Goal: Information Seeking & Learning: Learn about a topic

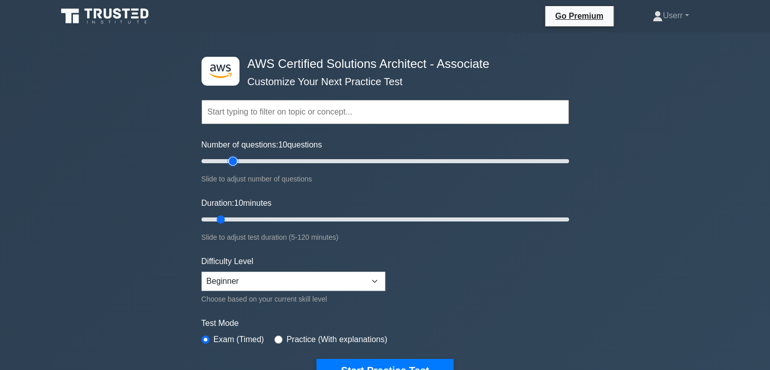
type input "20"
click at [230, 161] on input "Number of questions: 10 questions" at bounding box center [386, 161] width 368 height 12
click at [275, 223] on input "Duration: 10 minutes" at bounding box center [386, 219] width 368 height 12
type input "35"
click at [299, 216] on input "Duration: 25 minutes" at bounding box center [386, 219] width 368 height 12
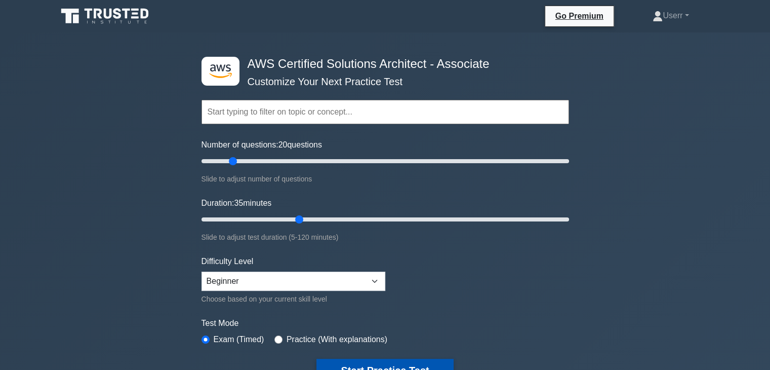
click at [353, 361] on button "Start Practice Test" at bounding box center [384, 369] width 137 height 23
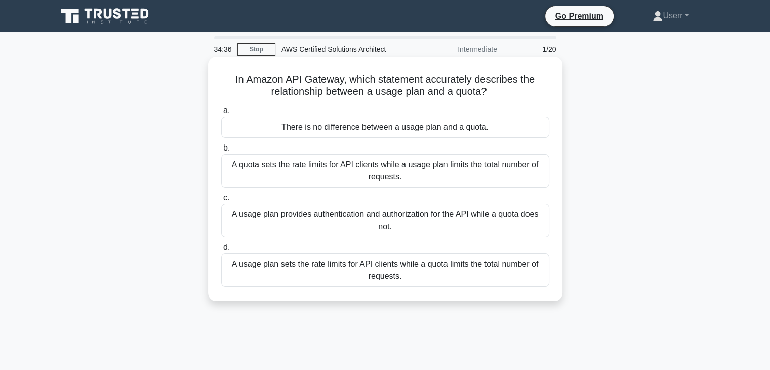
click at [385, 270] on div "A usage plan sets the rate limits for API clients while a quota limits the tota…" at bounding box center [385, 269] width 328 height 33
click at [221, 251] on input "d. A usage plan sets the rate limits for API clients while a quota limits the t…" at bounding box center [221, 247] width 0 height 7
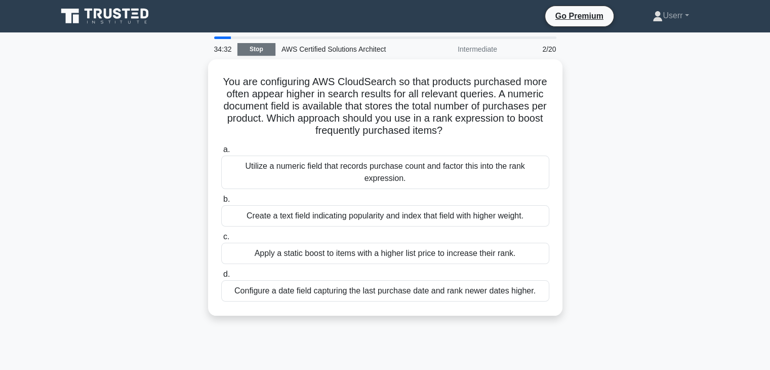
drag, startPoint x: 277, startPoint y: 34, endPoint x: 271, endPoint y: 43, distance: 10.5
click at [277, 37] on main "34:32 Stop AWS Certified Solutions Architect Intermediate 2/20 You are configur…" at bounding box center [385, 289] width 770 height 514
click at [270, 45] on link "Stop" at bounding box center [256, 49] width 38 height 13
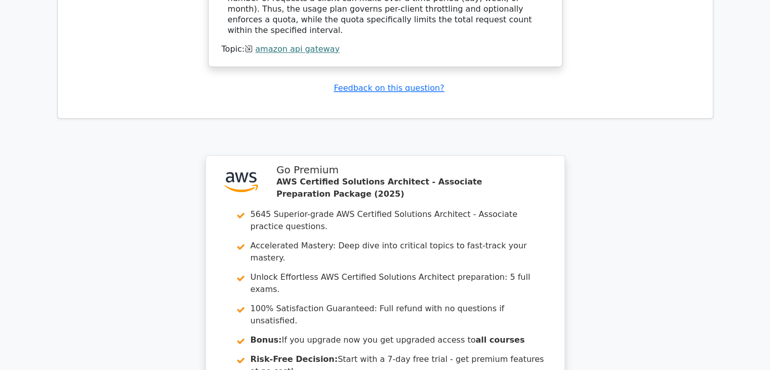
scroll to position [1295, 0]
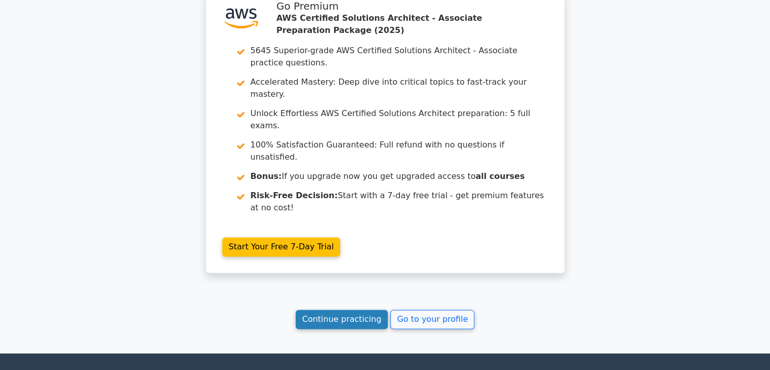
click at [350, 309] on link "Continue practicing" at bounding box center [342, 318] width 93 height 19
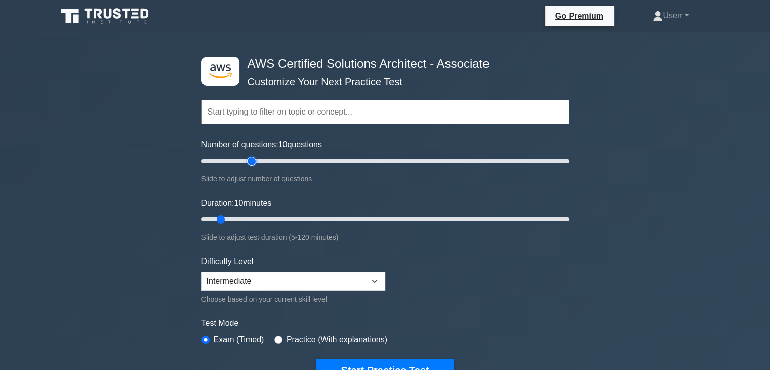
type input "30"
click at [252, 158] on input "Number of questions: 10 questions" at bounding box center [386, 161] width 368 height 12
click at [301, 215] on input "Duration: 10 minutes" at bounding box center [386, 219] width 368 height 12
click at [323, 218] on input "Duration: 35 minutes" at bounding box center [386, 219] width 368 height 12
click at [337, 217] on input "Duration: 45 minutes" at bounding box center [386, 219] width 368 height 12
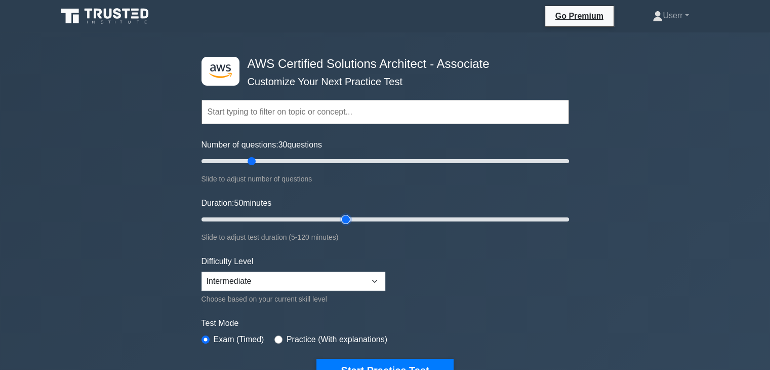
click at [346, 218] on input "Duration: 50 minutes" at bounding box center [386, 219] width 368 height 12
click at [366, 220] on input "Duration: 50 minutes" at bounding box center [386, 219] width 368 height 12
type input "60"
click at [371, 217] on input "Duration: 55 minutes" at bounding box center [386, 219] width 368 height 12
click at [386, 359] on button "Start Practice Test" at bounding box center [384, 369] width 137 height 23
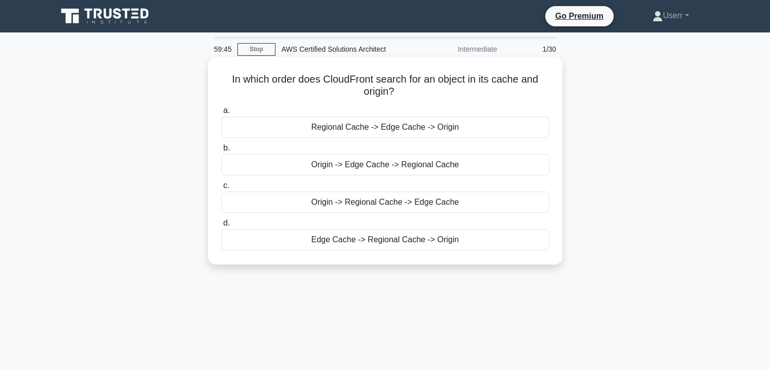
click at [389, 247] on div "Edge Cache -> Regional Cache -> Origin" at bounding box center [385, 239] width 328 height 21
click at [221, 226] on input "d. Edge Cache -> Regional Cache -> Origin" at bounding box center [221, 223] width 0 height 7
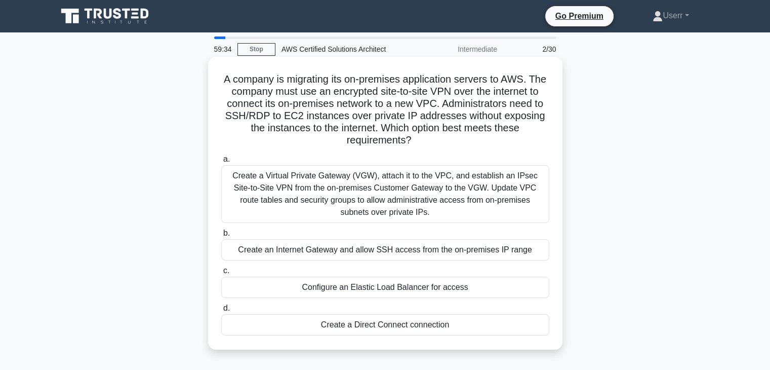
click at [239, 106] on h5 "A company is migrating its on-premises application servers to AWS. The company …" at bounding box center [385, 110] width 330 height 74
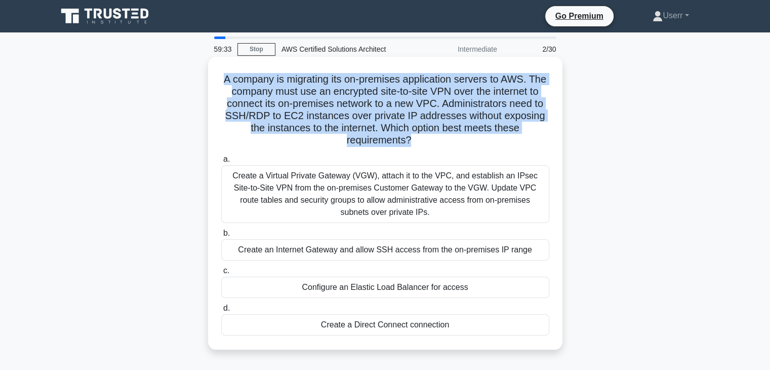
click at [239, 106] on h5 "A company is migrating its on-premises application servers to AWS. The company …" at bounding box center [385, 110] width 330 height 74
click at [290, 128] on h5 "A company is migrating its on-premises application servers to AWS. The company …" at bounding box center [385, 110] width 330 height 74
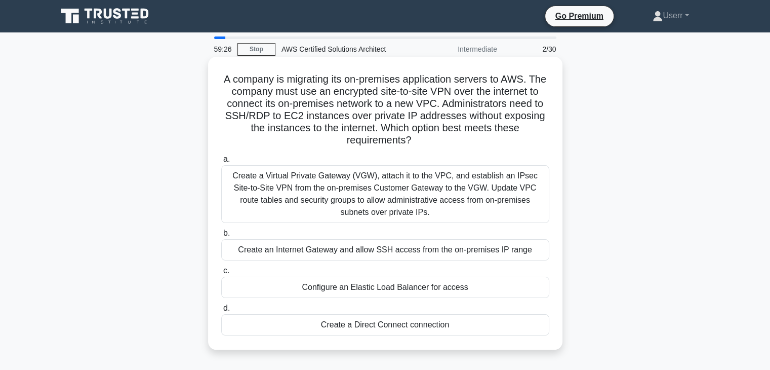
click at [412, 144] on h5 "A company is migrating its on-premises application servers to AWS. The company …" at bounding box center [385, 110] width 330 height 74
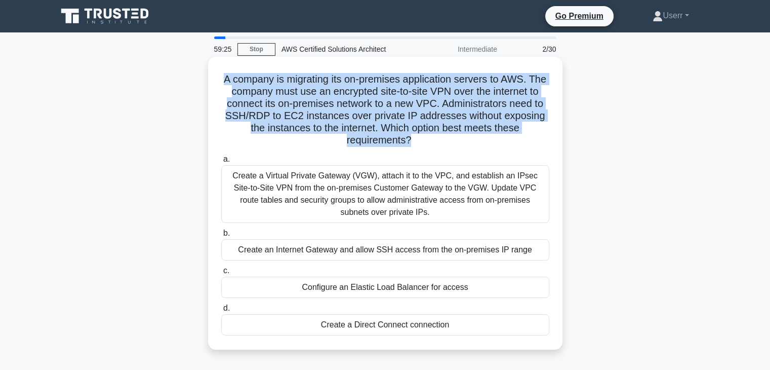
click at [412, 144] on h5 "A company is migrating its on-premises application servers to AWS. The company …" at bounding box center [385, 110] width 330 height 74
click at [414, 138] on icon ".spinner_0XTQ{transform-origin:center;animation:spinner_y6GP .75s linear infini…" at bounding box center [417, 141] width 12 height 12
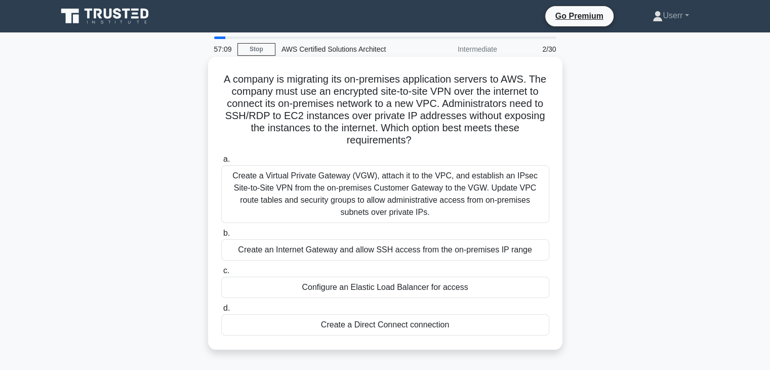
drag, startPoint x: 324, startPoint y: 188, endPoint x: 409, endPoint y: 210, distance: 87.3
click at [409, 210] on div "Create a Virtual Private Gateway (VGW), attach it to the VPC, and establish an …" at bounding box center [385, 194] width 328 height 58
click at [406, 209] on div "Create a Virtual Private Gateway (VGW), attach it to the VPC, and establish an …" at bounding box center [385, 194] width 328 height 58
click at [221, 163] on input "a. Create a Virtual Private Gateway (VGW), attach it to the VPC, and establish …" at bounding box center [221, 159] width 0 height 7
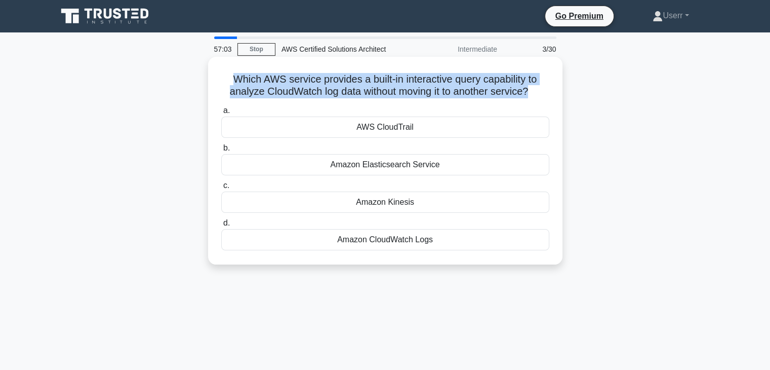
drag, startPoint x: 225, startPoint y: 78, endPoint x: 532, endPoint y: 89, distance: 307.0
click at [532, 89] on h5 "Which AWS service provides a built-in interactive query capability to analyze C…" at bounding box center [385, 85] width 330 height 25
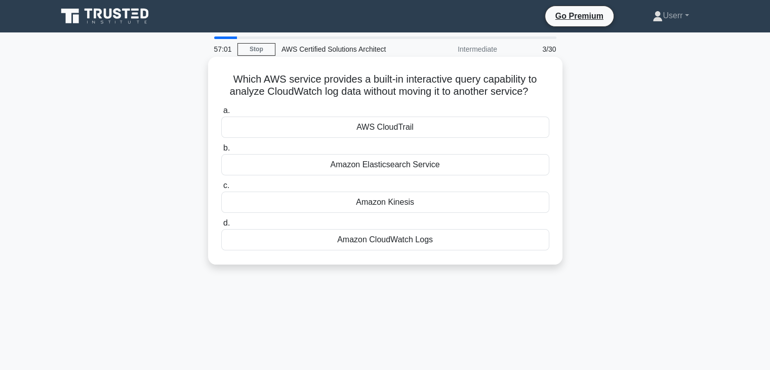
click at [535, 90] on icon ".spinner_0XTQ{transform-origin:center;animation:spinner_y6GP .75s linear infini…" at bounding box center [534, 92] width 12 height 12
click at [390, 239] on div "Amazon CloudWatch Logs" at bounding box center [385, 239] width 328 height 21
click at [221, 226] on input "d. Amazon CloudWatch Logs" at bounding box center [221, 223] width 0 height 7
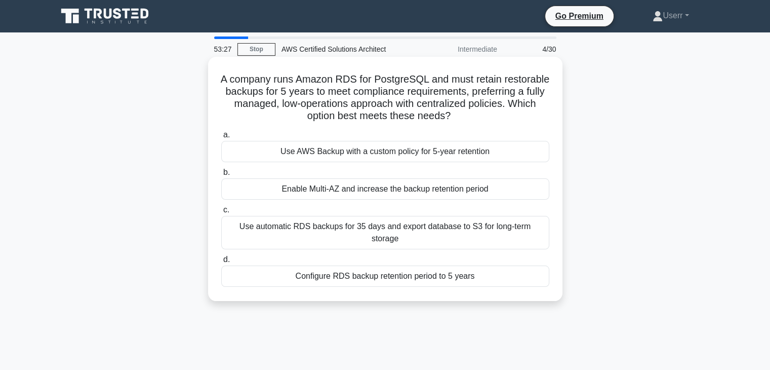
click at [353, 107] on h5 "A company runs Amazon RDS for PostgreSQL and must retain restorable backups for…" at bounding box center [385, 98] width 330 height 50
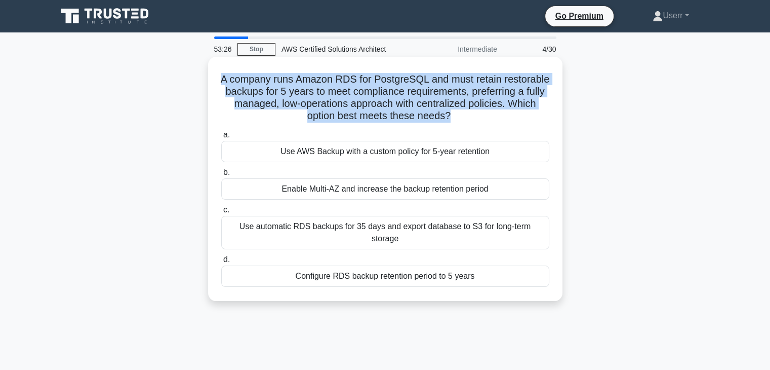
click at [353, 107] on h5 "A company runs Amazon RDS for PostgreSQL and must retain restorable backups for…" at bounding box center [385, 98] width 330 height 50
click at [392, 112] on h5 "A company runs Amazon RDS for PostgreSQL and must retain restorable backups for…" at bounding box center [385, 98] width 330 height 50
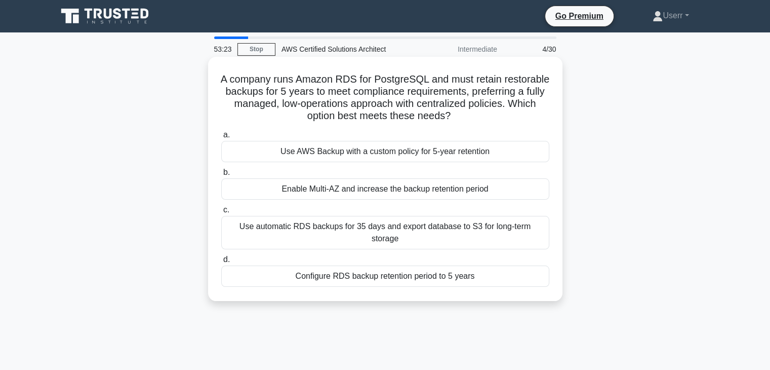
click at [463, 121] on icon ".spinner_0XTQ{transform-origin:center;animation:spinner_y6GP .75s linear infini…" at bounding box center [457, 116] width 12 height 12
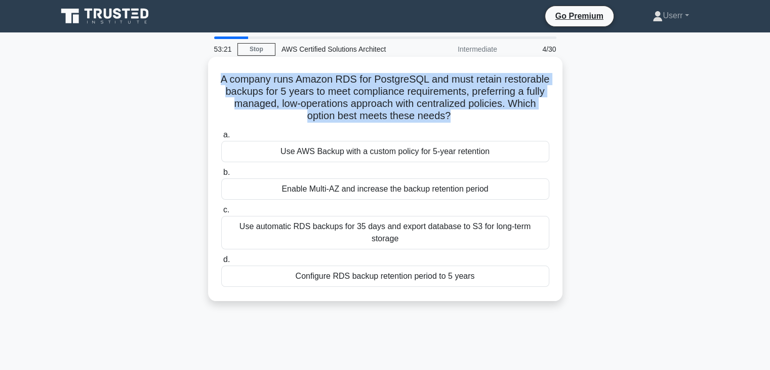
drag, startPoint x: 492, startPoint y: 121, endPoint x: 243, endPoint y: 76, distance: 253.1
click at [243, 76] on h5 "A company runs Amazon RDS for PostgreSQL and must retain restorable backups for…" at bounding box center [385, 98] width 330 height 50
click at [273, 85] on h5 "A company runs Amazon RDS for PostgreSQL and must retain restorable backups for…" at bounding box center [385, 98] width 330 height 50
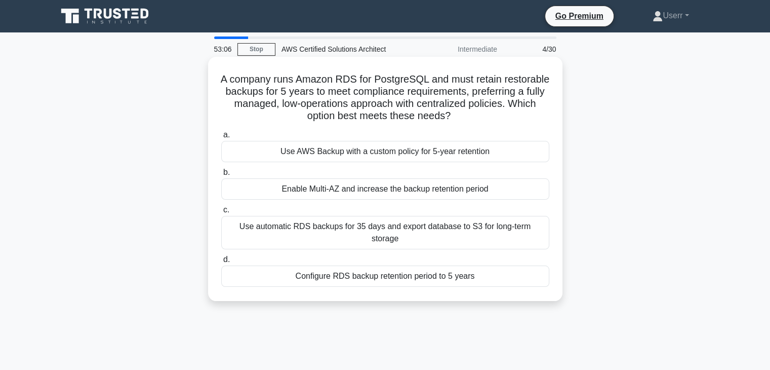
drag, startPoint x: 241, startPoint y: 82, endPoint x: 521, endPoint y: 114, distance: 281.8
click at [521, 114] on h5 "A company runs Amazon RDS for PostgreSQL and must retain restorable backups for…" at bounding box center [385, 98] width 330 height 50
click at [463, 114] on icon ".spinner_0XTQ{transform-origin:center;animation:spinner_y6GP .75s linear infini…" at bounding box center [457, 116] width 12 height 12
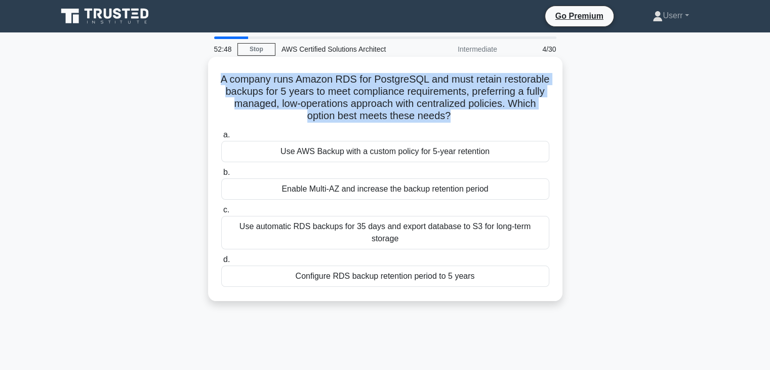
drag, startPoint x: 486, startPoint y: 115, endPoint x: 228, endPoint y: 73, distance: 261.5
click at [228, 73] on h5 "A company runs Amazon RDS for PostgreSQL and must retain restorable backups for…" at bounding box center [385, 98] width 330 height 50
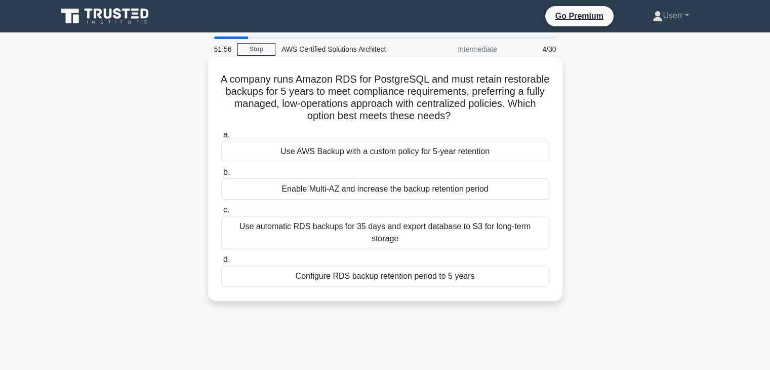
click at [486, 179] on div "Enable Multi-AZ and increase the backup retention period" at bounding box center [385, 188] width 328 height 21
click at [221, 176] on input "b. Enable Multi-AZ and increase the backup retention period" at bounding box center [221, 172] width 0 height 7
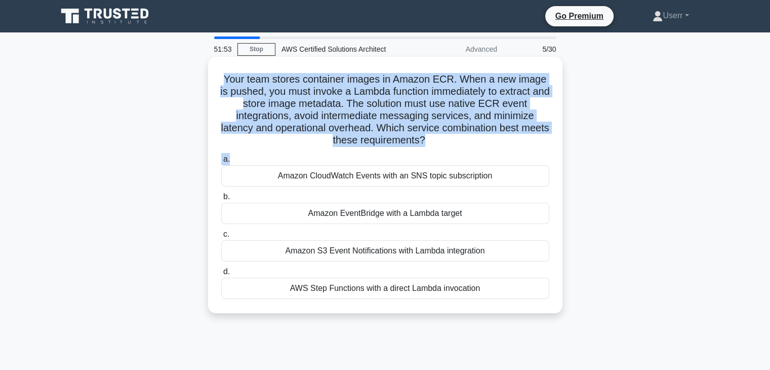
drag, startPoint x: 219, startPoint y: 81, endPoint x: 423, endPoint y: 156, distance: 218.0
click at [423, 156] on div "Your team stores container images in Amazon ECR. When a new image is pushed, yo…" at bounding box center [385, 185] width 346 height 248
click at [345, 127] on h5 "Your team stores container images in Amazon ECR. When a new image is pushed, yo…" at bounding box center [385, 110] width 330 height 74
drag, startPoint x: 439, startPoint y: 137, endPoint x: 208, endPoint y: 77, distance: 239.0
click at [208, 77] on div "Your team stores container images in Amazon ECR. When a new image is pushed, yo…" at bounding box center [385, 185] width 354 height 256
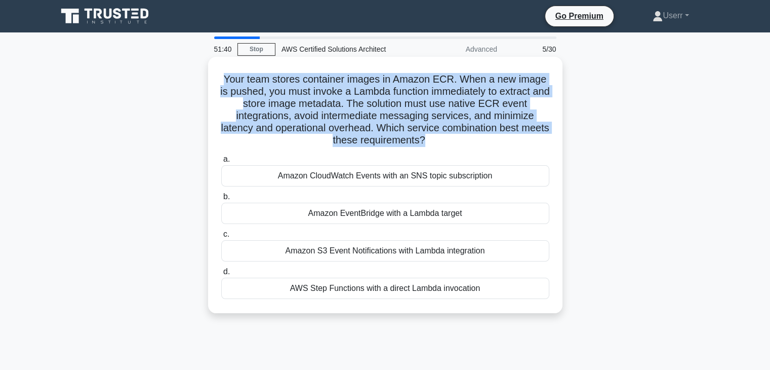
click at [392, 129] on h5 "Your team stores container images in Amazon ECR. When a new image is pushed, yo…" at bounding box center [385, 110] width 330 height 74
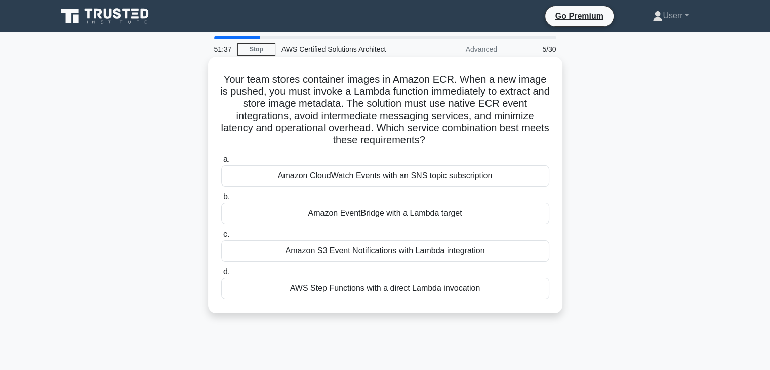
drag, startPoint x: 224, startPoint y: 76, endPoint x: 444, endPoint y: 136, distance: 228.3
click at [444, 136] on h5 "Your team stores container images in Amazon ECR. When a new image is pushed, yo…" at bounding box center [385, 110] width 330 height 74
click at [437, 136] on icon ".spinner_0XTQ{transform-origin:center;animation:spinner_y6GP .75s linear infini…" at bounding box center [431, 141] width 12 height 12
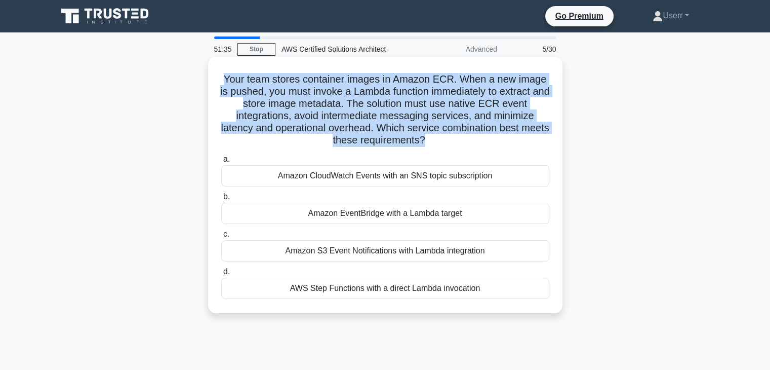
drag, startPoint x: 437, startPoint y: 137, endPoint x: 223, endPoint y: 83, distance: 220.9
click at [223, 83] on h5 "Your team stores container images in Amazon ECR. When a new image is pushed, yo…" at bounding box center [385, 110] width 330 height 74
click at [391, 133] on h5 "Your team stores container images in Amazon ECR. When a new image is pushed, yo…" at bounding box center [385, 110] width 330 height 74
drag, startPoint x: 221, startPoint y: 78, endPoint x: 439, endPoint y: 145, distance: 228.7
click at [439, 145] on h5 "Your team stores container images in Amazon ECR. When a new image is pushed, yo…" at bounding box center [385, 110] width 330 height 74
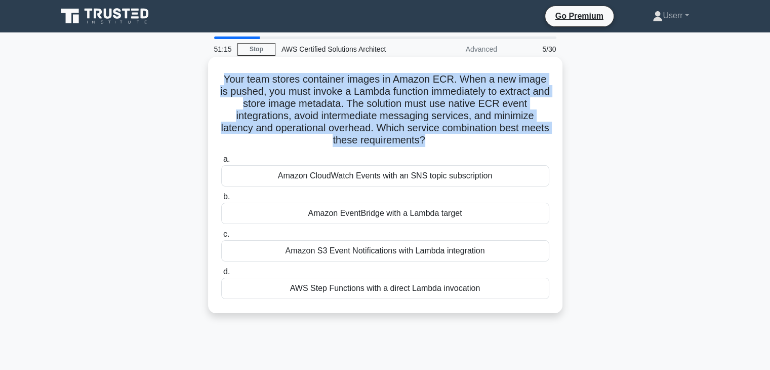
click at [403, 113] on h5 "Your team stores container images in Amazon ECR. When a new image is pushed, yo…" at bounding box center [385, 110] width 330 height 74
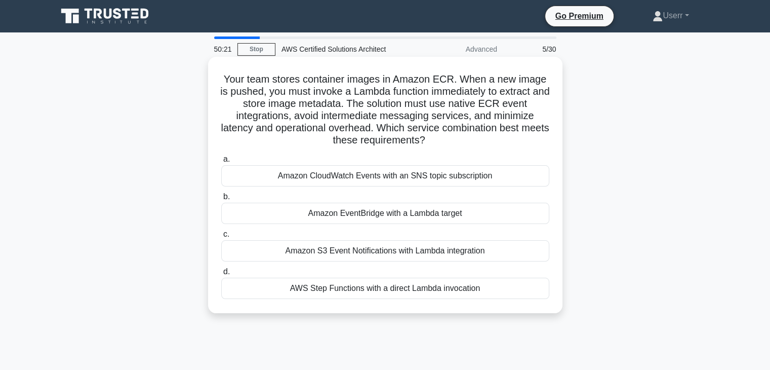
drag, startPoint x: 231, startPoint y: 77, endPoint x: 441, endPoint y: 146, distance: 221.0
click at [441, 146] on h5 "Your team stores container images in Amazon ECR. When a new image is pushed, yo…" at bounding box center [385, 110] width 330 height 74
click at [439, 142] on h5 "Your team stores container images in Amazon ECR. When a new image is pushed, yo…" at bounding box center [385, 110] width 330 height 74
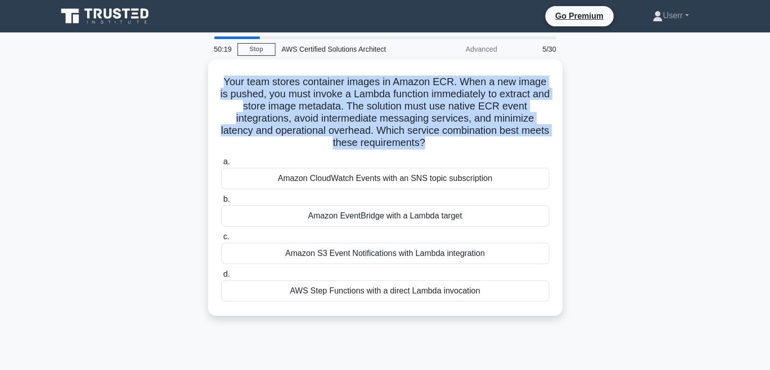
drag, startPoint x: 435, startPoint y: 141, endPoint x: 207, endPoint y: 75, distance: 237.6
click at [207, 75] on div "Your team stores container images in Amazon ECR. When a new image is pushed, yo…" at bounding box center [385, 193] width 668 height 268
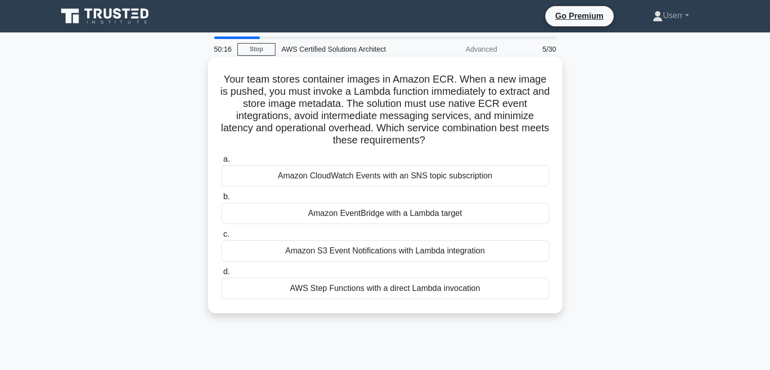
click at [443, 134] on h5 "Your team stores container images in Amazon ECR. When a new image is pushed, yo…" at bounding box center [385, 110] width 330 height 74
drag, startPoint x: 222, startPoint y: 79, endPoint x: 474, endPoint y: 136, distance: 258.9
click at [474, 136] on h5 "Your team stores container images in Amazon ECR. When a new image is pushed, yo…" at bounding box center [385, 110] width 330 height 74
click at [440, 144] on h5 "Your team stores container images in Amazon ECR. When a new image is pushed, yo…" at bounding box center [385, 110] width 330 height 74
drag, startPoint x: 440, startPoint y: 144, endPoint x: 394, endPoint y: 137, distance: 46.6
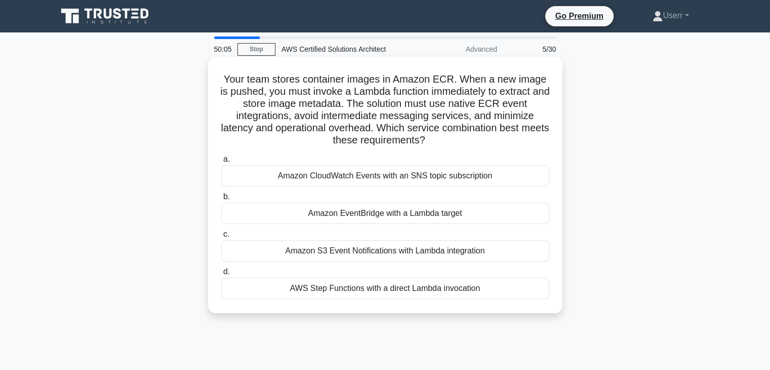
click at [394, 137] on h5 "Your team stores container images in Amazon ECR. When a new image is pushed, yo…" at bounding box center [385, 110] width 330 height 74
drag, startPoint x: 358, startPoint y: 102, endPoint x: 439, endPoint y: 135, distance: 87.0
click at [439, 135] on h5 "Your team stores container images in Amazon ECR. When a new image is pushed, yo…" at bounding box center [385, 110] width 330 height 74
click at [441, 136] on h5 "Your team stores container images in Amazon ECR. When a new image is pushed, yo…" at bounding box center [385, 110] width 330 height 74
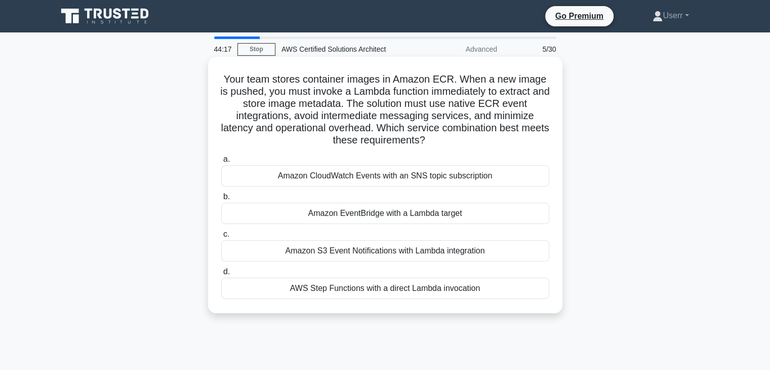
drag, startPoint x: 443, startPoint y: 140, endPoint x: 218, endPoint y: 80, distance: 232.6
click at [218, 80] on div "Your team stores container images in Amazon ECR. When a new image is pushed, yo…" at bounding box center [385, 185] width 346 height 248
click at [464, 116] on h5 "Your team stores container images in Amazon ECR. When a new image is pushed, yo…" at bounding box center [385, 110] width 330 height 74
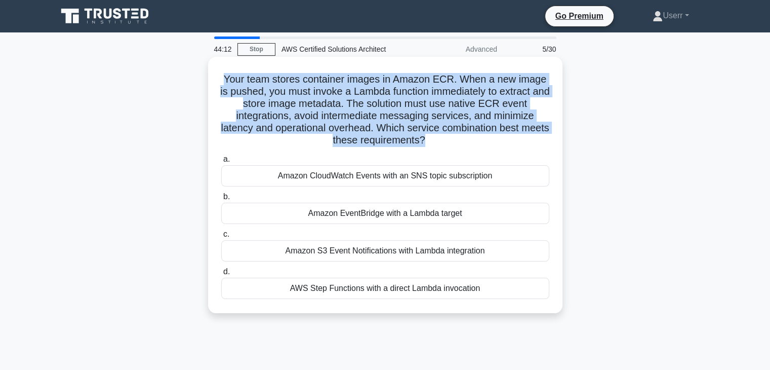
drag, startPoint x: 438, startPoint y: 138, endPoint x: 223, endPoint y: 82, distance: 223.0
click at [223, 82] on h5 "Your team stores container images in Amazon ECR. When a new image is pushed, yo…" at bounding box center [385, 110] width 330 height 74
click at [365, 116] on h5 "Your team stores container images in Amazon ECR. When a new image is pushed, yo…" at bounding box center [385, 110] width 330 height 74
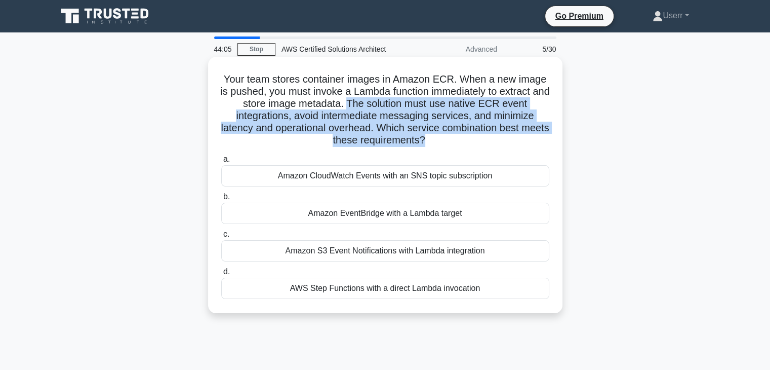
drag, startPoint x: 359, startPoint y: 104, endPoint x: 439, endPoint y: 142, distance: 88.3
click at [439, 142] on h5 "Your team stores container images in Amazon ECR. When a new image is pushed, yo…" at bounding box center [385, 110] width 330 height 74
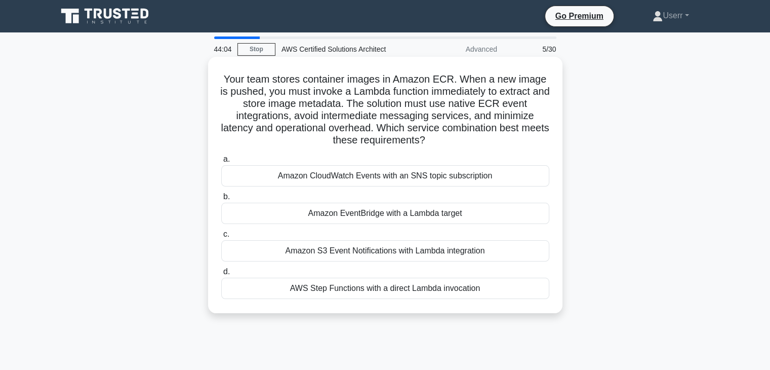
click at [437, 138] on icon ".spinner_0XTQ{transform-origin:center;animation:spinner_y6GP .75s linear infini…" at bounding box center [431, 141] width 12 height 12
drag, startPoint x: 229, startPoint y: 127, endPoint x: 388, endPoint y: 131, distance: 159.0
click at [388, 131] on h5 "Your team stores container images in Amazon ECR. When a new image is pushed, yo…" at bounding box center [385, 110] width 330 height 74
click at [389, 126] on h5 "Your team stores container images in Amazon ECR. When a new image is pushed, yo…" at bounding box center [385, 110] width 330 height 74
drag, startPoint x: 348, startPoint y: 77, endPoint x: 442, endPoint y: 146, distance: 116.4
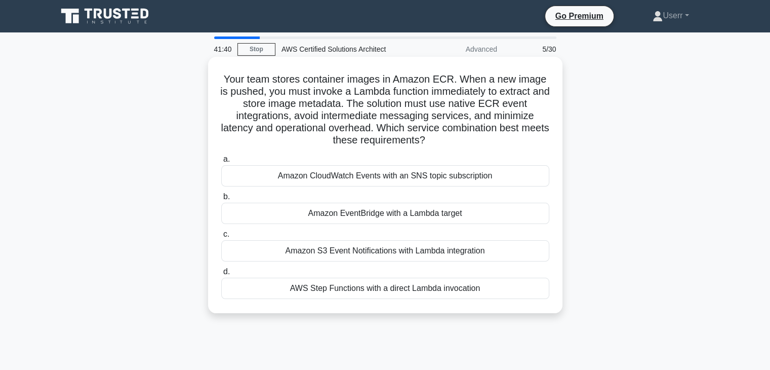
click at [442, 146] on h5 "Your team stores container images in Amazon ECR. When a new image is pushed, yo…" at bounding box center [385, 110] width 330 height 74
click at [436, 136] on h5 "Your team stores container images in Amazon ECR. When a new image is pushed, yo…" at bounding box center [385, 110] width 330 height 74
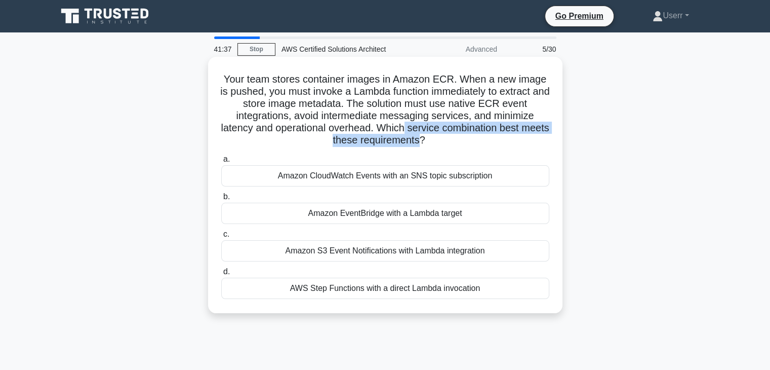
drag, startPoint x: 436, startPoint y: 140, endPoint x: 421, endPoint y: 134, distance: 16.4
click at [421, 134] on h5 "Your team stores container images in Amazon ECR. When a new image is pushed, yo…" at bounding box center [385, 110] width 330 height 74
click at [436, 139] on h5 "Your team stores container images in Amazon ECR. When a new image is pushed, yo…" at bounding box center [385, 110] width 330 height 74
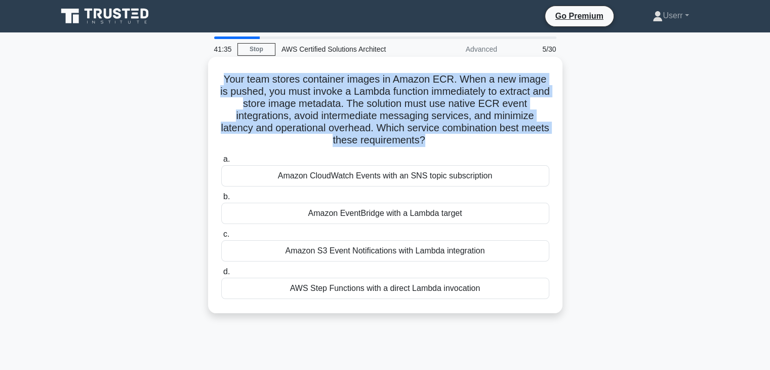
drag, startPoint x: 439, startPoint y: 140, endPoint x: 220, endPoint y: 82, distance: 227.3
click at [220, 82] on h5 "Your team stores container images in Amazon ECR. When a new image is pushed, yo…" at bounding box center [385, 110] width 330 height 74
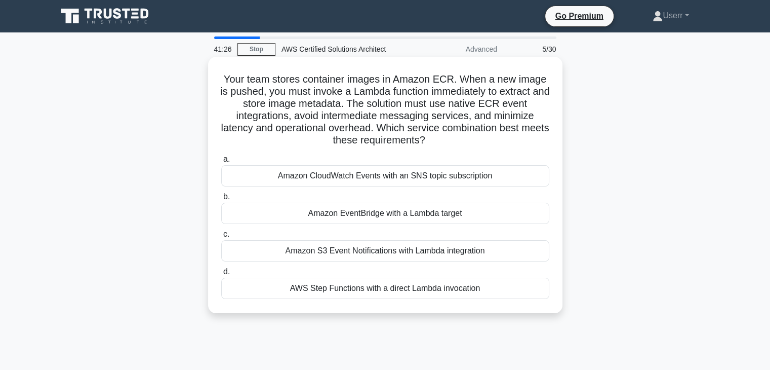
click at [442, 138] on h5 "Your team stores container images in Amazon ECR. When a new image is pushed, yo…" at bounding box center [385, 110] width 330 height 74
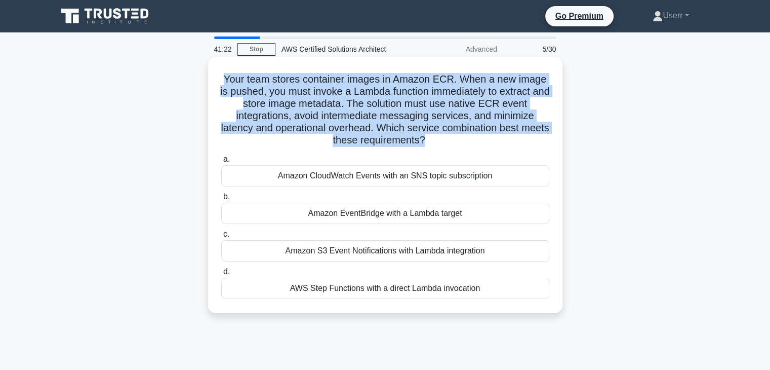
drag, startPoint x: 223, startPoint y: 78, endPoint x: 438, endPoint y: 139, distance: 223.6
click at [438, 139] on h5 "Your team stores container images in Amazon ECR. When a new image is pushed, yo…" at bounding box center [385, 110] width 330 height 74
click at [409, 100] on h5 "Your team stores container images in Amazon ECR. When a new image is pushed, yo…" at bounding box center [385, 110] width 330 height 74
drag, startPoint x: 222, startPoint y: 82, endPoint x: 439, endPoint y: 136, distance: 223.3
click at [439, 136] on h5 "Your team stores container images in Amazon ECR. When a new image is pushed, yo…" at bounding box center [385, 110] width 330 height 74
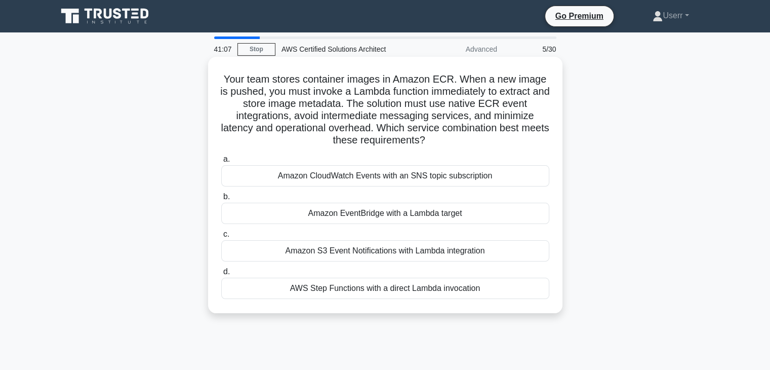
click at [437, 138] on icon ".spinner_0XTQ{transform-origin:center;animation:spinner_y6GP .75s linear infini…" at bounding box center [431, 141] width 12 height 12
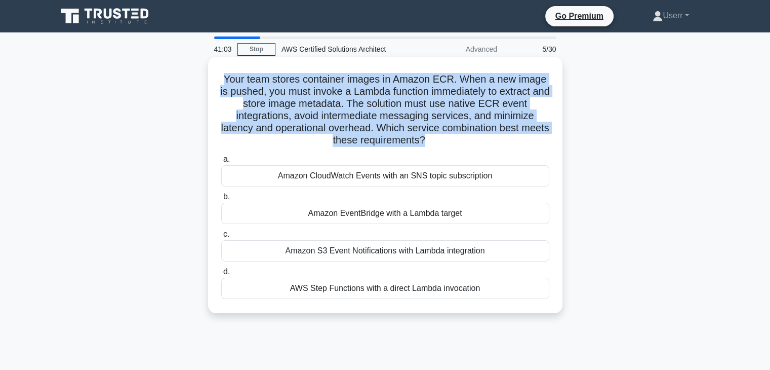
drag, startPoint x: 437, startPoint y: 138, endPoint x: 218, endPoint y: 81, distance: 226.6
click at [218, 81] on div "Your team stores container images in Amazon ECR. When a new image is pushed, yo…" at bounding box center [385, 185] width 346 height 248
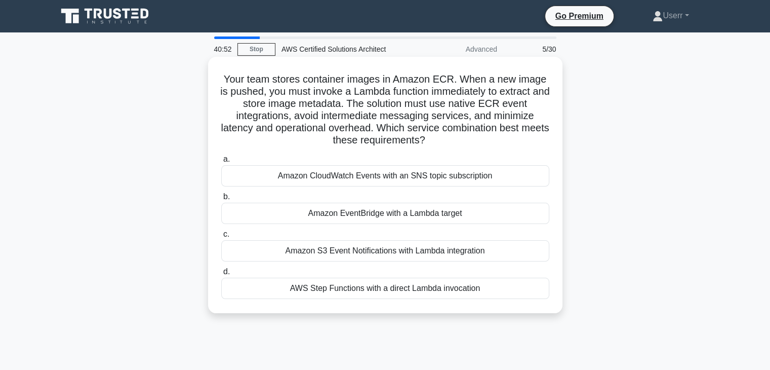
click at [441, 139] on h5 "Your team stores container images in Amazon ECR. When a new image is pushed, yo…" at bounding box center [385, 110] width 330 height 74
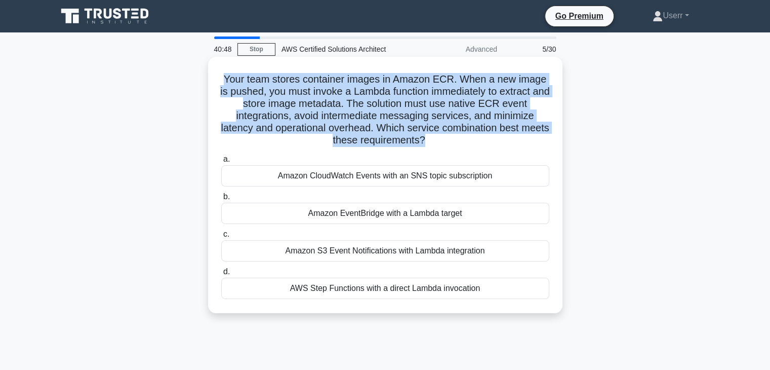
drag, startPoint x: 224, startPoint y: 77, endPoint x: 439, endPoint y: 134, distance: 222.5
click at [439, 134] on h5 "Your team stores container images in Amazon ECR. When a new image is pushed, yo…" at bounding box center [385, 110] width 330 height 74
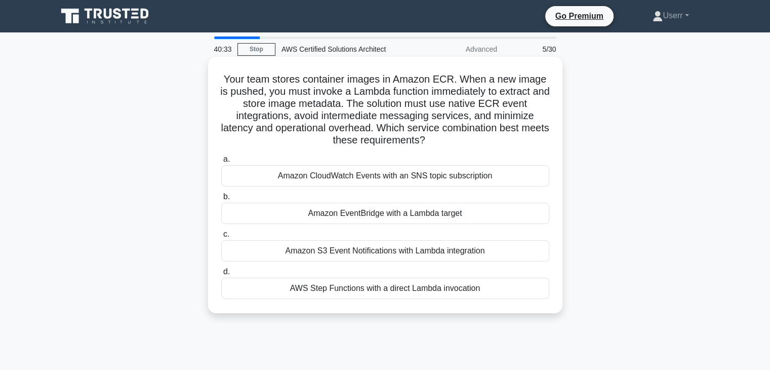
click at [442, 139] on h5 "Your team stores container images in Amazon ECR. When a new image is pushed, yo…" at bounding box center [385, 110] width 330 height 74
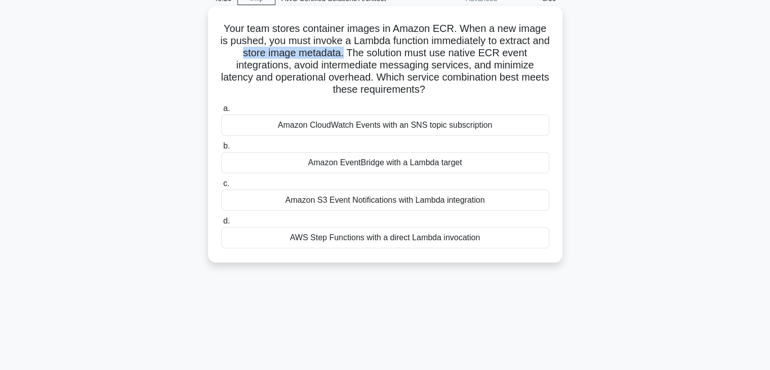
drag, startPoint x: 252, startPoint y: 54, endPoint x: 354, endPoint y: 55, distance: 102.3
click at [354, 55] on h5 "Your team stores container images in Amazon ECR. When a new image is pushed, yo…" at bounding box center [385, 59] width 330 height 74
click at [373, 96] on h5 "Your team stores container images in Amazon ECR. When a new image is pushed, yo…" at bounding box center [385, 59] width 330 height 74
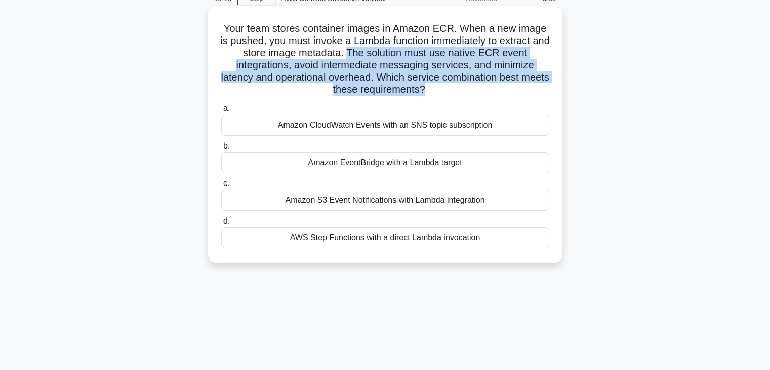
drag, startPoint x: 358, startPoint y: 55, endPoint x: 439, endPoint y: 90, distance: 87.6
click at [439, 90] on h5 "Your team stores container images in Amazon ECR. When a new image is pushed, yo…" at bounding box center [385, 59] width 330 height 74
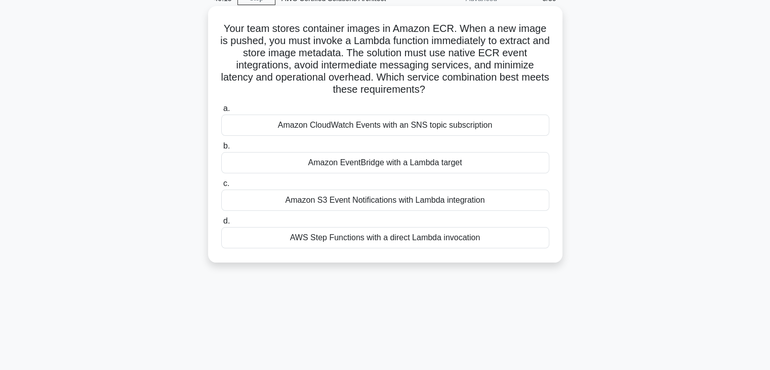
click at [437, 86] on icon ".spinner_0XTQ{transform-origin:center;animation:spinner_y6GP .75s linear infini…" at bounding box center [431, 90] width 12 height 12
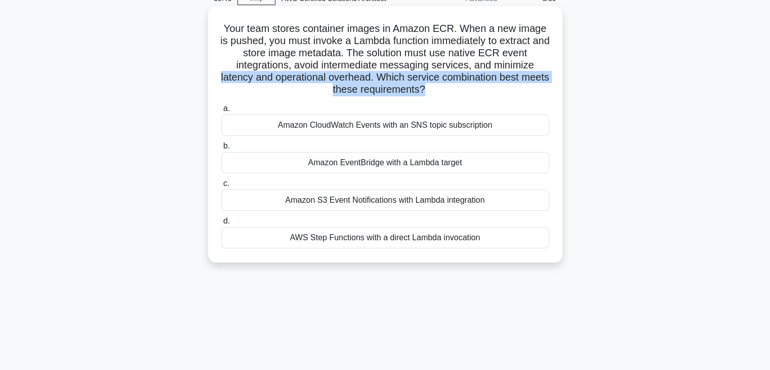
drag, startPoint x: 310, startPoint y: 73, endPoint x: 438, endPoint y: 90, distance: 129.1
click at [438, 90] on h5 "Your team stores container images in Amazon ECR. When a new image is pushed, yo…" at bounding box center [385, 59] width 330 height 74
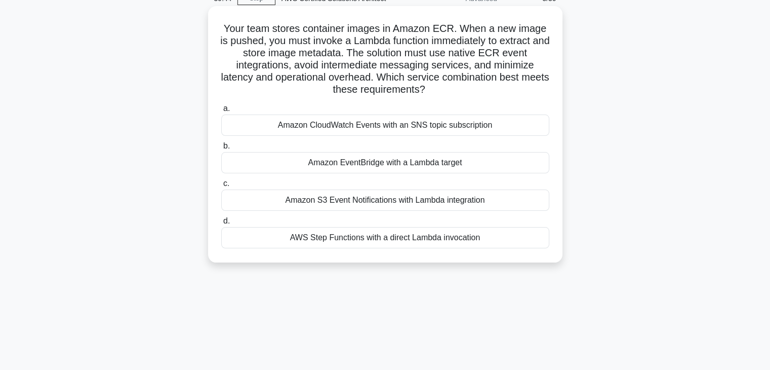
click at [437, 89] on icon ".spinner_0XTQ{transform-origin:center;animation:spinner_y6GP .75s linear infini…" at bounding box center [431, 90] width 12 height 12
click at [329, 199] on div "Amazon S3 Event Notifications with Lambda integration" at bounding box center [385, 199] width 328 height 21
click at [221, 187] on input "c. Amazon S3 Event Notifications with Lambda integration" at bounding box center [221, 183] width 0 height 7
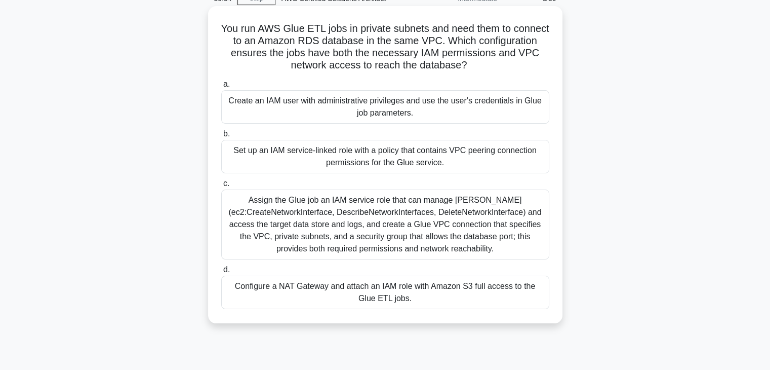
drag, startPoint x: 239, startPoint y: 28, endPoint x: 516, endPoint y: 65, distance: 279.9
click at [516, 65] on h5 "You run AWS Glue ETL jobs in private subnets and need them to connect to an Ama…" at bounding box center [385, 47] width 330 height 50
click at [514, 69] on h5 "You run AWS Glue ETL jobs in private subnets and need them to connect to an Ama…" at bounding box center [385, 47] width 330 height 50
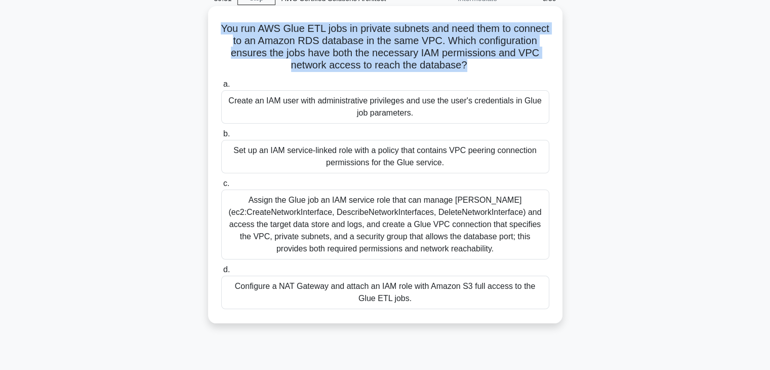
drag, startPoint x: 512, startPoint y: 67, endPoint x: 237, endPoint y: 31, distance: 277.3
click at [237, 31] on h5 "You run AWS Glue ETL jobs in private subnets and need them to connect to an Ama…" at bounding box center [385, 47] width 330 height 50
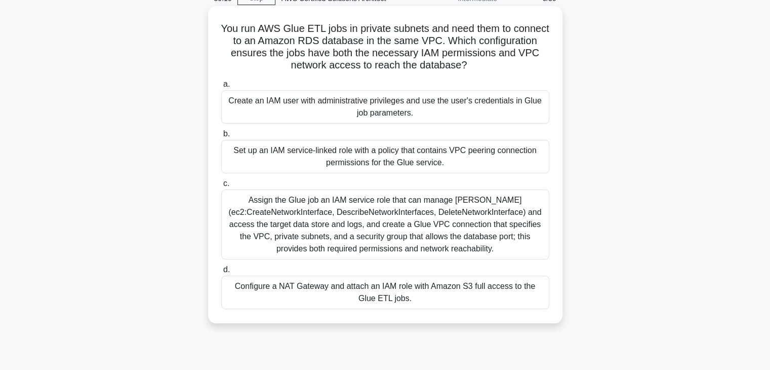
click at [516, 63] on h5 "You run AWS Glue ETL jobs in private subnets and need them to connect to an Ama…" at bounding box center [385, 47] width 330 height 50
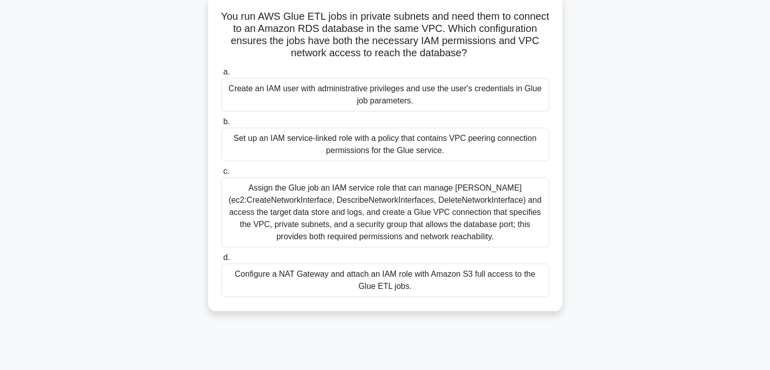
scroll to position [64, 0]
click at [407, 217] on div "Assign the Glue job an IAM service role that can manage ENIs (ec2:CreateNetwork…" at bounding box center [385, 211] width 328 height 70
click at [221, 174] on input "c. Assign the Glue job an IAM service role that can manage ENIs (ec2:CreateNetw…" at bounding box center [221, 170] width 0 height 7
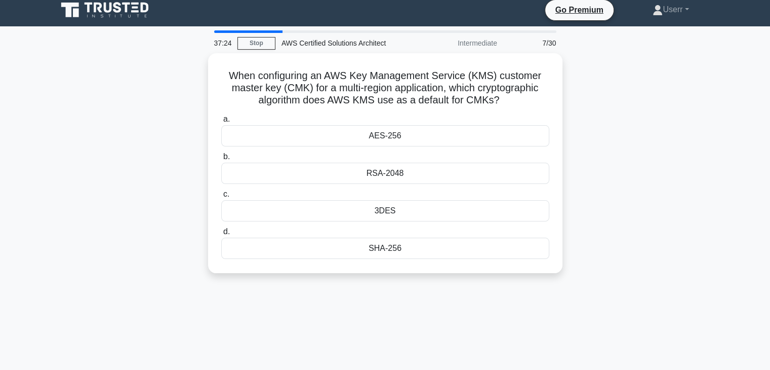
scroll to position [0, 0]
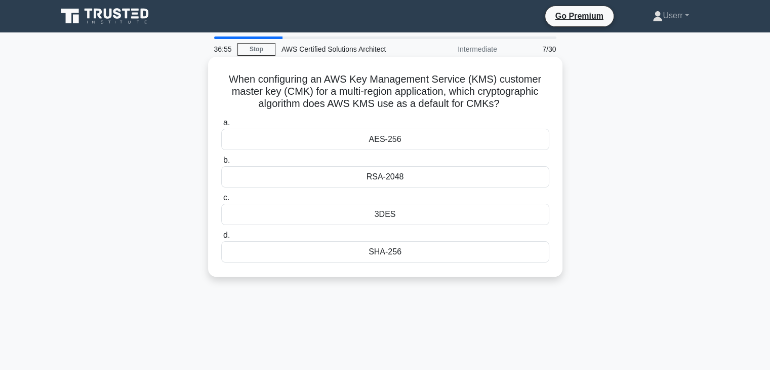
click at [377, 141] on div "AES-256" at bounding box center [385, 139] width 328 height 21
click at [221, 126] on input "a. AES-256" at bounding box center [221, 122] width 0 height 7
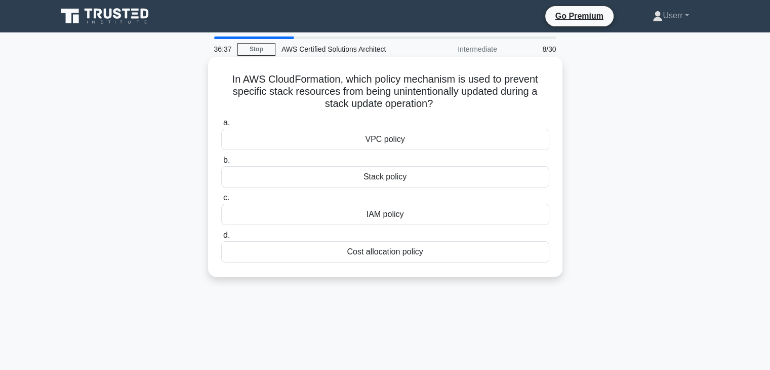
click at [416, 177] on div "Stack policy" at bounding box center [385, 176] width 328 height 21
click at [221, 164] on input "b. Stack policy" at bounding box center [221, 160] width 0 height 7
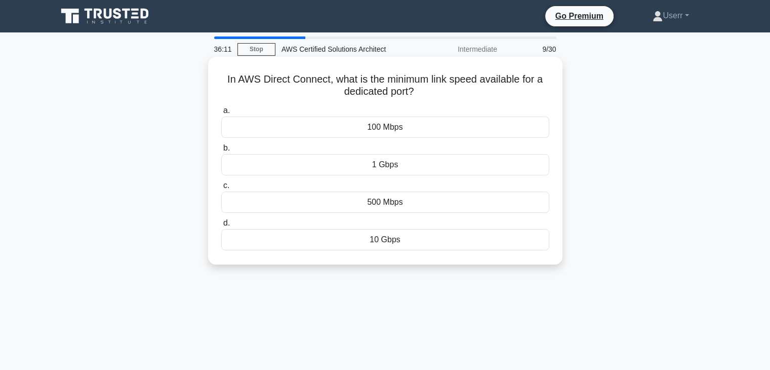
click at [393, 248] on div "10 Gbps" at bounding box center [385, 239] width 328 height 21
click at [221, 226] on input "d. 10 Gbps" at bounding box center [221, 223] width 0 height 7
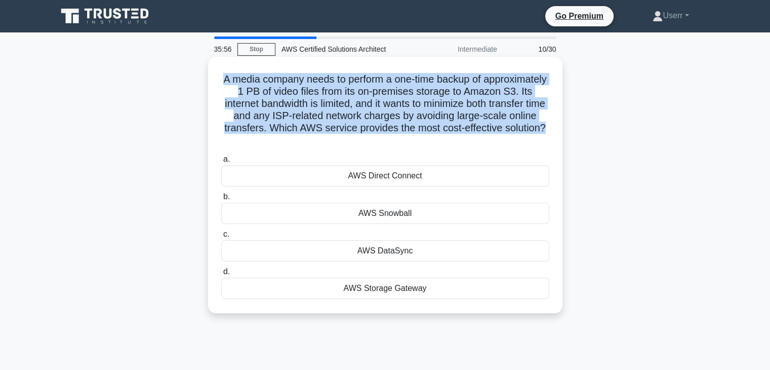
drag, startPoint x: 243, startPoint y: 76, endPoint x: 420, endPoint y: 141, distance: 188.2
click at [420, 141] on h5 "A media company needs to perform a one-time backup of approximately 1 PB of vid…" at bounding box center [385, 110] width 330 height 74
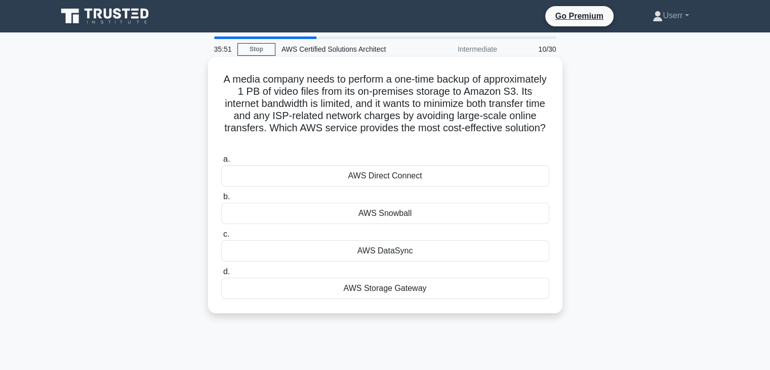
click at [421, 139] on h5 "A media company needs to perform a one-time backup of approximately 1 PB of vid…" at bounding box center [385, 110] width 330 height 74
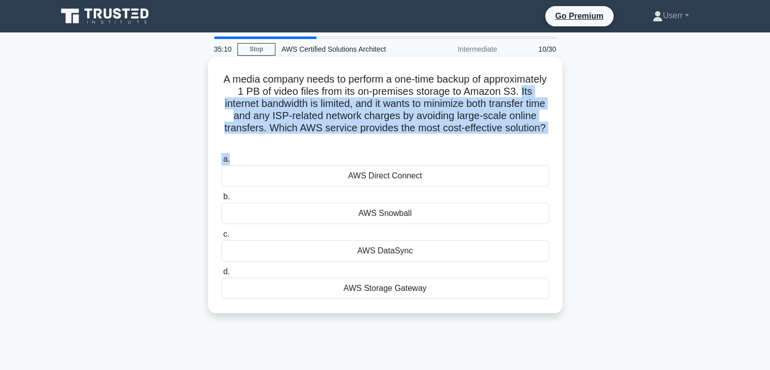
drag, startPoint x: 279, startPoint y: 102, endPoint x: 446, endPoint y: 153, distance: 173.8
click at [446, 153] on div "A media company needs to perform a one-time backup of approximately 1 PB of vid…" at bounding box center [385, 185] width 346 height 248
click at [417, 132] on h5 "A media company needs to perform a one-time backup of approximately 1 PB of vid…" at bounding box center [385, 110] width 330 height 74
drag, startPoint x: 419, startPoint y: 140, endPoint x: 279, endPoint y: 105, distance: 143.9
click at [279, 105] on h5 "A media company needs to perform a one-time backup of approximately 1 PB of vid…" at bounding box center [385, 110] width 330 height 74
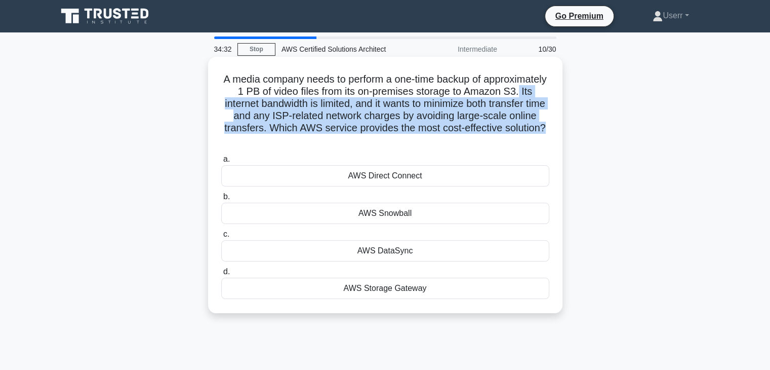
click at [279, 105] on h5 "A media company needs to perform a one-time backup of approximately 1 PB of vid…" at bounding box center [385, 110] width 330 height 74
drag, startPoint x: 282, startPoint y: 104, endPoint x: 418, endPoint y: 140, distance: 140.4
click at [418, 140] on h5 "A media company needs to perform a one-time backup of approximately 1 PB of vid…" at bounding box center [385, 110] width 330 height 74
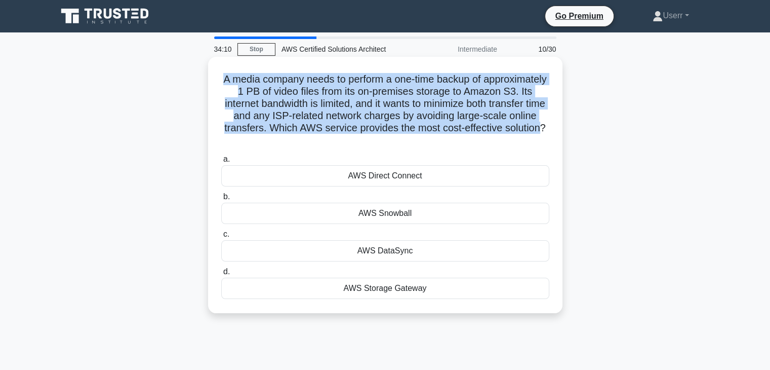
drag, startPoint x: 249, startPoint y: 82, endPoint x: 415, endPoint y: 143, distance: 177.2
click at [415, 143] on h5 "A media company needs to perform a one-time backup of approximately 1 PB of vid…" at bounding box center [385, 110] width 330 height 74
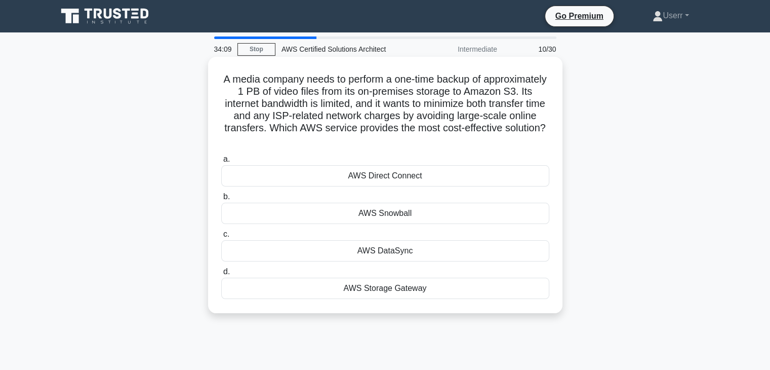
click at [391, 140] on icon ".spinner_0XTQ{transform-origin:center;animation:spinner_y6GP .75s linear infini…" at bounding box center [385, 141] width 12 height 12
drag, startPoint x: 251, startPoint y: 85, endPoint x: 431, endPoint y: 140, distance: 188.5
click at [431, 140] on h5 "A media company needs to perform a one-time backup of approximately 1 PB of vid…" at bounding box center [385, 110] width 330 height 74
click at [418, 137] on h5 "A media company needs to perform a one-time backup of approximately 1 PB of vid…" at bounding box center [385, 110] width 330 height 74
drag, startPoint x: 418, startPoint y: 137, endPoint x: 250, endPoint y: 75, distance: 179.1
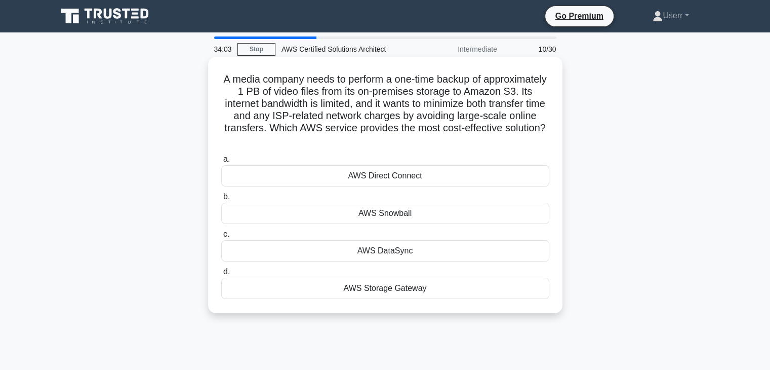
click at [250, 75] on h5 "A media company needs to perform a one-time backup of approximately 1 PB of vid…" at bounding box center [385, 110] width 330 height 74
click at [282, 84] on h5 "A media company needs to perform a one-time backup of approximately 1 PB of vid…" at bounding box center [385, 110] width 330 height 74
drag, startPoint x: 251, startPoint y: 81, endPoint x: 437, endPoint y: 138, distance: 194.9
click at [437, 138] on h5 "A media company needs to perform a one-time backup of approximately 1 PB of vid…" at bounding box center [385, 110] width 330 height 74
click at [393, 112] on h5 "A media company needs to perform a one-time backup of approximately 1 PB of vid…" at bounding box center [385, 110] width 330 height 74
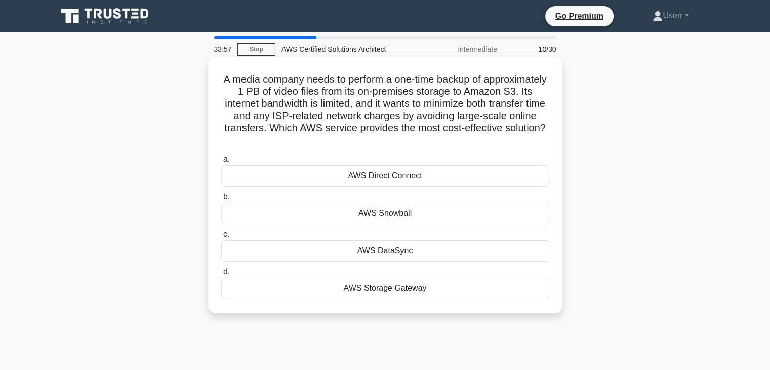
click at [391, 138] on icon ".spinner_0XTQ{transform-origin:center;animation:spinner_y6GP .75s linear infini…" at bounding box center [385, 141] width 12 height 12
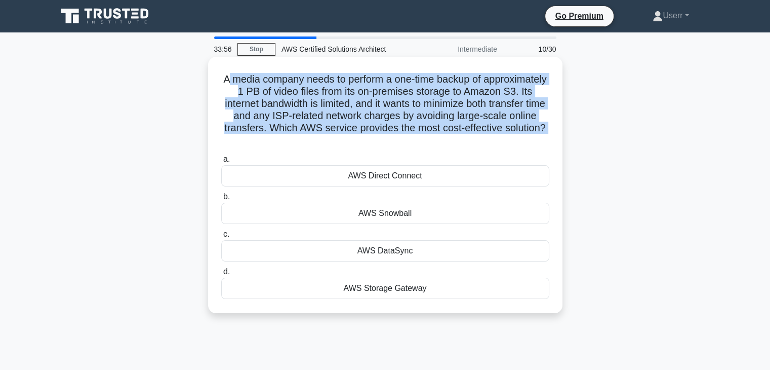
drag, startPoint x: 422, startPoint y: 138, endPoint x: 260, endPoint y: 83, distance: 171.3
click at [260, 83] on h5 "A media company needs to perform a one-time backup of approximately 1 PB of vid…" at bounding box center [385, 110] width 330 height 74
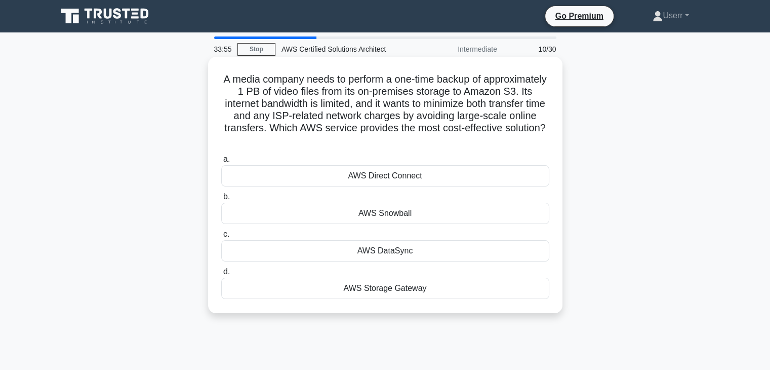
click at [246, 81] on h5 "A media company needs to perform a one-time backup of approximately 1 PB of vid…" at bounding box center [385, 110] width 330 height 74
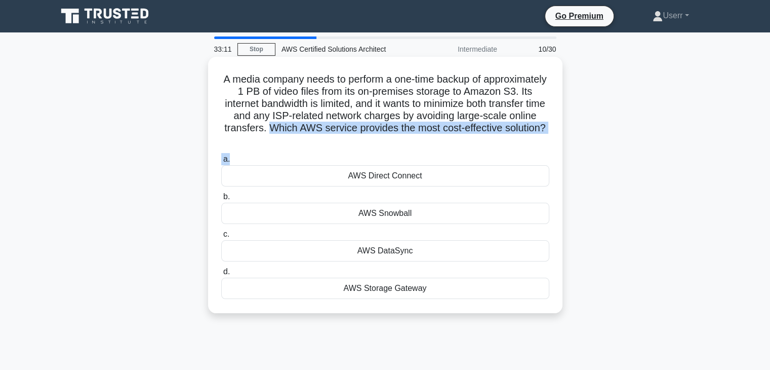
drag, startPoint x: 350, startPoint y: 129, endPoint x: 446, endPoint y: 148, distance: 97.1
click at [446, 148] on div "A media company needs to perform a one-time backup of approximately 1 PB of vid…" at bounding box center [385, 185] width 346 height 248
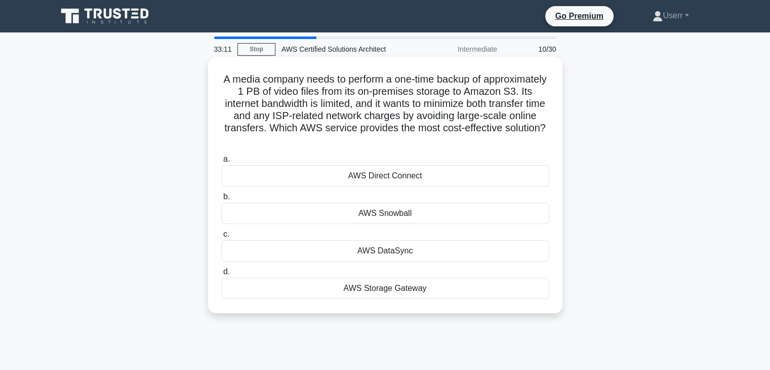
click at [446, 148] on div "A media company needs to perform a one-time backup of approximately 1 PB of vid…" at bounding box center [385, 185] width 346 height 248
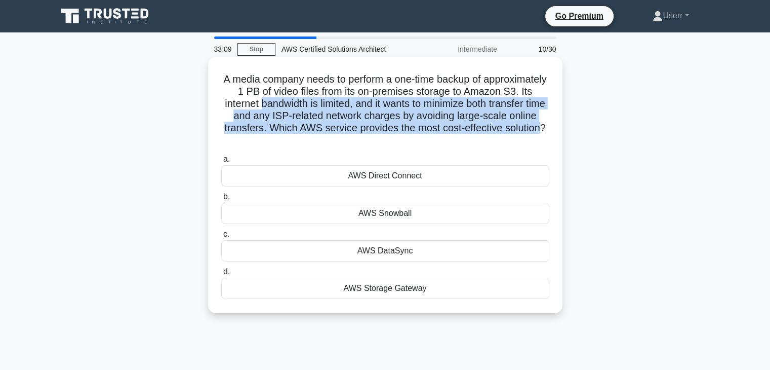
drag, startPoint x: 417, startPoint y: 141, endPoint x: 336, endPoint y: 101, distance: 90.6
click at [336, 101] on h5 "A media company needs to perform a one-time backup of approximately 1 PB of vid…" at bounding box center [385, 110] width 330 height 74
click at [379, 128] on h5 "A media company needs to perform a one-time backup of approximately 1 PB of vid…" at bounding box center [385, 110] width 330 height 74
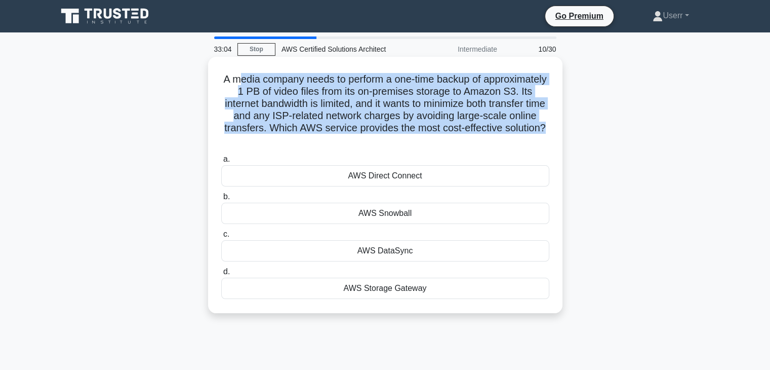
drag, startPoint x: 420, startPoint y: 142, endPoint x: 272, endPoint y: 78, distance: 160.8
click at [272, 78] on h5 "A media company needs to perform a one-time backup of approximately 1 PB of vid…" at bounding box center [385, 110] width 330 height 74
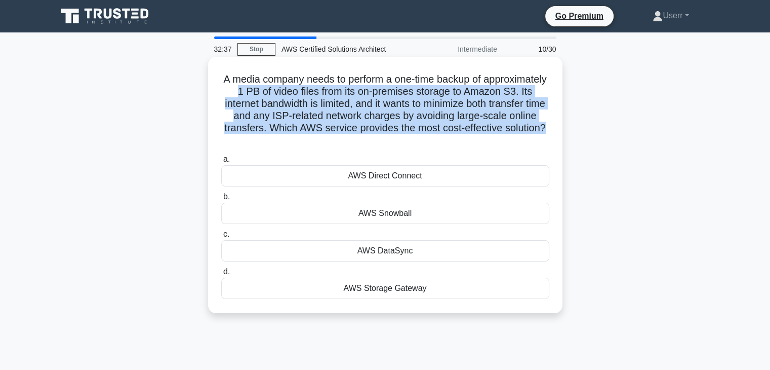
drag, startPoint x: 304, startPoint y: 88, endPoint x: 419, endPoint y: 144, distance: 128.6
click at [419, 144] on h5 "A media company needs to perform a one-time backup of approximately 1 PB of vid…" at bounding box center [385, 110] width 330 height 74
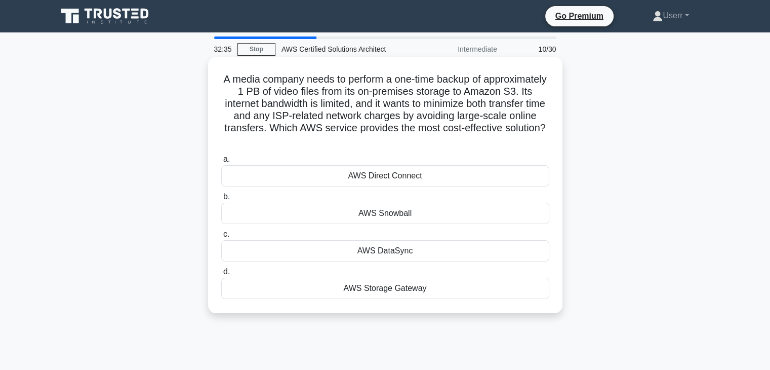
click at [421, 139] on h5 "A media company needs to perform a one-time backup of approximately 1 PB of vid…" at bounding box center [385, 110] width 330 height 74
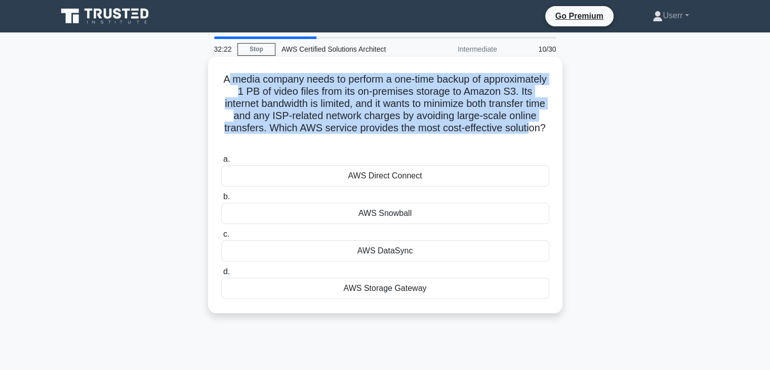
drag, startPoint x: 297, startPoint y: 93, endPoint x: 403, endPoint y: 147, distance: 119.6
click at [403, 147] on h5 "A media company needs to perform a one-time backup of approximately 1 PB of vid…" at bounding box center [385, 110] width 330 height 74
drag, startPoint x: 419, startPoint y: 140, endPoint x: 248, endPoint y: 74, distance: 183.2
click at [248, 74] on h5 "A media company needs to perform a one-time backup of approximately 1 PB of vid…" at bounding box center [385, 110] width 330 height 74
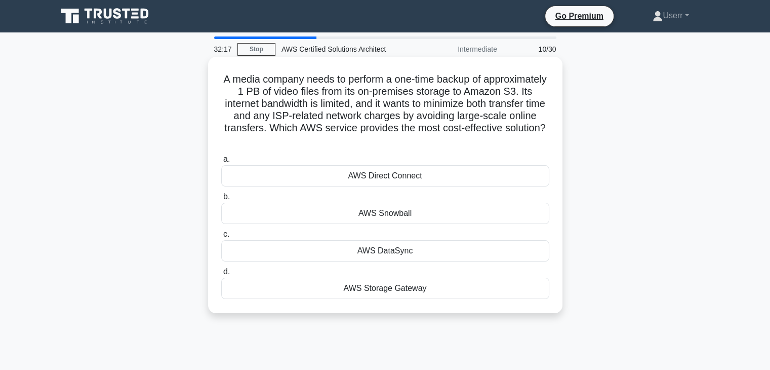
click at [391, 137] on icon ".spinner_0XTQ{transform-origin:center;animation:spinner_y6GP .75s linear infini…" at bounding box center [385, 141] width 12 height 12
drag, startPoint x: 253, startPoint y: 84, endPoint x: 436, endPoint y: 134, distance: 189.5
click at [436, 134] on h5 "A media company needs to perform a one-time backup of approximately 1 PB of vid…" at bounding box center [385, 110] width 330 height 74
click at [421, 141] on h5 "A media company needs to perform a one-time backup of approximately 1 PB of vid…" at bounding box center [385, 110] width 330 height 74
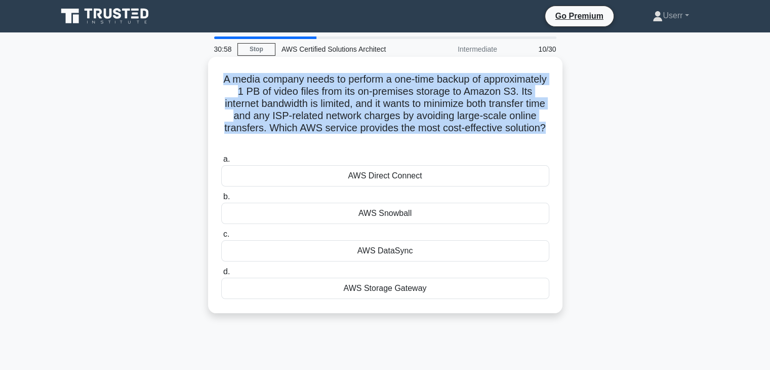
drag, startPoint x: 416, startPoint y: 137, endPoint x: 245, endPoint y: 79, distance: 180.6
click at [245, 79] on h5 "A media company needs to perform a one-time backup of approximately 1 PB of vid…" at bounding box center [385, 110] width 330 height 74
click at [391, 100] on h5 "A media company needs to perform a one-time backup of approximately 1 PB of vid…" at bounding box center [385, 110] width 330 height 74
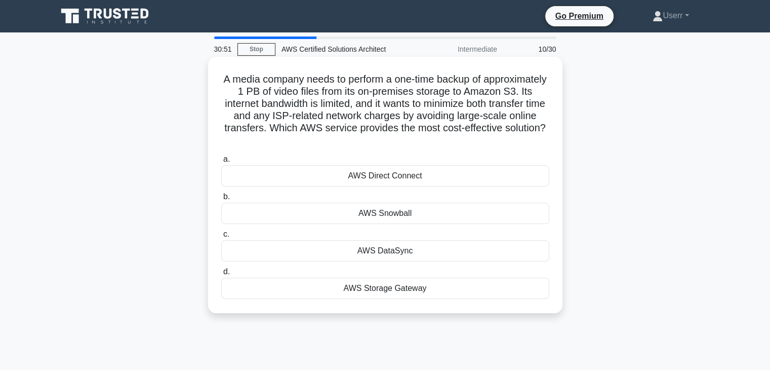
drag, startPoint x: 432, startPoint y: 103, endPoint x: 453, endPoint y: 148, distance: 49.6
click at [453, 148] on div "A media company needs to perform a one-time backup of approximately 1 PB of vid…" at bounding box center [385, 185] width 346 height 248
click at [420, 144] on h5 "A media company needs to perform a one-time backup of approximately 1 PB of vid…" at bounding box center [385, 110] width 330 height 74
click at [433, 104] on h5 "A media company needs to perform a one-time backup of approximately 1 PB of vid…" at bounding box center [385, 110] width 330 height 74
click at [409, 182] on div "AWS Direct Connect" at bounding box center [385, 175] width 328 height 21
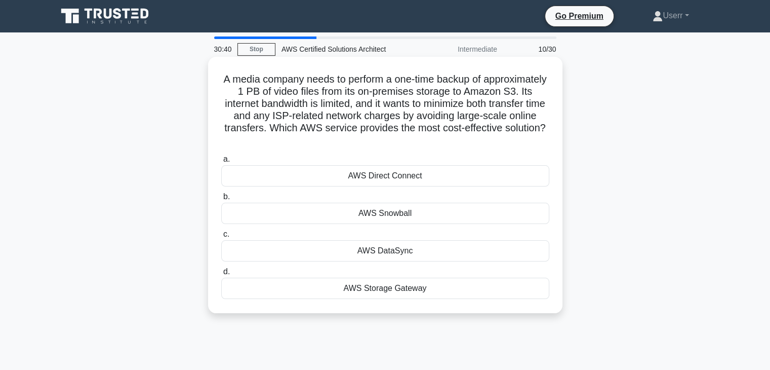
click at [221, 163] on input "a. AWS Direct Connect" at bounding box center [221, 159] width 0 height 7
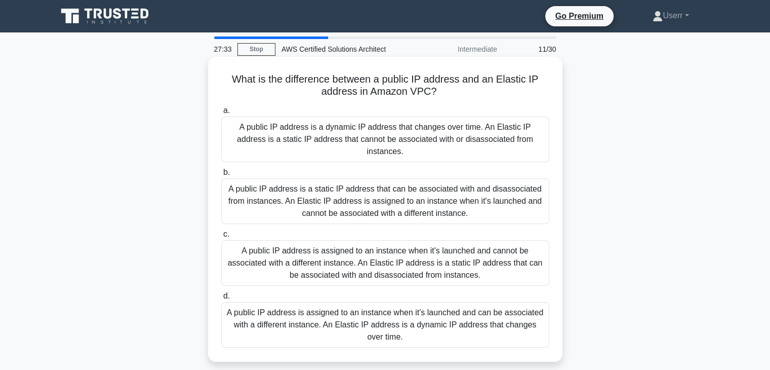
drag, startPoint x: 232, startPoint y: 82, endPoint x: 437, endPoint y: 93, distance: 205.4
click at [437, 93] on h5 "What is the difference between a public IP address and an Elastic IP address in…" at bounding box center [385, 85] width 330 height 25
click at [436, 92] on h5 "What is the difference between a public IP address and an Elastic IP address in…" at bounding box center [385, 85] width 330 height 25
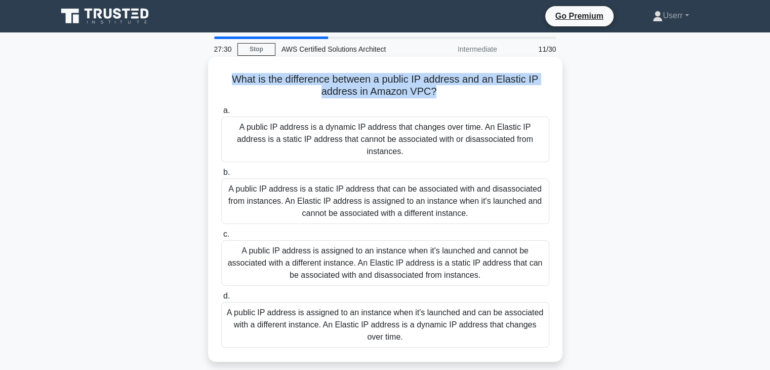
drag, startPoint x: 433, startPoint y: 90, endPoint x: 226, endPoint y: 82, distance: 207.7
click at [226, 82] on h5 "What is the difference between a public IP address and an Elastic IP address in…" at bounding box center [385, 85] width 330 height 25
click at [360, 94] on h5 "What is the difference between a public IP address and an Elastic IP address in…" at bounding box center [385, 85] width 330 height 25
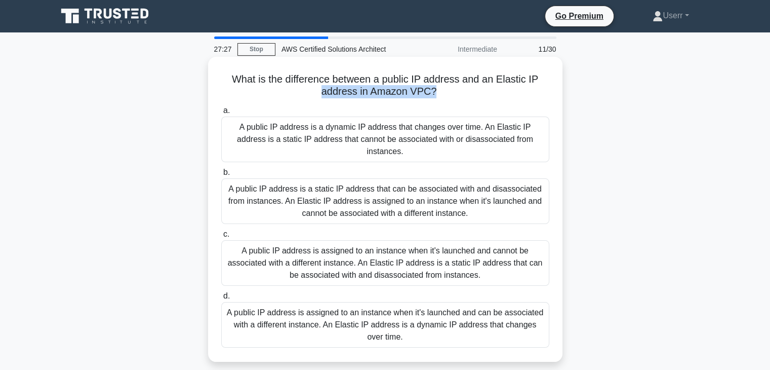
drag, startPoint x: 322, startPoint y: 94, endPoint x: 435, endPoint y: 92, distance: 112.9
click at [435, 92] on h5 "What is the difference between a public IP address and an Elastic IP address in…" at bounding box center [385, 85] width 330 height 25
click at [436, 90] on h5 "What is the difference between a public IP address and an Elastic IP address in…" at bounding box center [385, 85] width 330 height 25
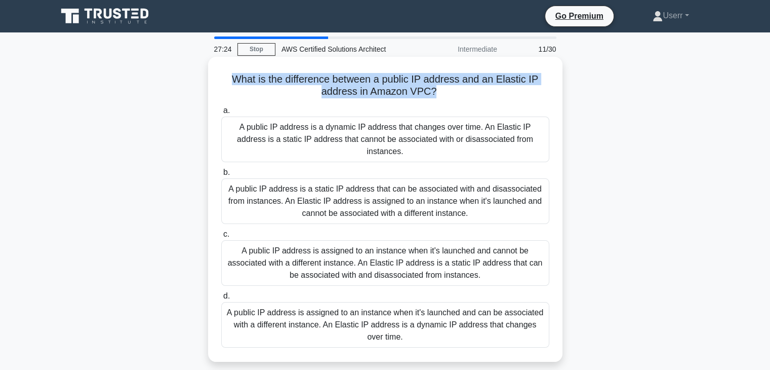
drag, startPoint x: 230, startPoint y: 76, endPoint x: 435, endPoint y: 90, distance: 205.5
click at [435, 90] on h5 "What is the difference between a public IP address and an Elastic IP address in…" at bounding box center [385, 85] width 330 height 25
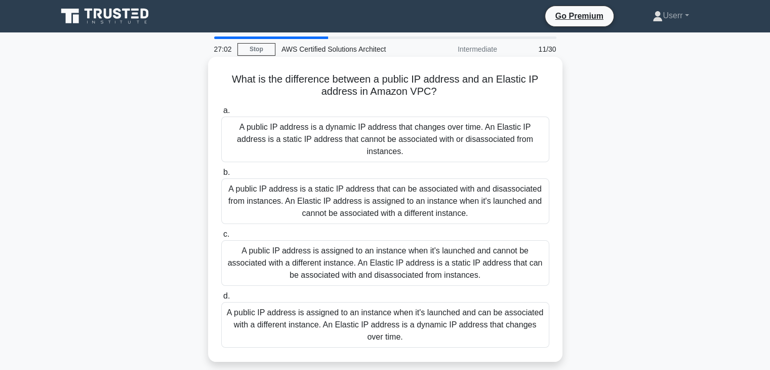
click at [452, 249] on div "A public IP address is assigned to an instance when it's launched and cannot be…" at bounding box center [385, 263] width 328 height 46
click at [221, 237] on input "c. A public IP address is assigned to an instance when it's launched and cannot…" at bounding box center [221, 234] width 0 height 7
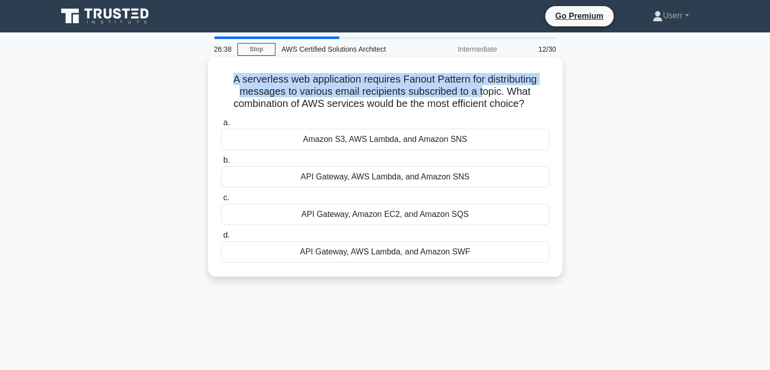
drag, startPoint x: 222, startPoint y: 79, endPoint x: 483, endPoint y: 94, distance: 261.2
click at [483, 94] on h5 "A serverless web application requires Fanout Pattern for distributing messages …" at bounding box center [385, 91] width 330 height 37
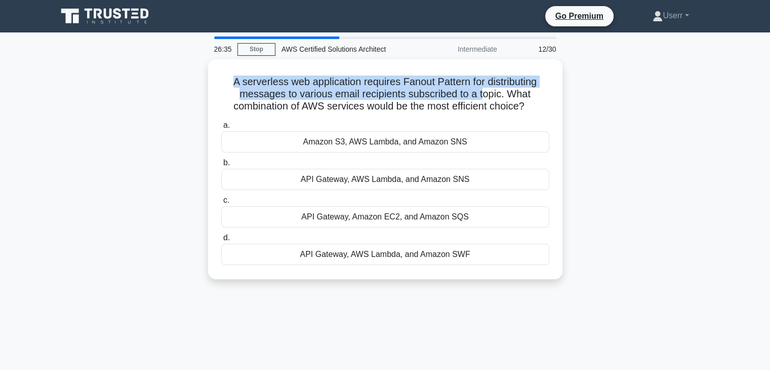
drag, startPoint x: 530, startPoint y: 104, endPoint x: 207, endPoint y: 75, distance: 324.3
click at [207, 75] on div "A serverless web application requires Fanout Pattern for distributing messages …" at bounding box center [385, 175] width 668 height 232
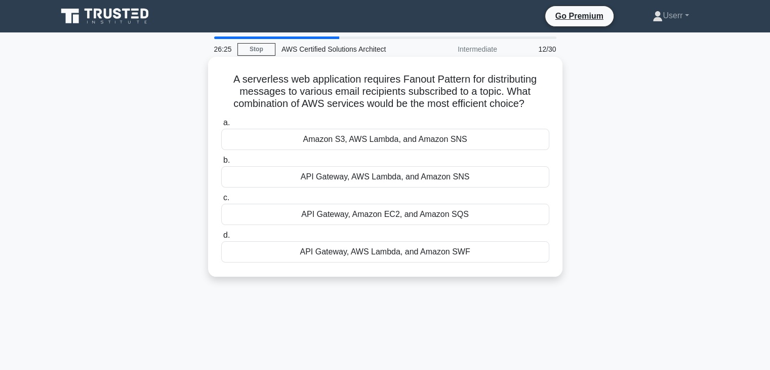
click at [533, 100] on icon ".spinner_0XTQ{transform-origin:center;animation:spinner_y6GP .75s linear infini…" at bounding box center [531, 104] width 12 height 12
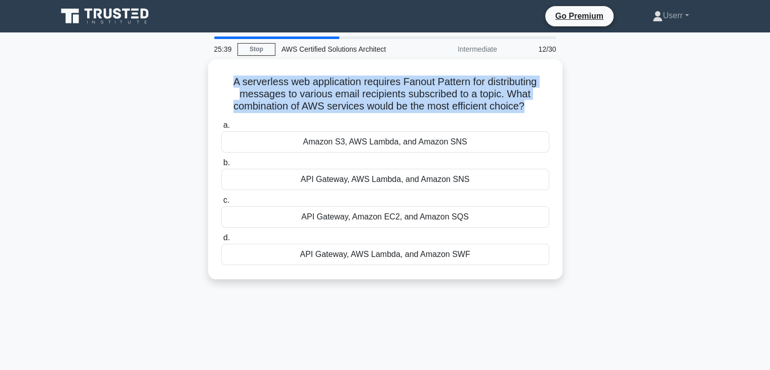
drag, startPoint x: 527, startPoint y: 103, endPoint x: 202, endPoint y: 75, distance: 325.7
click at [202, 75] on div "A serverless web application requires Fanout Pattern for distributing messages …" at bounding box center [385, 175] width 668 height 232
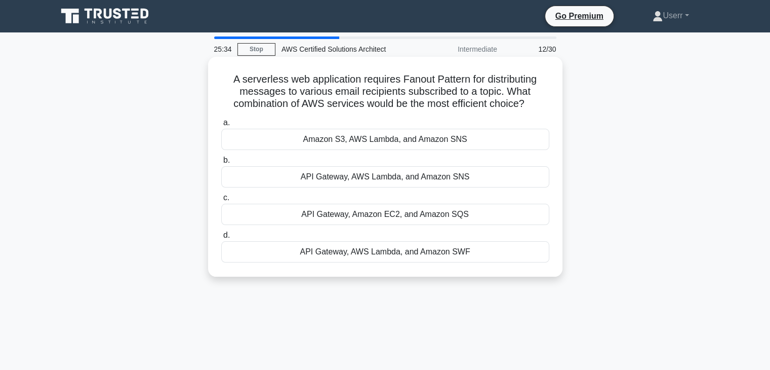
click at [529, 100] on h5 "A serverless web application requires Fanout Pattern for distributing messages …" at bounding box center [385, 91] width 330 height 37
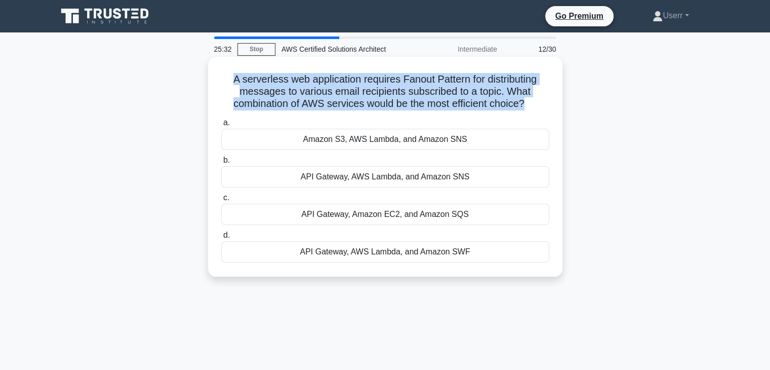
drag, startPoint x: 529, startPoint y: 102, endPoint x: 229, endPoint y: 82, distance: 299.9
click at [229, 82] on h5 "A serverless web application requires Fanout Pattern for distributing messages …" at bounding box center [385, 91] width 330 height 37
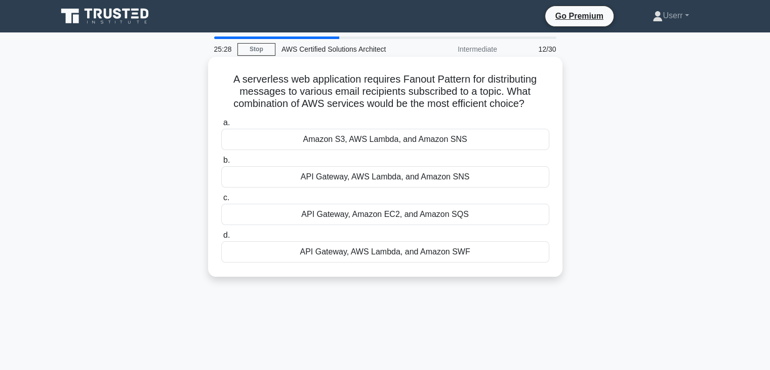
click at [529, 100] on h5 "A serverless web application requires Fanout Pattern for distributing messages …" at bounding box center [385, 91] width 330 height 37
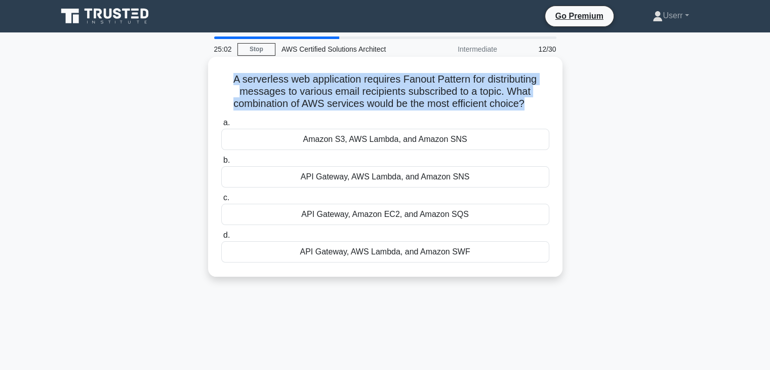
drag, startPoint x: 230, startPoint y: 80, endPoint x: 525, endPoint y: 101, distance: 295.4
click at [525, 101] on h5 "A serverless web application requires Fanout Pattern for distributing messages …" at bounding box center [385, 91] width 330 height 37
drag, startPoint x: 537, startPoint y: 87, endPoint x: 515, endPoint y: 100, distance: 25.2
click at [515, 100] on h5 "A serverless web application requires Fanout Pattern for distributing messages …" at bounding box center [385, 91] width 330 height 37
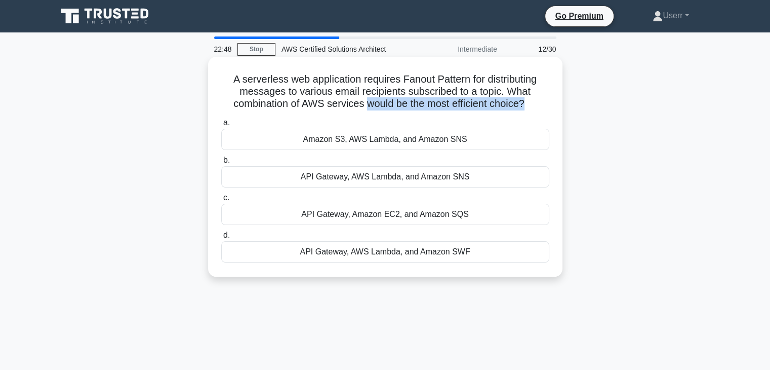
drag, startPoint x: 364, startPoint y: 101, endPoint x: 526, endPoint y: 105, distance: 161.6
click at [526, 105] on h5 "A serverless web application requires Fanout Pattern for distributing messages …" at bounding box center [385, 91] width 330 height 37
drag, startPoint x: 526, startPoint y: 105, endPoint x: 229, endPoint y: 100, distance: 296.2
click at [229, 100] on h5 "A serverless web application requires Fanout Pattern for distributing messages …" at bounding box center [385, 91] width 330 height 37
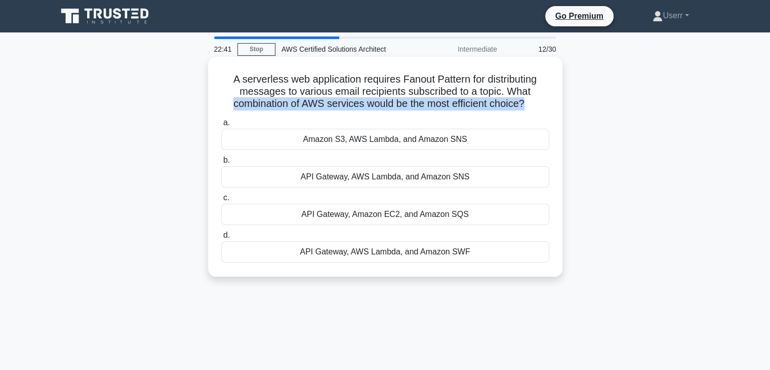
click at [229, 101] on h5 "A serverless web application requires Fanout Pattern for distributing messages …" at bounding box center [385, 91] width 330 height 37
drag, startPoint x: 407, startPoint y: 93, endPoint x: 450, endPoint y: 113, distance: 47.4
click at [450, 113] on div "A serverless web application requires Fanout Pattern for distributing messages …" at bounding box center [385, 167] width 346 height 212
click at [450, 111] on div "A serverless web application requires Fanout Pattern for distributing messages …" at bounding box center [385, 167] width 346 height 212
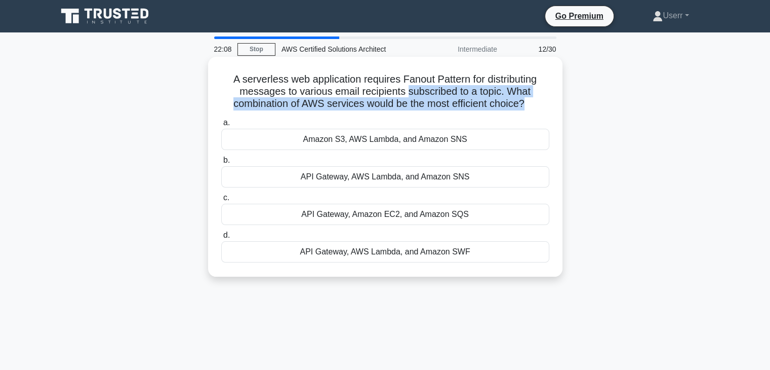
drag, startPoint x: 409, startPoint y: 91, endPoint x: 526, endPoint y: 101, distance: 116.9
click at [526, 101] on h5 "A serverless web application requires Fanout Pattern for distributing messages …" at bounding box center [385, 91] width 330 height 37
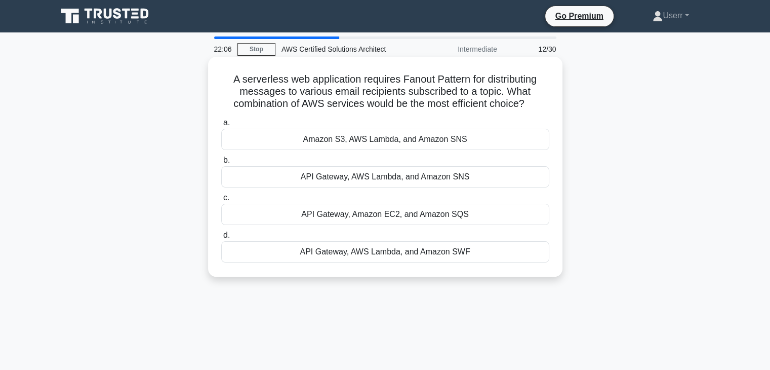
click at [530, 102] on icon ".spinner_0XTQ{transform-origin:center;animation:spinner_y6GP .75s linear infini…" at bounding box center [531, 104] width 12 height 12
drag, startPoint x: 530, startPoint y: 102, endPoint x: 340, endPoint y: 101, distance: 189.4
click at [340, 101] on h5 "A serverless web application requires Fanout Pattern for distributing messages …" at bounding box center [385, 91] width 330 height 37
click at [345, 100] on h5 "A serverless web application requires Fanout Pattern for distributing messages …" at bounding box center [385, 91] width 330 height 37
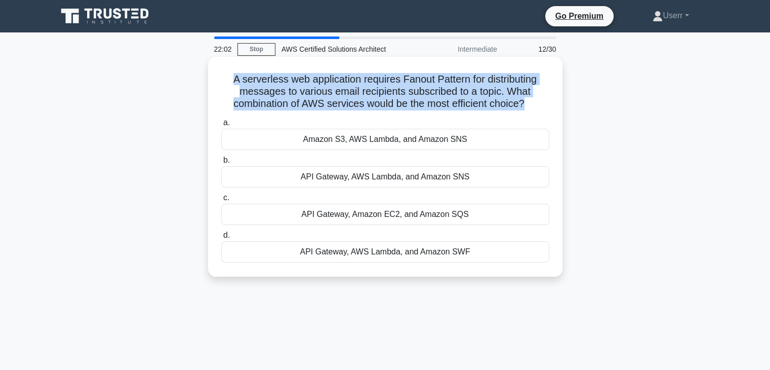
drag, startPoint x: 528, startPoint y: 102, endPoint x: 219, endPoint y: 82, distance: 310.0
click at [219, 82] on div "A serverless web application requires Fanout Pattern for distributing messages …" at bounding box center [385, 167] width 346 height 212
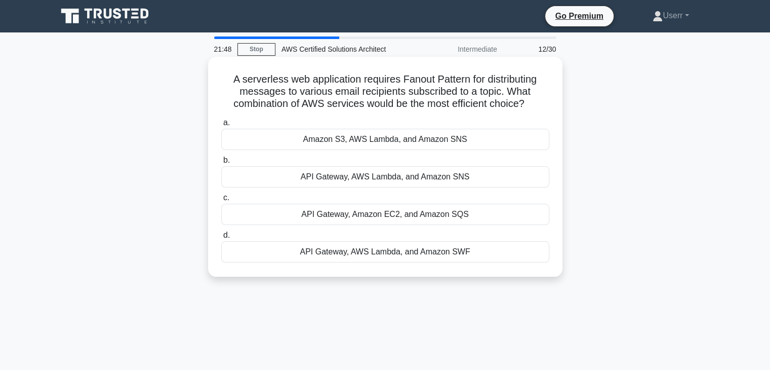
click at [530, 100] on icon ".spinner_0XTQ{transform-origin:center;animation:spinner_y6GP .75s linear infini…" at bounding box center [531, 104] width 12 height 12
click at [412, 178] on div "API Gateway, AWS Lambda, and Amazon SNS" at bounding box center [385, 176] width 328 height 21
click at [221, 164] on input "b. API Gateway, AWS Lambda, and Amazon SNS" at bounding box center [221, 160] width 0 height 7
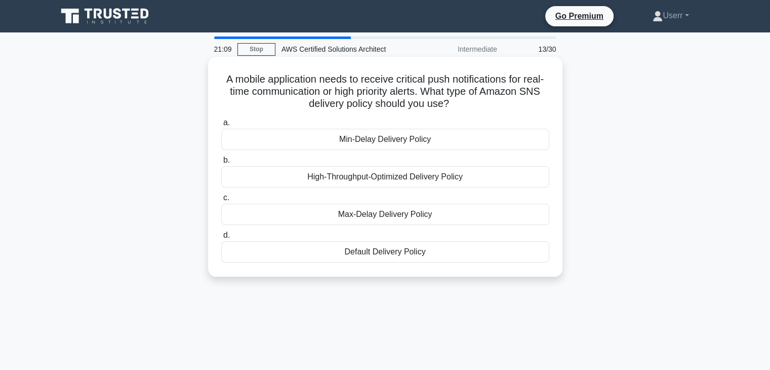
click at [461, 102] on h5 "A mobile application needs to receive critical push notifications for real-time…" at bounding box center [385, 91] width 330 height 37
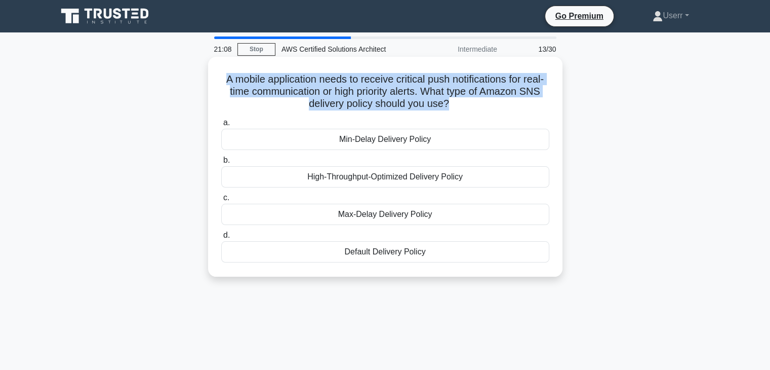
drag, startPoint x: 461, startPoint y: 102, endPoint x: 417, endPoint y: 78, distance: 50.1
click at [417, 78] on h5 "A mobile application needs to receive critical push notifications for real-time…" at bounding box center [385, 91] width 330 height 37
click at [420, 87] on h5 "A mobile application needs to receive critical push notifications for real-time…" at bounding box center [385, 91] width 330 height 37
drag, startPoint x: 458, startPoint y: 101, endPoint x: 227, endPoint y: 63, distance: 234.0
click at [227, 63] on div "A mobile application needs to receive critical push notifications for real-time…" at bounding box center [385, 167] width 346 height 212
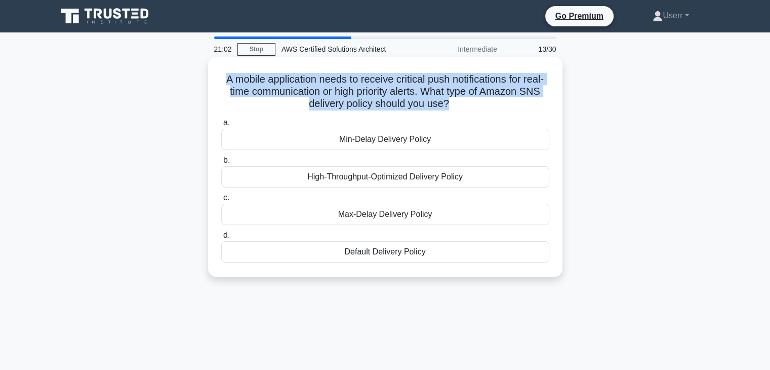
click at [459, 102] on h5 "A mobile application needs to receive critical push notifications for real-time…" at bounding box center [385, 91] width 330 height 37
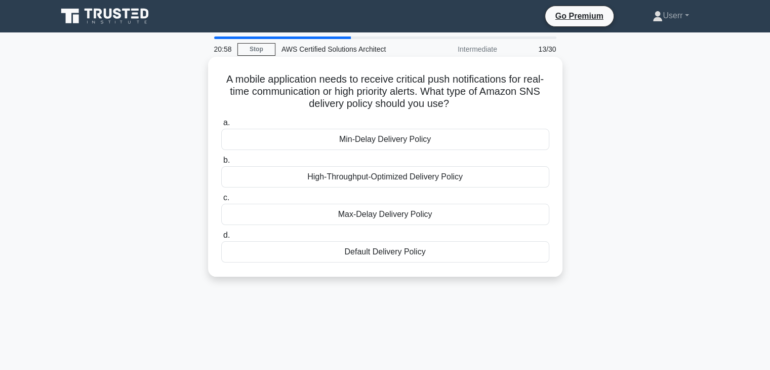
click at [457, 103] on h5 "A mobile application needs to receive critical push notifications for real-time…" at bounding box center [385, 91] width 330 height 37
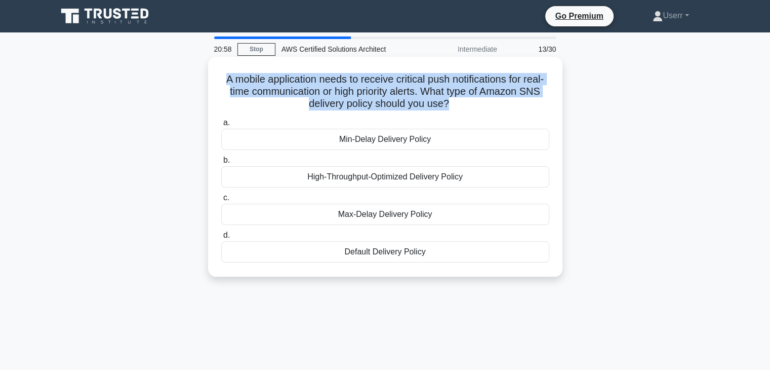
click at [457, 103] on h5 "A mobile application needs to receive critical push notifications for real-time…" at bounding box center [385, 91] width 330 height 37
click at [459, 105] on h5 "A mobile application needs to receive critical push notifications for real-time…" at bounding box center [385, 91] width 330 height 37
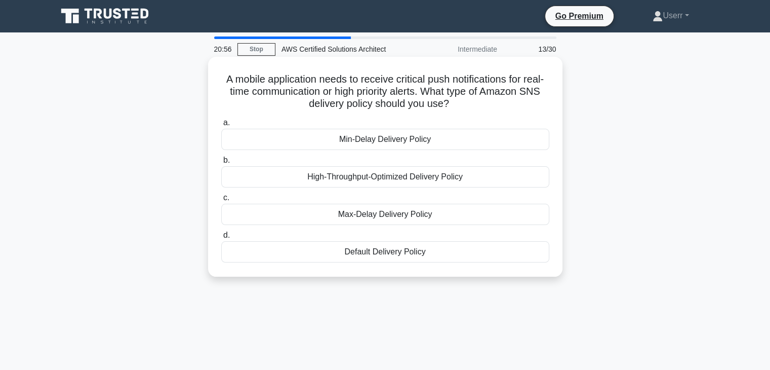
click at [459, 105] on h5 "A mobile application needs to receive critical push notifications for real-time…" at bounding box center [385, 91] width 330 height 37
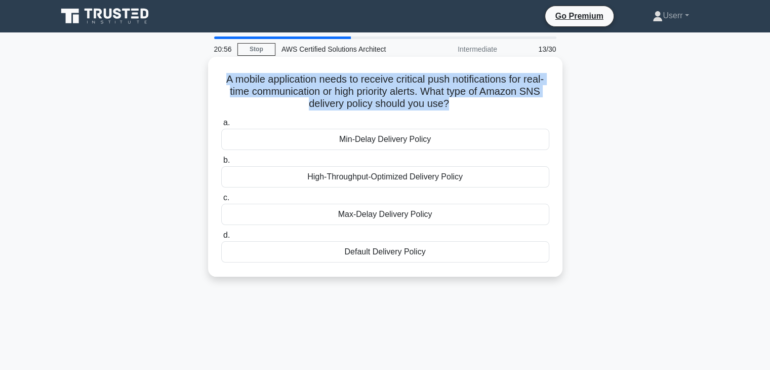
click at [459, 105] on h5 "A mobile application needs to receive critical push notifications for real-time…" at bounding box center [385, 91] width 330 height 37
click at [461, 104] on icon ".spinner_0XTQ{transform-origin:center;animation:spinner_y6GP .75s linear infini…" at bounding box center [455, 104] width 12 height 12
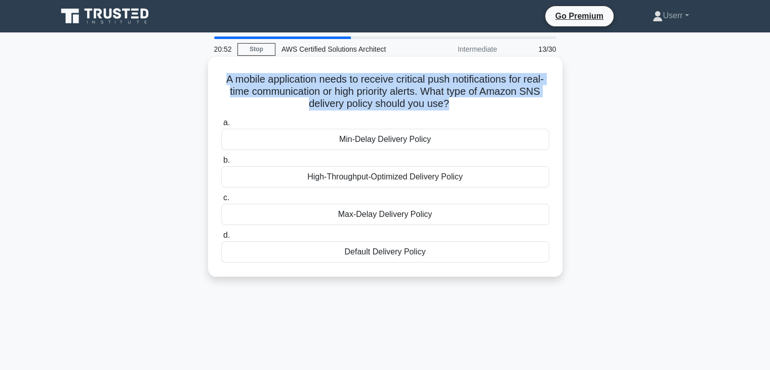
drag, startPoint x: 459, startPoint y: 99, endPoint x: 224, endPoint y: 77, distance: 235.4
click at [224, 77] on h5 "A mobile application needs to receive critical push notifications for real-time…" at bounding box center [385, 91] width 330 height 37
click at [297, 99] on h5 "A mobile application needs to receive critical push notifications for real-time…" at bounding box center [385, 91] width 330 height 37
drag, startPoint x: 460, startPoint y: 105, endPoint x: 233, endPoint y: 79, distance: 227.9
click at [233, 79] on h5 "A mobile application needs to receive critical push notifications for real-time…" at bounding box center [385, 91] width 330 height 37
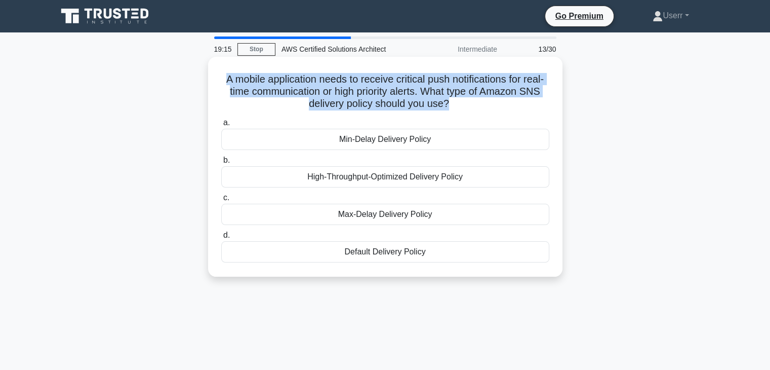
click at [460, 100] on h5 "A mobile application needs to receive critical push notifications for real-time…" at bounding box center [385, 91] width 330 height 37
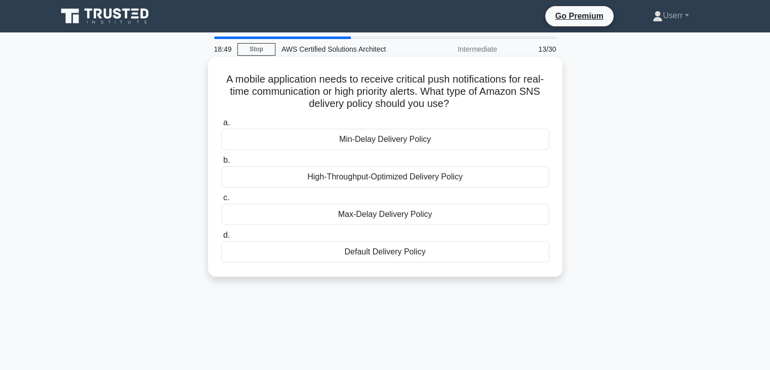
drag, startPoint x: 462, startPoint y: 104, endPoint x: 399, endPoint y: 91, distance: 64.1
click at [399, 91] on h5 "A mobile application needs to receive critical push notifications for real-time…" at bounding box center [385, 91] width 330 height 37
drag, startPoint x: 231, startPoint y: 84, endPoint x: 468, endPoint y: 103, distance: 237.2
click at [468, 103] on h5 "A mobile application needs to receive critical push notifications for real-time…" at bounding box center [385, 91] width 330 height 37
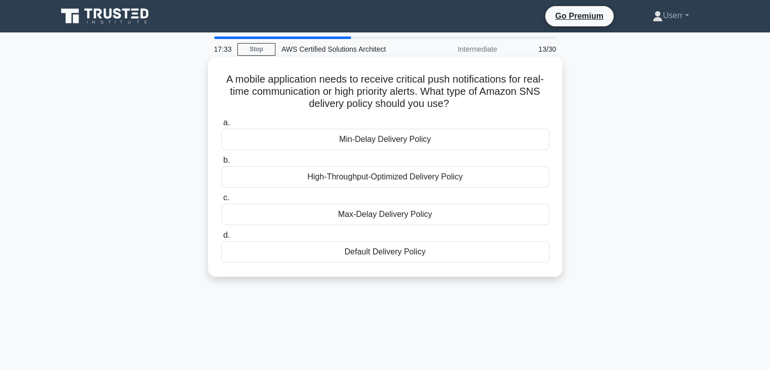
click at [462, 103] on h5 "A mobile application needs to receive critical push notifications for real-time…" at bounding box center [385, 91] width 330 height 37
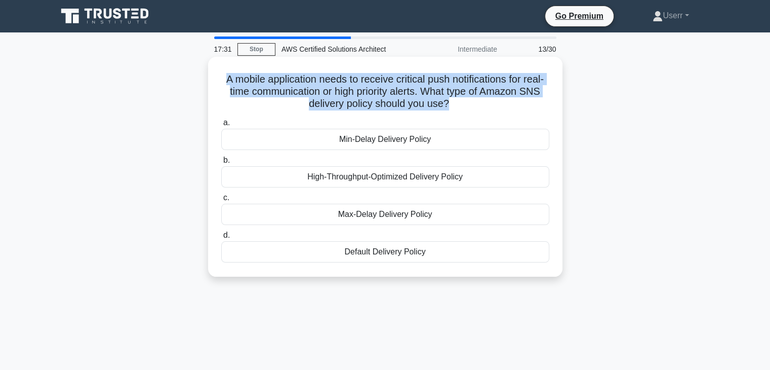
drag, startPoint x: 455, startPoint y: 102, endPoint x: 231, endPoint y: 75, distance: 225.3
click at [231, 75] on h5 "A mobile application needs to receive critical push notifications for real-time…" at bounding box center [385, 91] width 330 height 37
click at [243, 82] on h5 "A mobile application needs to receive critical push notifications for real-time…" at bounding box center [385, 91] width 330 height 37
drag, startPoint x: 232, startPoint y: 81, endPoint x: 458, endPoint y: 105, distance: 227.1
click at [458, 105] on h5 "A mobile application needs to receive critical push notifications for real-time…" at bounding box center [385, 91] width 330 height 37
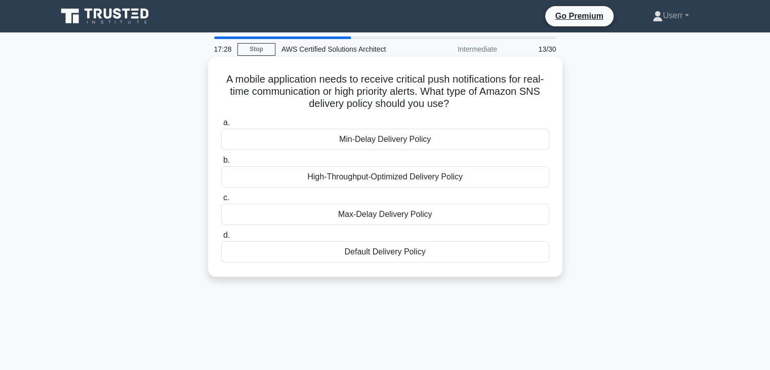
click at [461, 103] on icon ".spinner_0XTQ{transform-origin:center;animation:spinner_y6GP .75s linear infini…" at bounding box center [455, 104] width 12 height 12
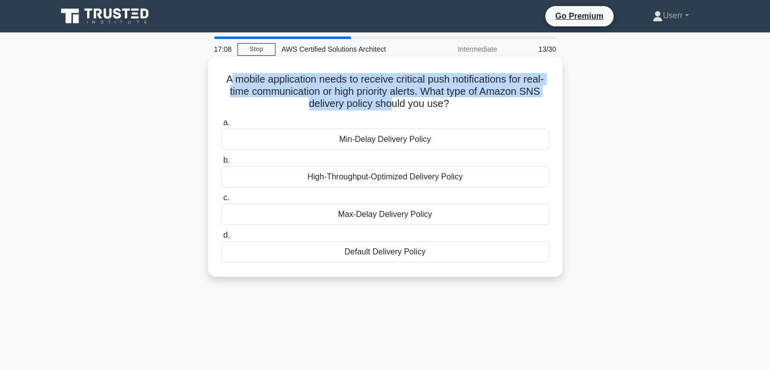
drag, startPoint x: 304, startPoint y: 88, endPoint x: 404, endPoint y: 105, distance: 101.3
click at [404, 105] on h5 "A mobile application needs to receive critical push notifications for real-time…" at bounding box center [385, 91] width 330 height 37
drag, startPoint x: 232, startPoint y: 81, endPoint x: 459, endPoint y: 110, distance: 228.2
click at [459, 110] on h5 "A mobile application needs to receive critical push notifications for real-time…" at bounding box center [385, 91] width 330 height 37
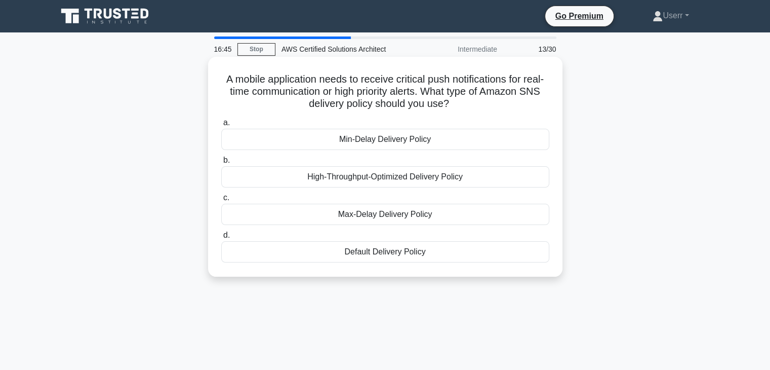
click at [461, 105] on icon ".spinner_0XTQ{transform-origin:center;animation:spinner_y6GP .75s linear infini…" at bounding box center [455, 104] width 12 height 12
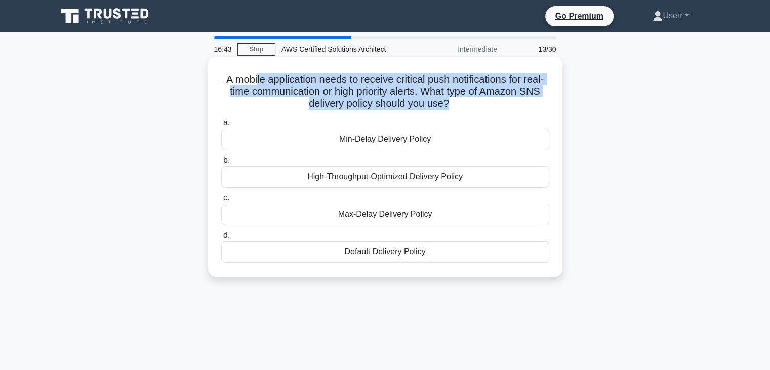
drag, startPoint x: 460, startPoint y: 106, endPoint x: 265, endPoint y: 81, distance: 196.0
click at [265, 81] on h5 "A mobile application needs to receive critical push notifications for real-time…" at bounding box center [385, 91] width 330 height 37
click at [282, 98] on h5 "A mobile application needs to receive critical push notifications for real-time…" at bounding box center [385, 91] width 330 height 37
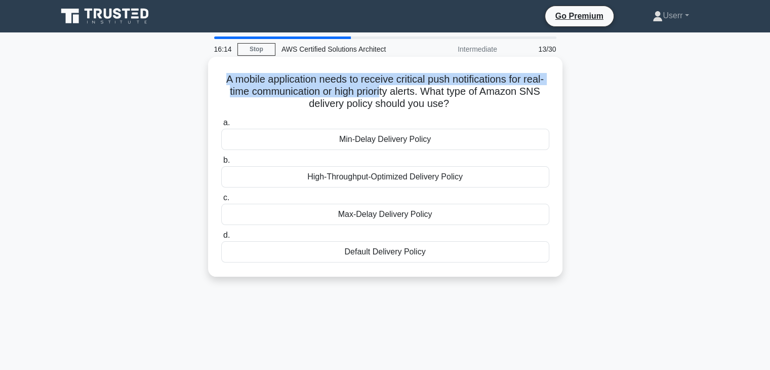
drag, startPoint x: 233, startPoint y: 81, endPoint x: 419, endPoint y: 97, distance: 186.6
click at [419, 97] on h5 "A mobile application needs to receive critical push notifications for real-time…" at bounding box center [385, 91] width 330 height 37
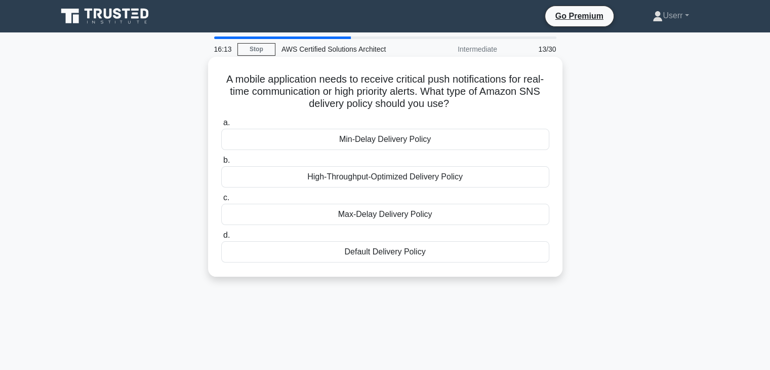
click at [435, 104] on h5 "A mobile application needs to receive critical push notifications for real-time…" at bounding box center [385, 91] width 330 height 37
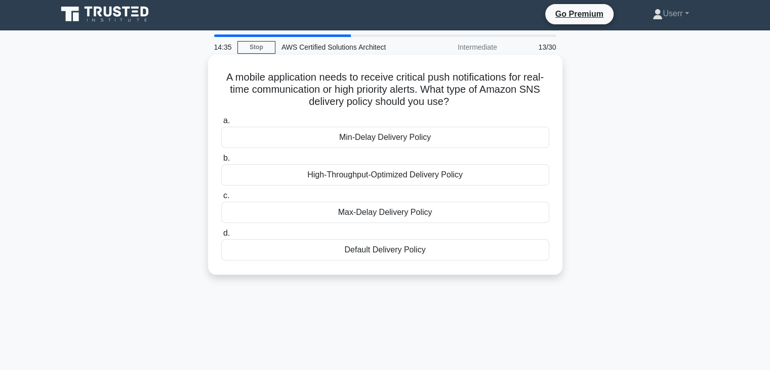
click at [233, 76] on h5 "A mobile application needs to receive critical push notifications for real-time…" at bounding box center [385, 89] width 330 height 37
click at [237, 84] on h5 "A mobile application needs to receive critical push notifications for real-time…" at bounding box center [385, 89] width 330 height 37
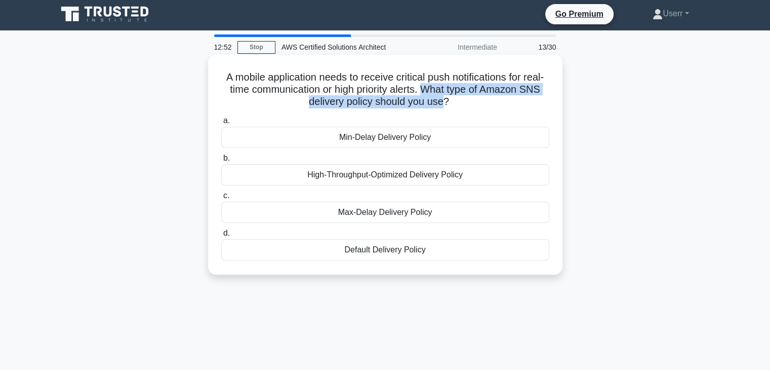
click at [456, 101] on h5 "A mobile application needs to receive critical push notifications for real-time…" at bounding box center [385, 89] width 330 height 37
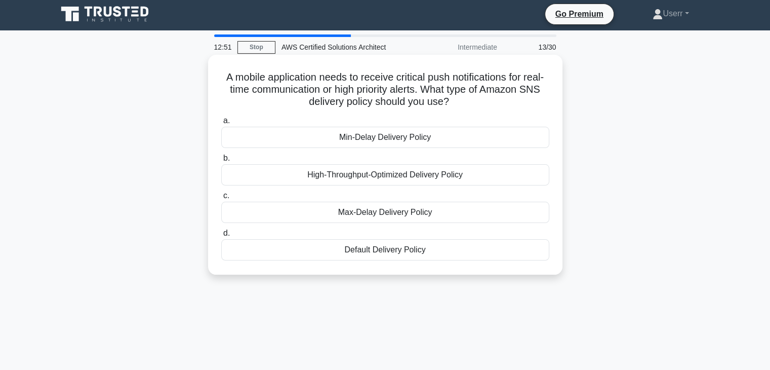
click at [460, 100] on h5 "A mobile application needs to receive critical push notifications for real-time…" at bounding box center [385, 89] width 330 height 37
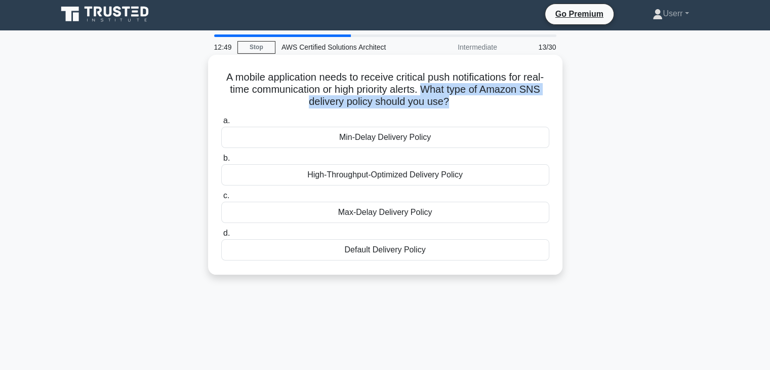
drag, startPoint x: 446, startPoint y: 90, endPoint x: 460, endPoint y: 99, distance: 16.4
click at [460, 99] on h5 "A mobile application needs to receive critical push notifications for real-time…" at bounding box center [385, 89] width 330 height 37
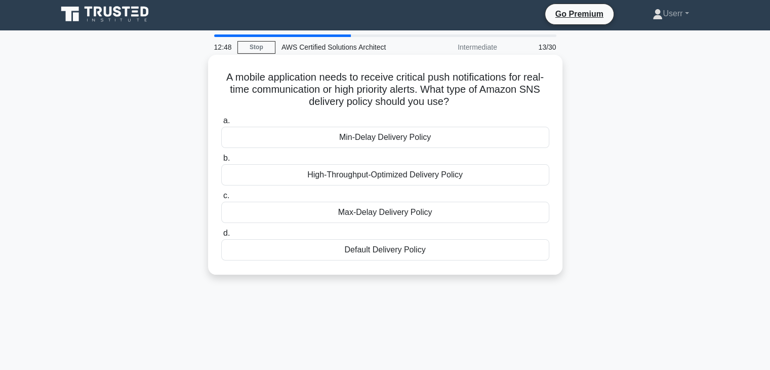
click at [461, 98] on icon ".spinner_0XTQ{transform-origin:center;animation:spinner_y6GP .75s linear infini…" at bounding box center [455, 102] width 12 height 12
drag, startPoint x: 446, startPoint y: 89, endPoint x: 464, endPoint y: 102, distance: 22.5
click at [464, 102] on h5 "A mobile application needs to receive critical push notifications for real-time…" at bounding box center [385, 89] width 330 height 37
click at [461, 99] on h5 "A mobile application needs to receive critical push notifications for real-time…" at bounding box center [385, 89] width 330 height 37
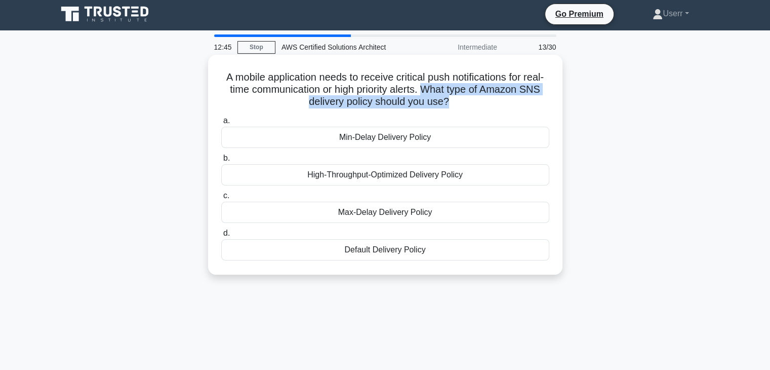
drag, startPoint x: 447, startPoint y: 89, endPoint x: 460, endPoint y: 102, distance: 18.6
click at [460, 102] on h5 "A mobile application needs to receive critical push notifications for real-time…" at bounding box center [385, 89] width 330 height 37
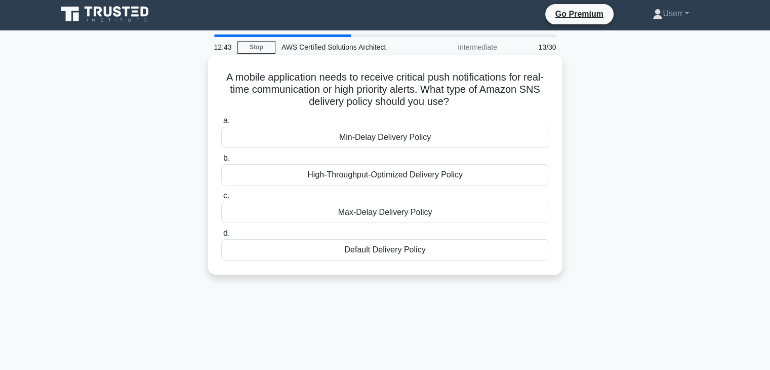
click at [462, 102] on h5 "A mobile application needs to receive critical push notifications for real-time…" at bounding box center [385, 89] width 330 height 37
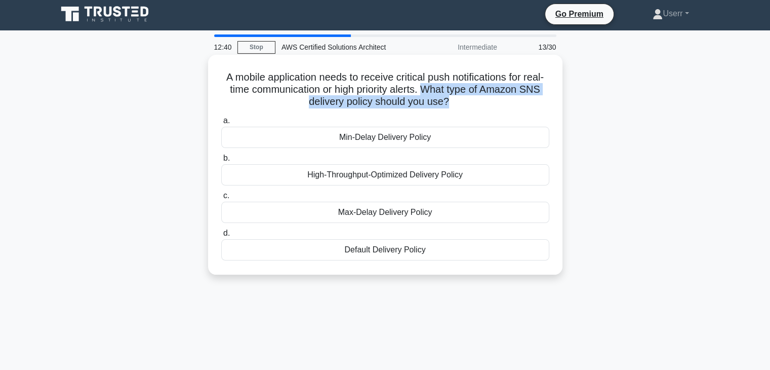
drag, startPoint x: 446, startPoint y: 90, endPoint x: 459, endPoint y: 100, distance: 16.2
click at [459, 100] on h5 "A mobile application needs to receive critical push notifications for real-time…" at bounding box center [385, 89] width 330 height 37
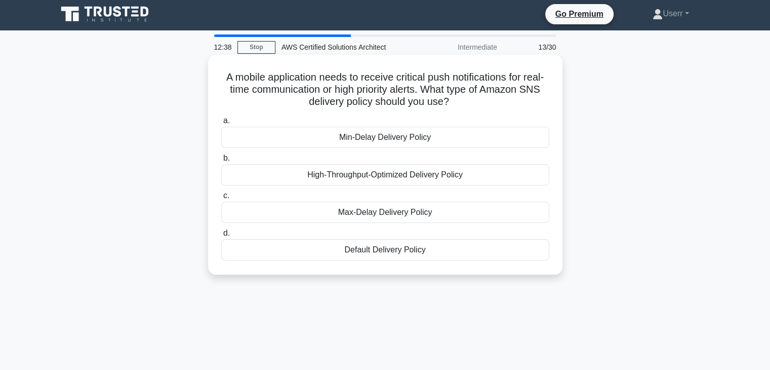
click at [462, 100] on h5 "A mobile application needs to receive critical push notifications for real-time…" at bounding box center [385, 89] width 330 height 37
drag, startPoint x: 447, startPoint y: 88, endPoint x: 465, endPoint y: 101, distance: 22.8
click at [465, 101] on h5 "A mobile application needs to receive critical push notifications for real-time…" at bounding box center [385, 89] width 330 height 37
click at [461, 99] on icon ".spinner_0XTQ{transform-origin:center;animation:spinner_y6GP .75s linear infini…" at bounding box center [455, 102] width 12 height 12
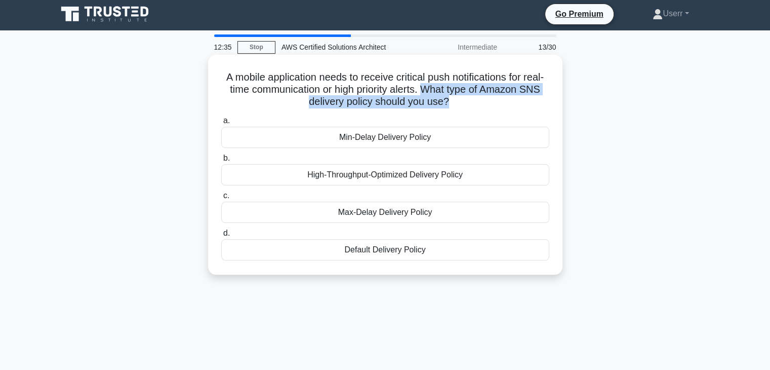
drag, startPoint x: 446, startPoint y: 88, endPoint x: 459, endPoint y: 100, distance: 18.3
click at [459, 100] on h5 "A mobile application needs to receive critical push notifications for real-time…" at bounding box center [385, 89] width 330 height 37
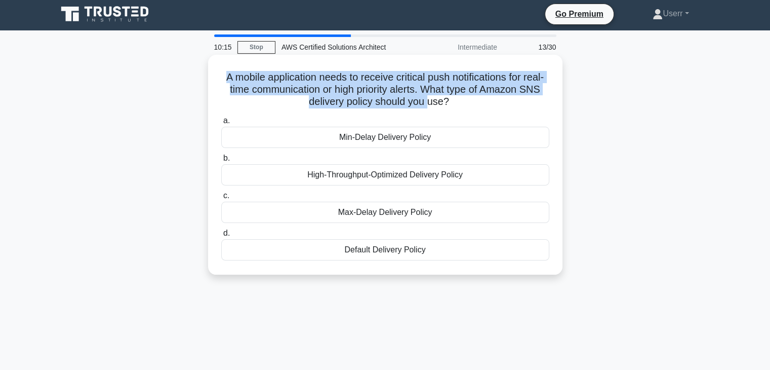
drag, startPoint x: 231, startPoint y: 79, endPoint x: 450, endPoint y: 102, distance: 220.4
click at [450, 102] on h5 "A mobile application needs to receive critical push notifications for real-time…" at bounding box center [385, 89] width 330 height 37
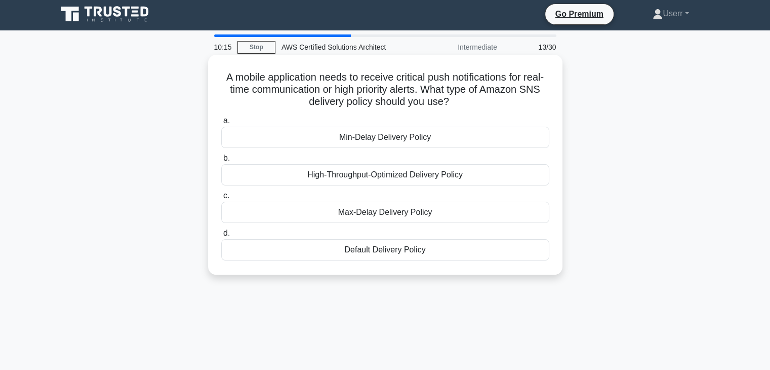
click at [461, 100] on icon ".spinner_0XTQ{transform-origin:center;animation:spinner_y6GP .75s linear infini…" at bounding box center [455, 102] width 12 height 12
drag, startPoint x: 461, startPoint y: 99, endPoint x: 229, endPoint y: 81, distance: 233.1
click at [229, 81] on h5 "A mobile application needs to receive critical push notifications for real-time…" at bounding box center [385, 89] width 330 height 37
click at [265, 88] on h5 "A mobile application needs to receive critical push notifications for real-time…" at bounding box center [385, 89] width 330 height 37
drag, startPoint x: 233, startPoint y: 76, endPoint x: 512, endPoint y: 105, distance: 280.4
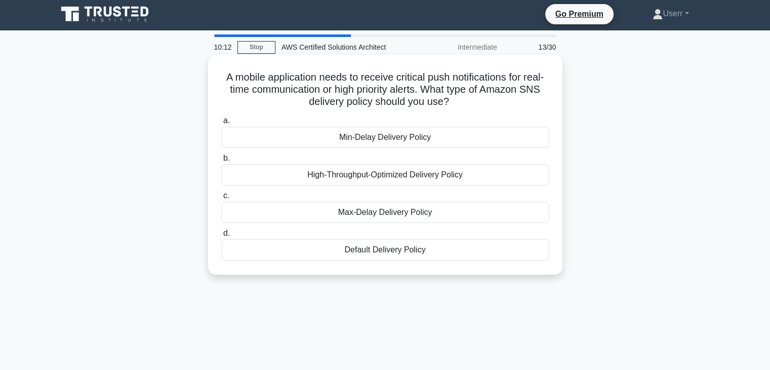
click at [512, 105] on h5 "A mobile application needs to receive critical push notifications for real-time…" at bounding box center [385, 89] width 330 height 37
click at [447, 100] on h5 "A mobile application needs to receive critical push notifications for real-time…" at bounding box center [385, 89] width 330 height 37
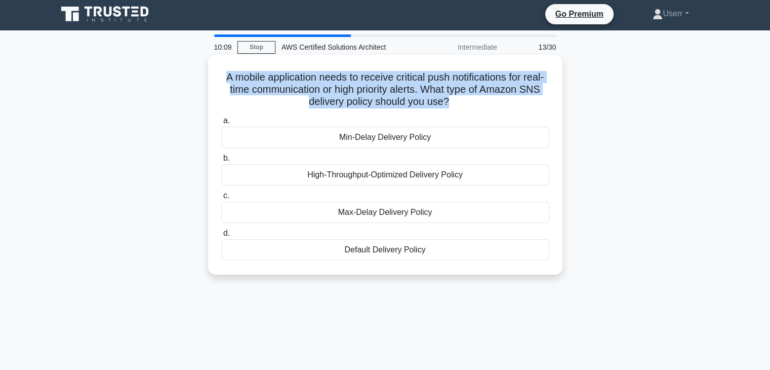
drag, startPoint x: 460, startPoint y: 101, endPoint x: 228, endPoint y: 79, distance: 233.4
click at [228, 79] on h5 "A mobile application needs to receive critical push notifications for real-time…" at bounding box center [385, 89] width 330 height 37
click at [452, 86] on h5 "A mobile application needs to receive critical push notifications for real-time…" at bounding box center [385, 89] width 330 height 37
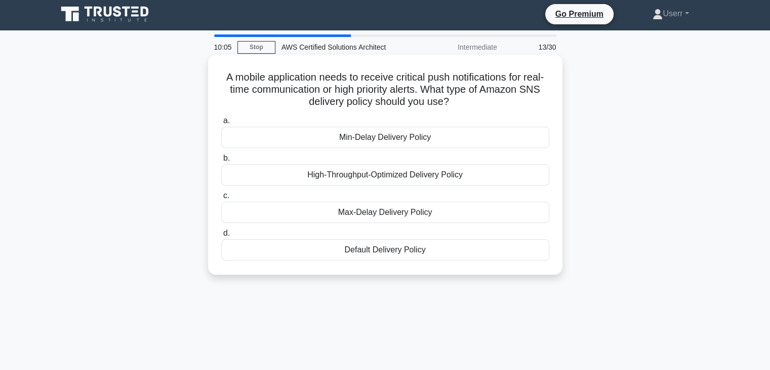
click at [389, 179] on div "High-Throughput-Optimized Delivery Policy" at bounding box center [385, 174] width 328 height 21
click at [221, 162] on input "b. High-Throughput-Optimized Delivery Policy" at bounding box center [221, 158] width 0 height 7
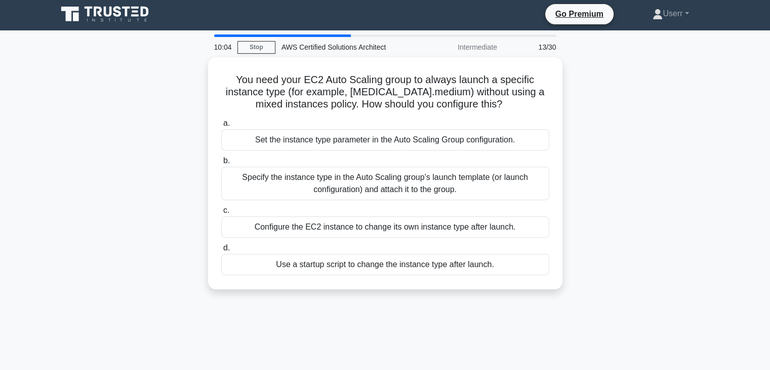
scroll to position [0, 0]
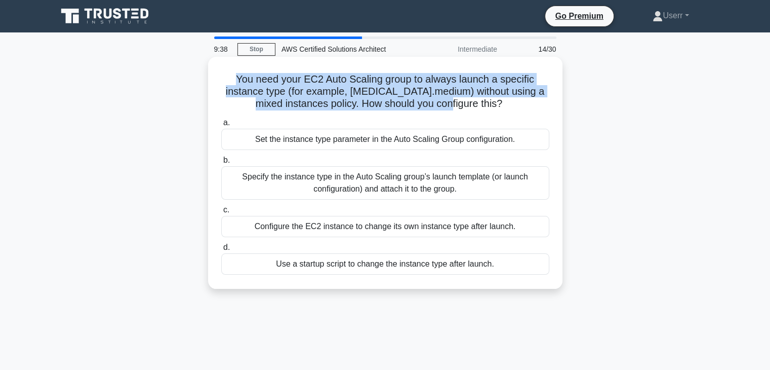
drag, startPoint x: 488, startPoint y: 103, endPoint x: 233, endPoint y: 72, distance: 256.5
click at [233, 72] on div "You need your EC2 Auto Scaling group to always launch a specific instance type …" at bounding box center [385, 173] width 346 height 224
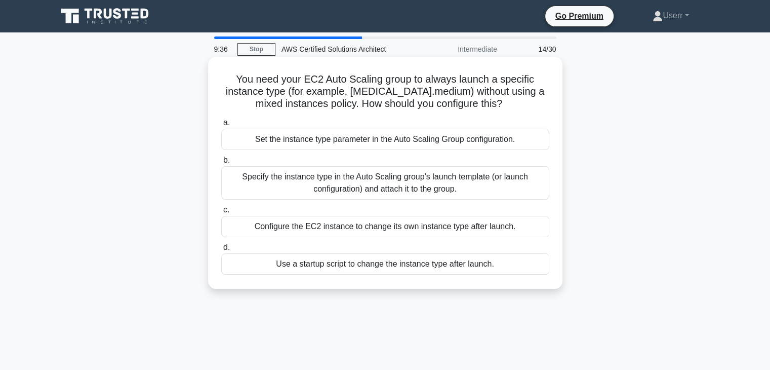
click at [490, 100] on h5 "You need your EC2 Auto Scaling group to always launch a specific instance type …" at bounding box center [385, 91] width 330 height 37
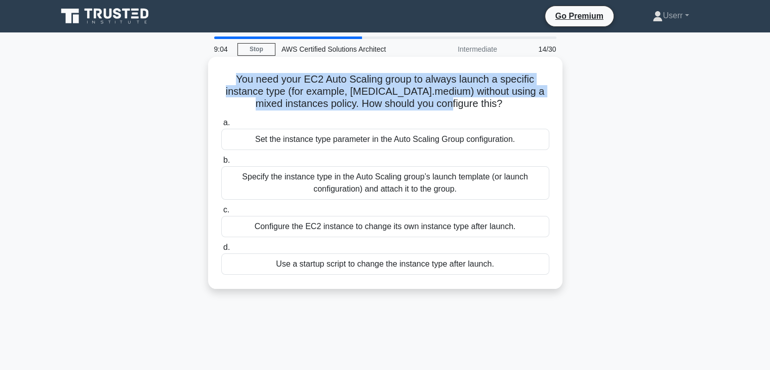
drag, startPoint x: 489, startPoint y: 105, endPoint x: 236, endPoint y: 75, distance: 253.9
click at [236, 75] on h5 "You need your EC2 Auto Scaling group to always launch a specific instance type …" at bounding box center [385, 91] width 330 height 37
click at [434, 100] on h5 "You need your EC2 Auto Scaling group to always launch a specific instance type …" at bounding box center [385, 91] width 330 height 37
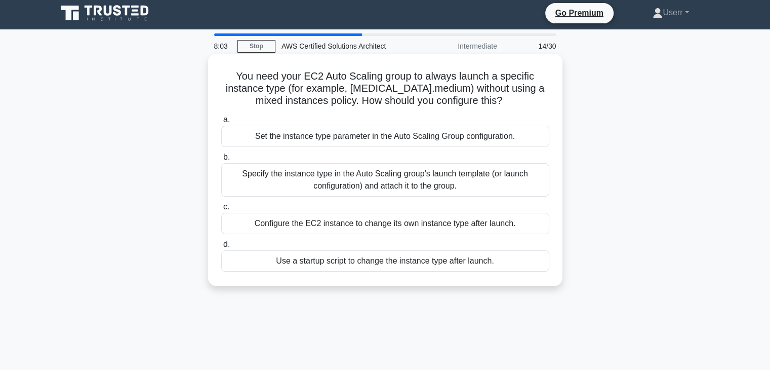
scroll to position [4, 0]
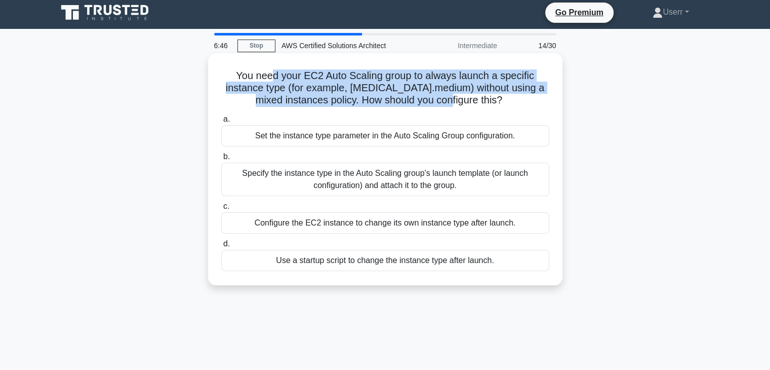
drag, startPoint x: 318, startPoint y: 75, endPoint x: 490, endPoint y: 99, distance: 173.3
click at [490, 99] on h5 "You need your EC2 Auto Scaling group to always launch a specific instance type …" at bounding box center [385, 87] width 330 height 37
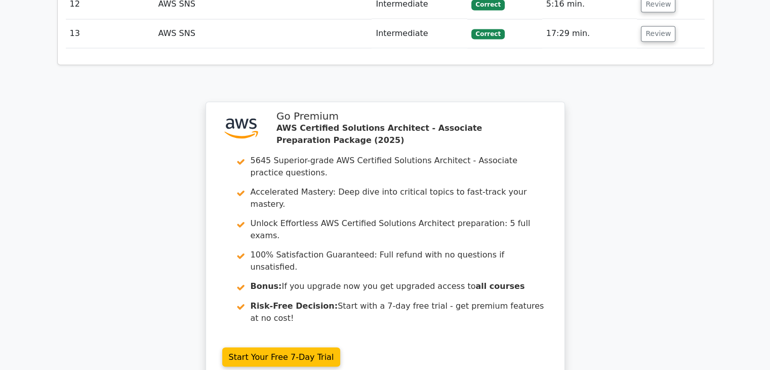
scroll to position [1653, 0]
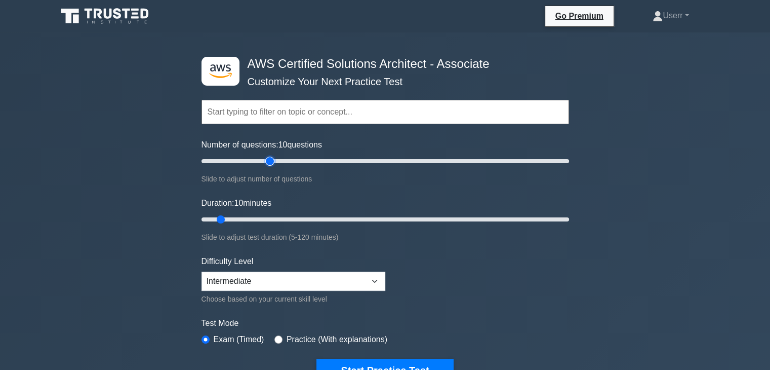
click at [267, 164] on input "Number of questions: 10 questions" at bounding box center [386, 161] width 368 height 12
click at [247, 162] on input "Number of questions: 40 questions" at bounding box center [386, 161] width 368 height 12
click at [258, 162] on input "Number of questions: 35 questions" at bounding box center [386, 161] width 368 height 12
type input "30"
click at [250, 162] on input "Number of questions: 30 questions" at bounding box center [386, 161] width 368 height 12
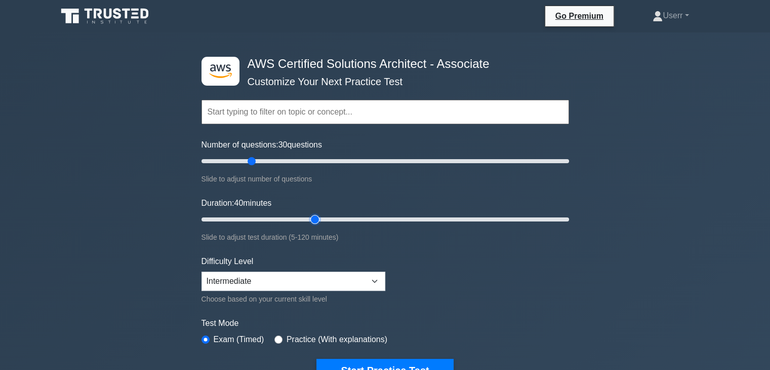
click at [322, 219] on input "Duration: 40 minutes" at bounding box center [386, 219] width 368 height 12
click at [346, 217] on input "Duration: 40 minutes" at bounding box center [386, 219] width 368 height 12
type input "60"
click at [373, 215] on input "Duration: 50 minutes" at bounding box center [386, 219] width 368 height 12
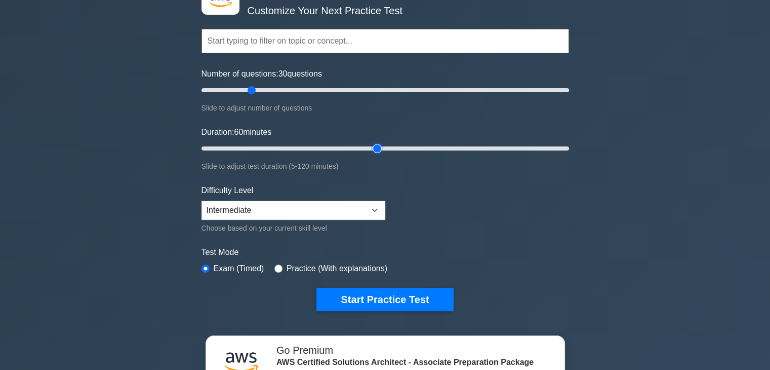
scroll to position [152, 0]
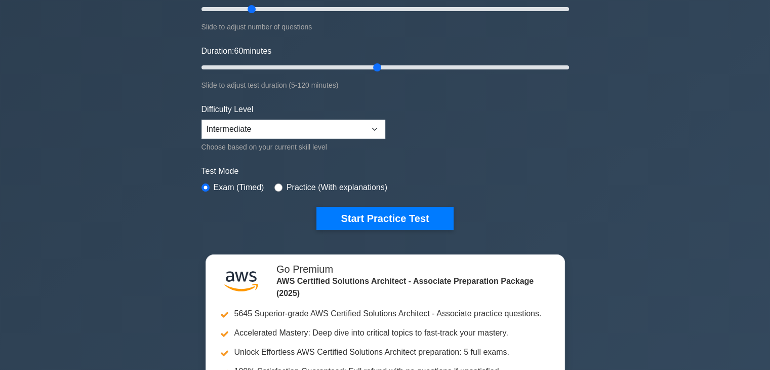
click at [336, 141] on div "Choose based on your current skill level" at bounding box center [294, 147] width 184 height 12
click at [335, 128] on select "Beginner Intermediate Expert" at bounding box center [294, 128] width 184 height 19
select select "expert"
click at [202, 119] on select "Beginner Intermediate Expert" at bounding box center [294, 128] width 184 height 19
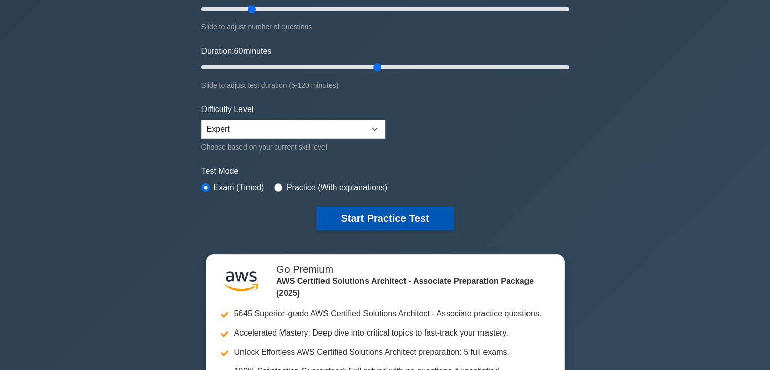
click at [383, 221] on button "Start Practice Test" at bounding box center [384, 218] width 137 height 23
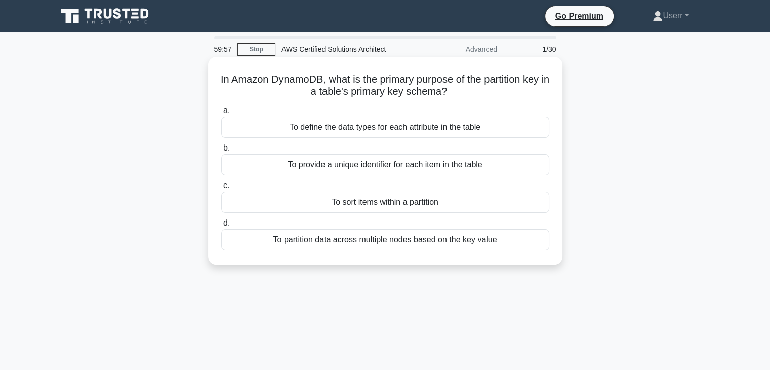
drag, startPoint x: 349, startPoint y: 72, endPoint x: 465, endPoint y: 95, distance: 117.6
click at [465, 95] on div "In Amazon DynamoDB, what is the primary purpose of the partition key in a table…" at bounding box center [385, 160] width 346 height 199
click at [459, 92] on icon ".spinner_0XTQ{transform-origin:center;animation:spinner_y6GP .75s linear infini…" at bounding box center [453, 92] width 12 height 12
click at [359, 171] on div "To provide a unique identifier for each item in the table" at bounding box center [385, 164] width 328 height 21
click at [221, 151] on input "b. To provide a unique identifier for each item in the table" at bounding box center [221, 148] width 0 height 7
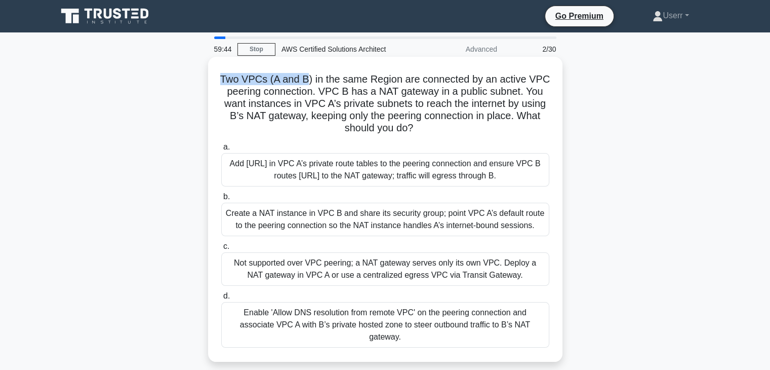
drag, startPoint x: 220, startPoint y: 81, endPoint x: 306, endPoint y: 79, distance: 85.6
click at [306, 79] on div "Two VPCs (A and B) in the same Region are connected by an active VPC peering co…" at bounding box center [385, 209] width 346 height 297
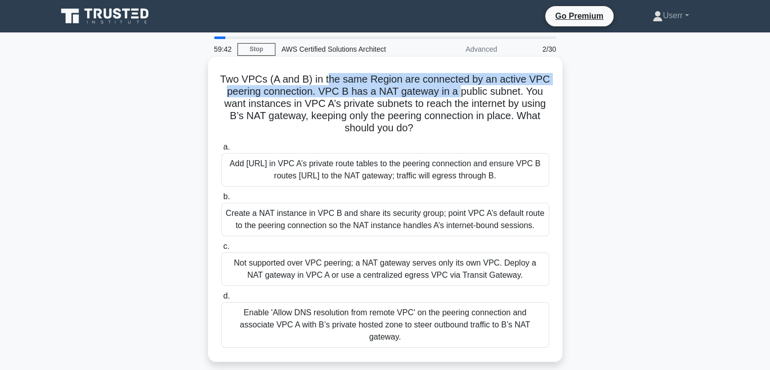
drag, startPoint x: 329, startPoint y: 80, endPoint x: 459, endPoint y: 86, distance: 130.2
click at [459, 86] on h5 "Two VPCs (A and B) in the same Region are connected by an active VPC peering co…" at bounding box center [385, 104] width 330 height 62
click at [472, 81] on h5 "Two VPCs (A and B) in the same Region are connected by an active VPC peering co…" at bounding box center [385, 104] width 330 height 62
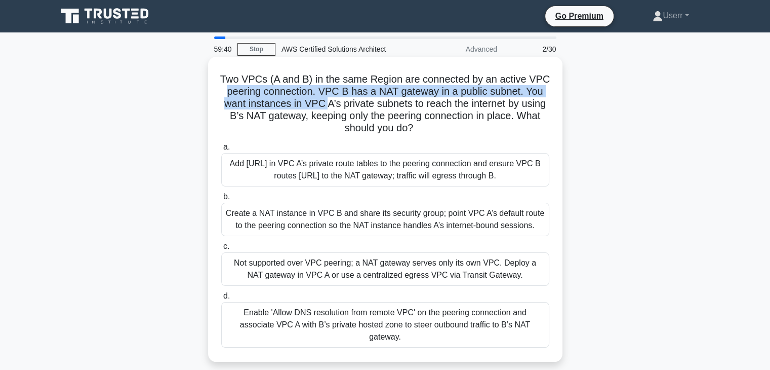
drag, startPoint x: 228, startPoint y: 96, endPoint x: 324, endPoint y: 100, distance: 95.8
click at [324, 100] on h5 "Two VPCs (A and B) in the same Region are connected by an active VPC peering co…" at bounding box center [385, 104] width 330 height 62
click at [322, 95] on h5 "Two VPCs (A and B) in the same Region are connected by an active VPC peering co…" at bounding box center [385, 104] width 330 height 62
drag, startPoint x: 318, startPoint y: 92, endPoint x: 517, endPoint y: 93, distance: 199.5
click at [517, 93] on h5 "Two VPCs (A and B) in the same Region are connected by an active VPC peering co…" at bounding box center [385, 104] width 330 height 62
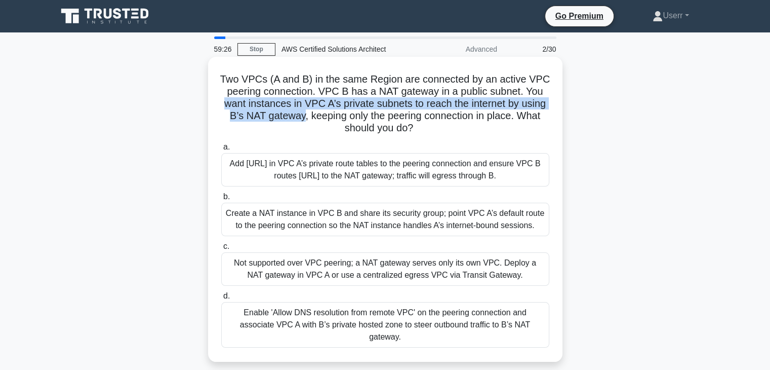
drag, startPoint x: 223, startPoint y: 104, endPoint x: 300, endPoint y: 119, distance: 78.3
click at [300, 119] on h5 "Two VPCs (A and B) in the same Region are connected by an active VPC peering co…" at bounding box center [385, 104] width 330 height 62
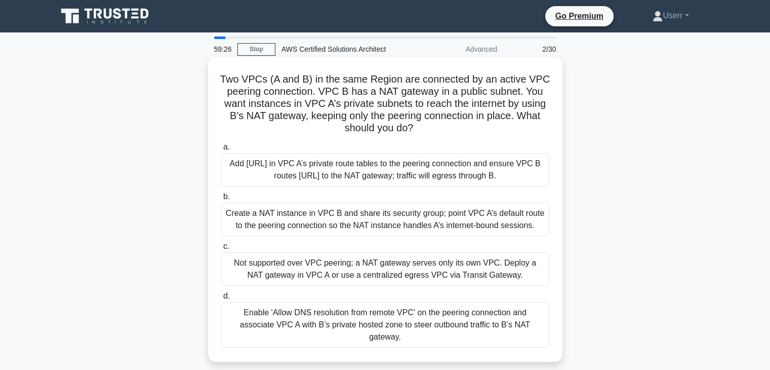
click at [314, 118] on h5 "Two VPCs (A and B) in the same Region are connected by an active VPC peering co…" at bounding box center [385, 104] width 330 height 62
drag, startPoint x: 309, startPoint y: 115, endPoint x: 418, endPoint y: 128, distance: 110.2
click at [418, 128] on h5 "Two VPCs (A and B) in the same Region are connected by an active VPC peering co…" at bounding box center [385, 104] width 330 height 62
click at [420, 127] on icon ".spinner_0XTQ{transform-origin:center;animation:spinner_y6GP .75s linear infini…" at bounding box center [419, 129] width 12 height 12
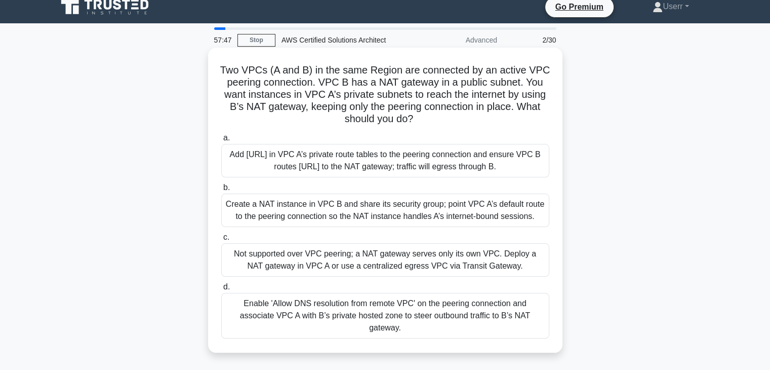
scroll to position [10, 0]
click at [416, 307] on div "Enable 'Allow DNS resolution from remote VPC' on the peering connection and ass…" at bounding box center [385, 315] width 328 height 46
click at [221, 290] on input "d. Enable 'Allow DNS resolution from remote VPC' on the peering connection and …" at bounding box center [221, 286] width 0 height 7
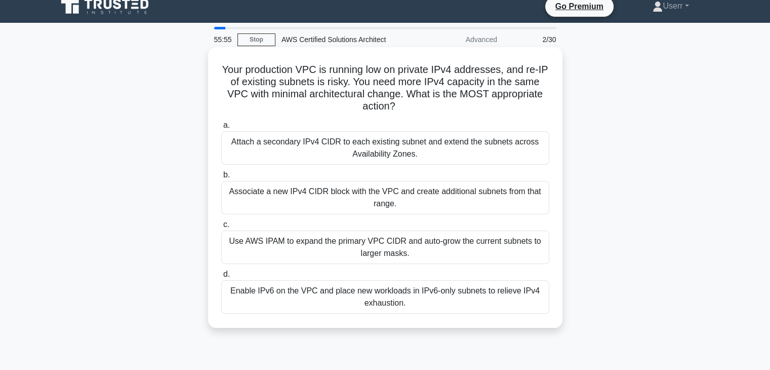
scroll to position [0, 0]
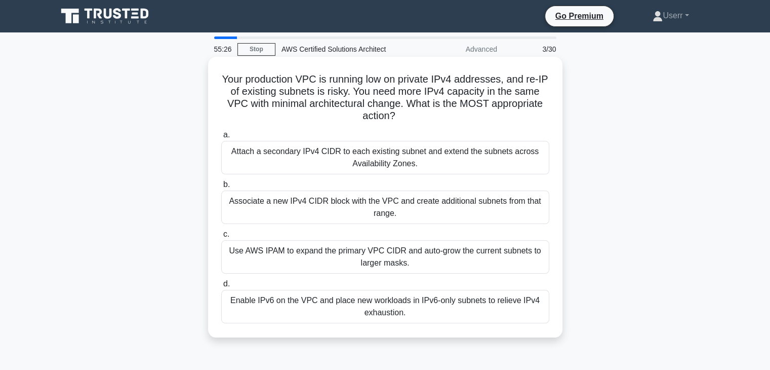
click at [345, 259] on div "Use AWS IPAM to expand the primary VPC CIDR and auto-grow the current subnets t…" at bounding box center [385, 256] width 328 height 33
click at [221, 237] on input "c. Use AWS IPAM to expand the primary VPC CIDR and auto-grow the current subnet…" at bounding box center [221, 234] width 0 height 7
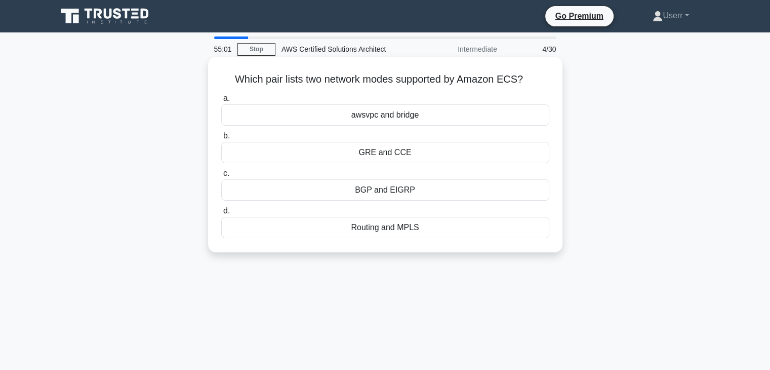
click at [412, 77] on h5 "Which pair lists two network modes supported by Amazon ECS? .spinner_0XTQ{trans…" at bounding box center [385, 79] width 330 height 13
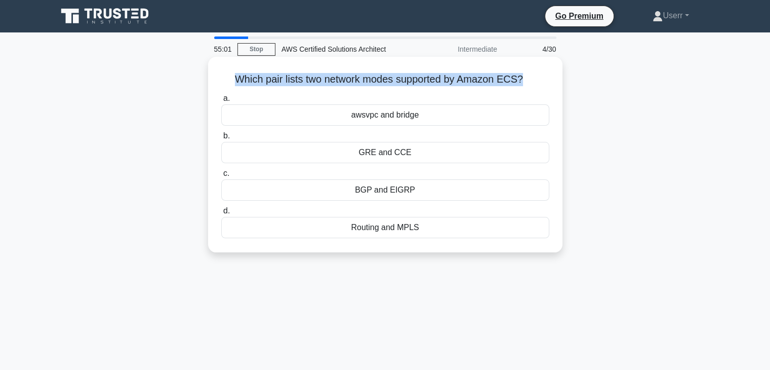
click at [412, 77] on h5 "Which pair lists two network modes supported by Amazon ECS? .spinner_0XTQ{trans…" at bounding box center [385, 79] width 330 height 13
click at [415, 83] on h5 "Which pair lists two network modes supported by Amazon ECS? .spinner_0XTQ{trans…" at bounding box center [385, 79] width 330 height 13
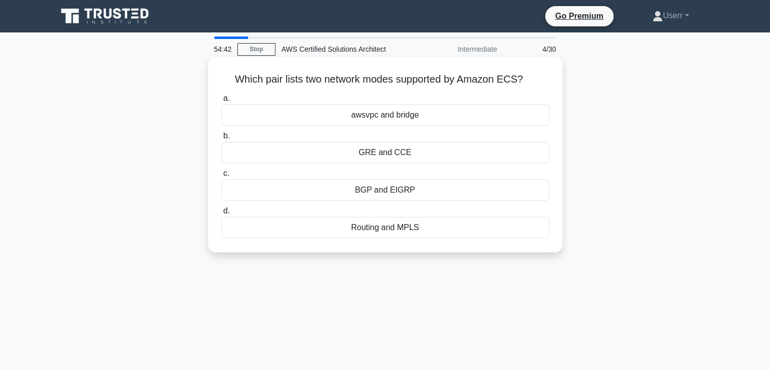
click at [382, 112] on div "awsvpc and bridge" at bounding box center [385, 114] width 328 height 21
click at [221, 102] on input "a. awsvpc and bridge" at bounding box center [221, 98] width 0 height 7
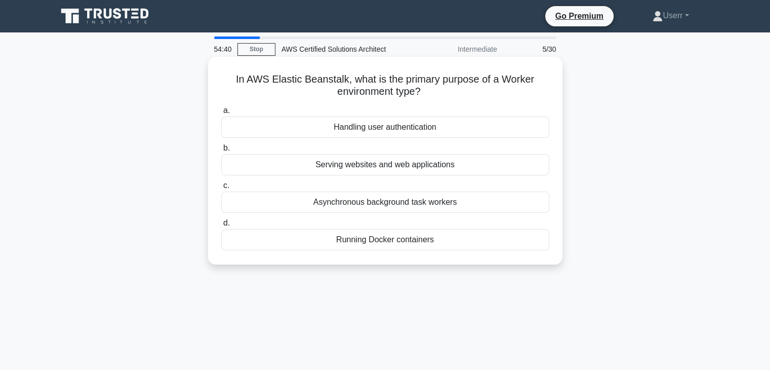
click at [279, 77] on h5 "In AWS Elastic Beanstalk, what is the primary purpose of a Worker environment t…" at bounding box center [385, 85] width 330 height 25
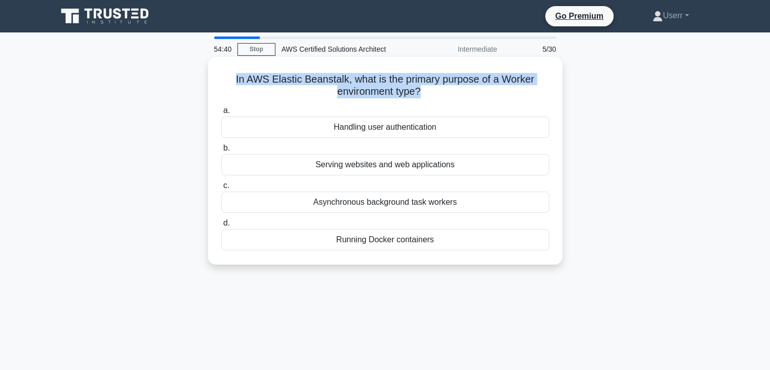
click at [279, 77] on h5 "In AWS Elastic Beanstalk, what is the primary purpose of a Worker environment t…" at bounding box center [385, 85] width 330 height 25
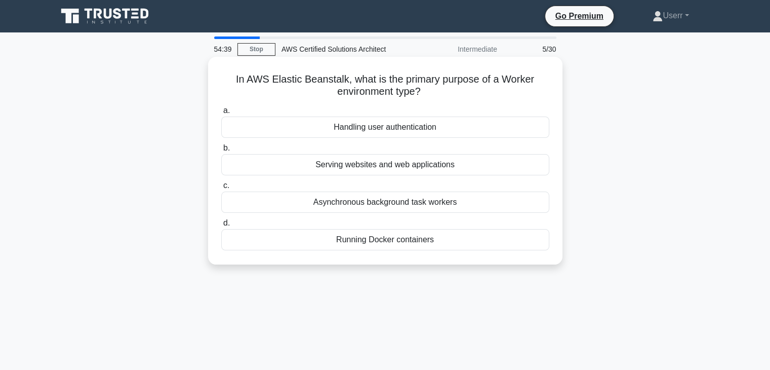
click at [328, 105] on label "a. Handling user authentication" at bounding box center [385, 120] width 328 height 33
click at [221, 107] on input "a. Handling user authentication" at bounding box center [221, 110] width 0 height 7
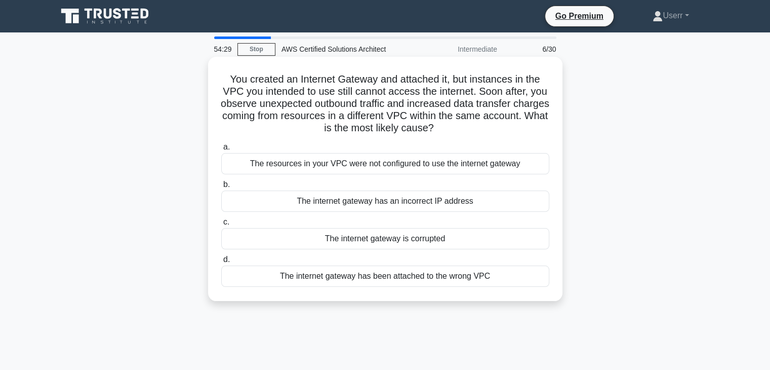
click at [339, 102] on h5 "You created an Internet Gateway and attached it, but instances in the VPC you i…" at bounding box center [385, 104] width 330 height 62
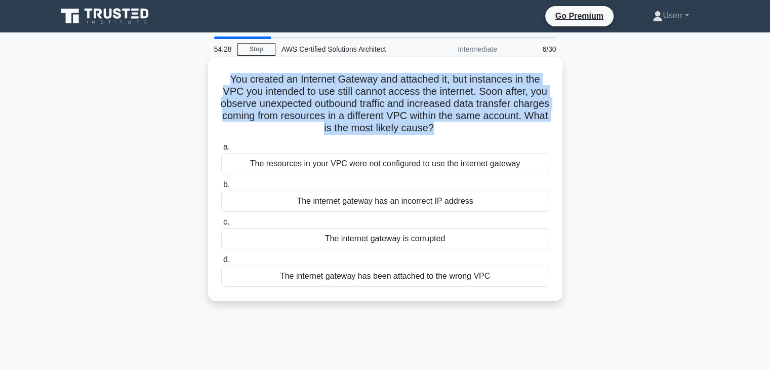
click at [339, 102] on h5 "You created an Internet Gateway and attached it, but instances in the VPC you i…" at bounding box center [385, 104] width 330 height 62
click at [417, 113] on h5 "You created an Internet Gateway and attached it, but instances in the VPC you i…" at bounding box center [385, 104] width 330 height 62
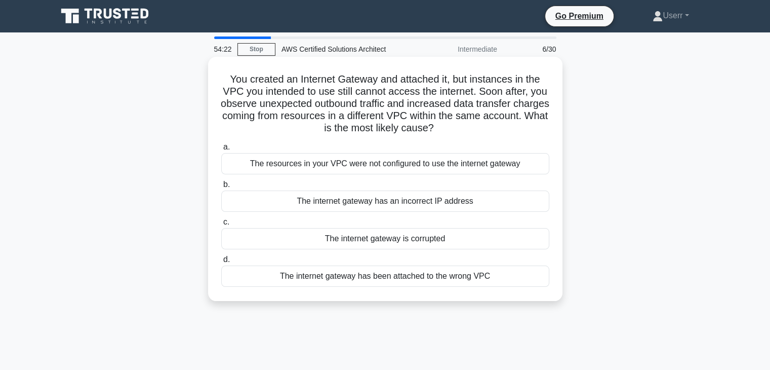
click at [400, 127] on h5 "You created an Internet Gateway and attached it, but instances in the VPC you i…" at bounding box center [385, 104] width 330 height 62
click at [400, 137] on div "You created an Internet Gateway and attached it, but instances in the VPC you i…" at bounding box center [385, 179] width 346 height 236
click at [375, 272] on div "The internet gateway has been attached to the wrong VPC" at bounding box center [385, 275] width 328 height 21
click at [221, 263] on input "d. The internet gateway has been attached to the wrong VPC" at bounding box center [221, 259] width 0 height 7
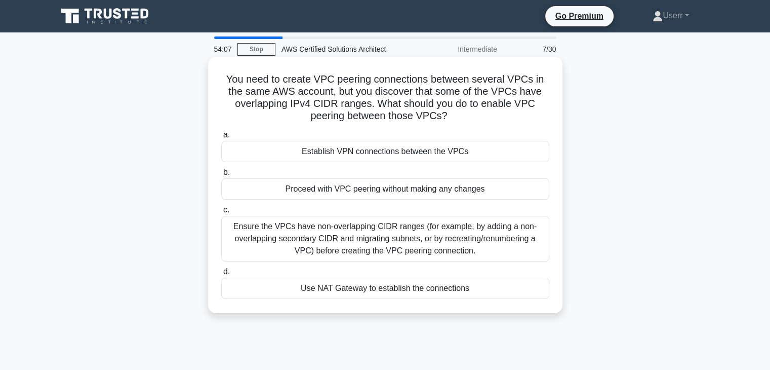
click at [301, 82] on h5 "You need to create VPC peering connections between several VPCs in the same AWS…" at bounding box center [385, 98] width 330 height 50
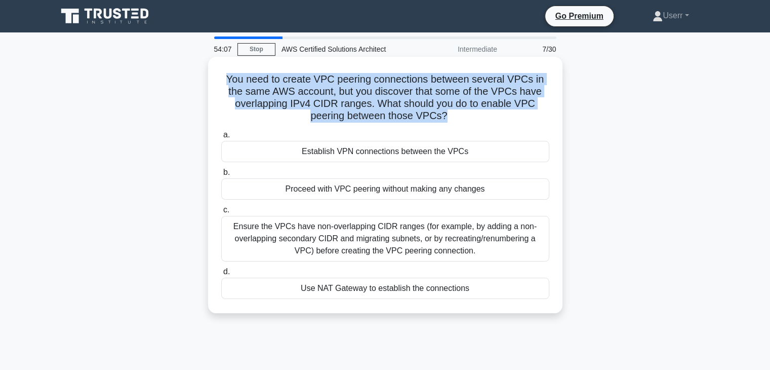
click at [301, 82] on h5 "You need to create VPC peering connections between several VPCs in the same AWS…" at bounding box center [385, 98] width 330 height 50
click at [320, 85] on h5 "You need to create VPC peering connections between several VPCs in the same AWS…" at bounding box center [385, 98] width 330 height 50
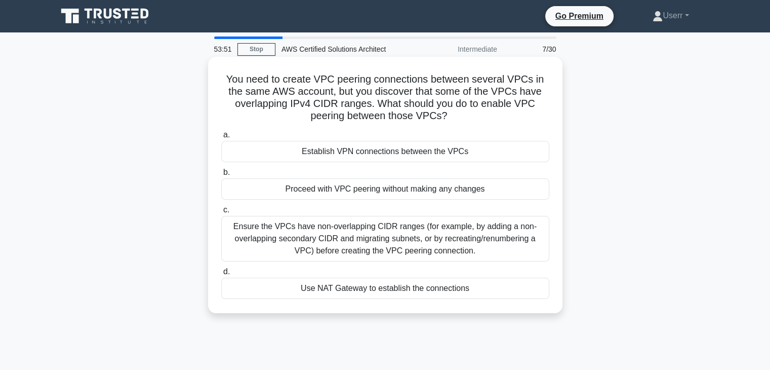
click at [311, 102] on h5 "You need to create VPC peering connections between several VPCs in the same AWS…" at bounding box center [385, 98] width 330 height 50
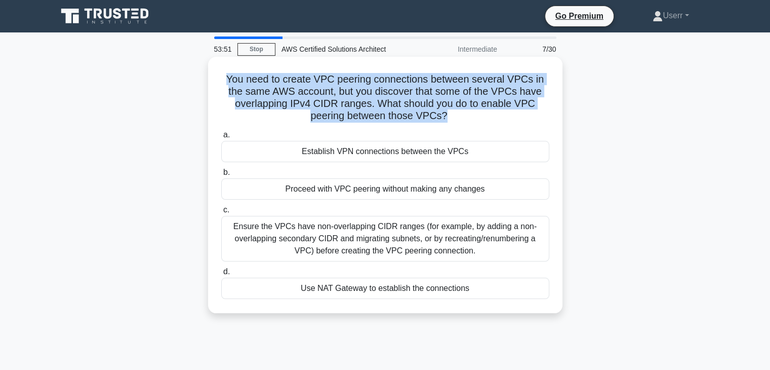
click at [311, 102] on h5 "You need to create VPC peering connections between several VPCs in the same AWS…" at bounding box center [385, 98] width 330 height 50
click at [342, 115] on h5 "You need to create VPC peering connections between several VPCs in the same AWS…" at bounding box center [385, 98] width 330 height 50
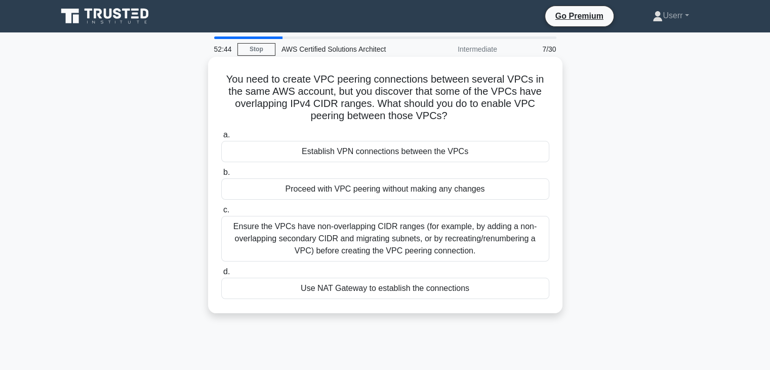
click at [395, 244] on div "Ensure the VPCs have non-overlapping CIDR ranges (for example, by adding a non-…" at bounding box center [385, 239] width 328 height 46
click at [221, 213] on input "c. Ensure the VPCs have non-overlapping CIDR ranges (for example, by adding a n…" at bounding box center [221, 210] width 0 height 7
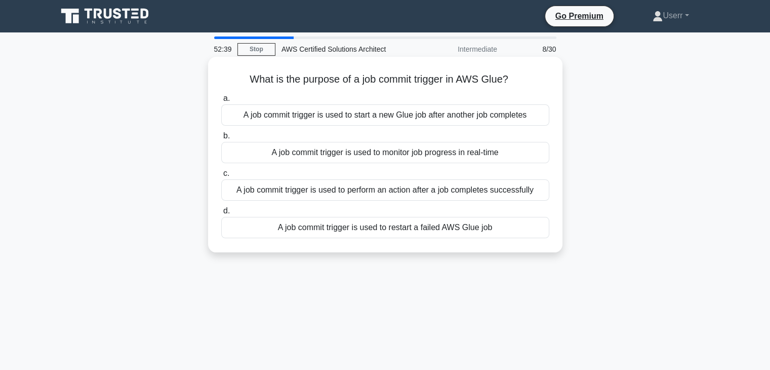
click at [474, 76] on h5 "What is the purpose of a job commit trigger in AWS Glue? .spinner_0XTQ{transfor…" at bounding box center [385, 79] width 330 height 13
click at [482, 81] on h5 "What is the purpose of a job commit trigger in AWS Glue? .spinner_0XTQ{transfor…" at bounding box center [385, 79] width 330 height 13
click at [387, 191] on div "A job commit trigger is used to perform an action after a job completes success…" at bounding box center [385, 189] width 328 height 21
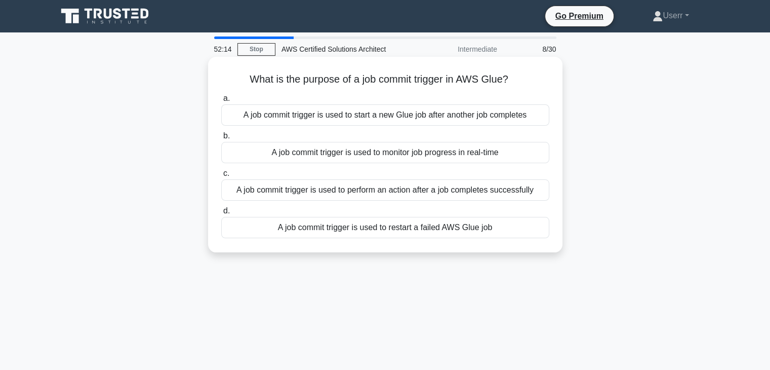
click at [221, 177] on input "c. A job commit trigger is used to perform an action after a job completes succ…" at bounding box center [221, 173] width 0 height 7
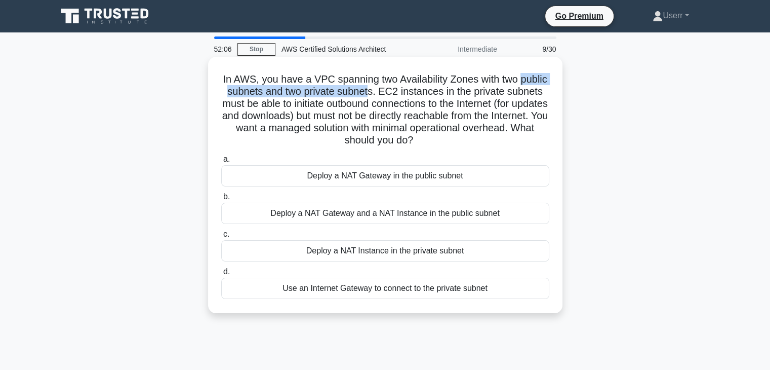
drag, startPoint x: 230, startPoint y: 90, endPoint x: 405, endPoint y: 94, distance: 174.7
click at [405, 94] on h5 "In AWS, you have a VPC spanning two Availability Zones with two public subnets …" at bounding box center [385, 110] width 330 height 74
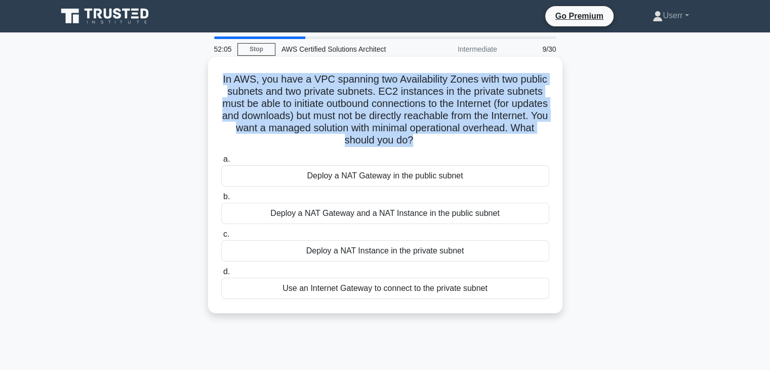
click at [405, 94] on h5 "In AWS, you have a VPC spanning two Availability Zones with two public subnets …" at bounding box center [385, 110] width 330 height 74
click at [397, 104] on h5 "In AWS, you have a VPC spanning two Availability Zones with two public subnets …" at bounding box center [385, 110] width 330 height 74
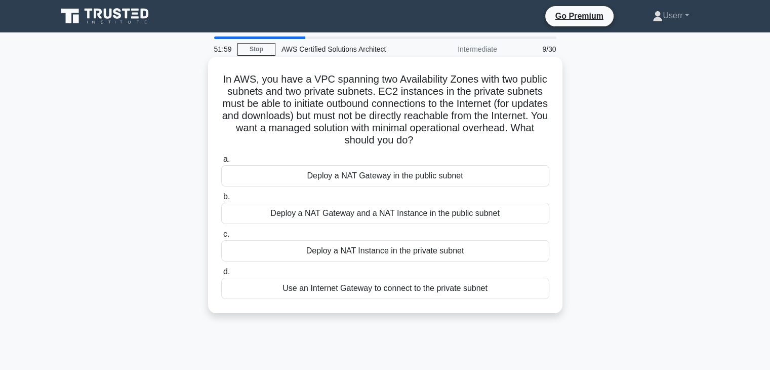
drag, startPoint x: 232, startPoint y: 77, endPoint x: 465, endPoint y: 137, distance: 240.9
click at [465, 137] on h5 "In AWS, you have a VPC spanning two Availability Zones with two public subnets …" at bounding box center [385, 110] width 330 height 74
click at [425, 138] on icon ".spinner_0XTQ{transform-origin:center;animation:spinner_y6GP .75s linear infini…" at bounding box center [419, 141] width 12 height 12
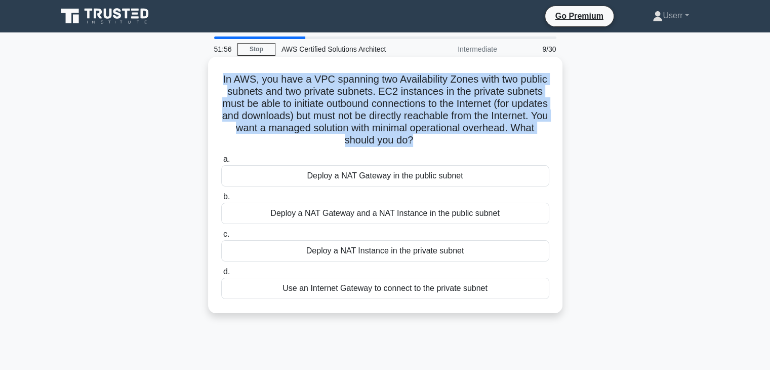
drag, startPoint x: 450, startPoint y: 138, endPoint x: 228, endPoint y: 77, distance: 229.5
click at [228, 77] on h5 "In AWS, you have a VPC spanning two Availability Zones with two public subnets …" at bounding box center [385, 110] width 330 height 74
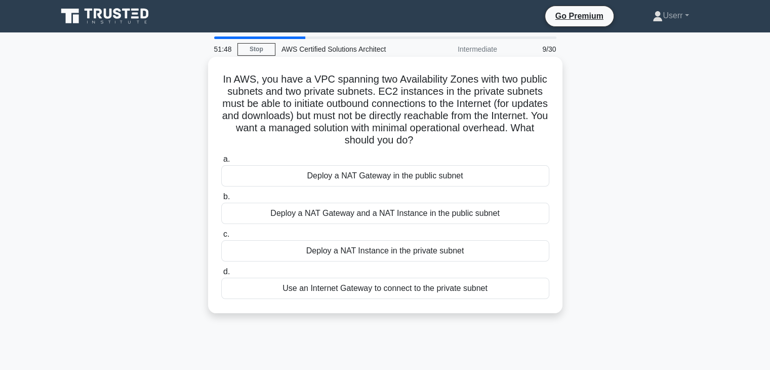
click at [452, 140] on h5 "In AWS, you have a VPC spanning two Availability Zones with two public subnets …" at bounding box center [385, 110] width 330 height 74
drag, startPoint x: 298, startPoint y: 105, endPoint x: 417, endPoint y: 103, distance: 119.0
click at [417, 103] on h5 "In AWS, you have a VPC spanning two Availability Zones with two public subnets …" at bounding box center [385, 110] width 330 height 74
click at [422, 106] on h5 "In AWS, you have a VPC spanning two Availability Zones with two public subnets …" at bounding box center [385, 110] width 330 height 74
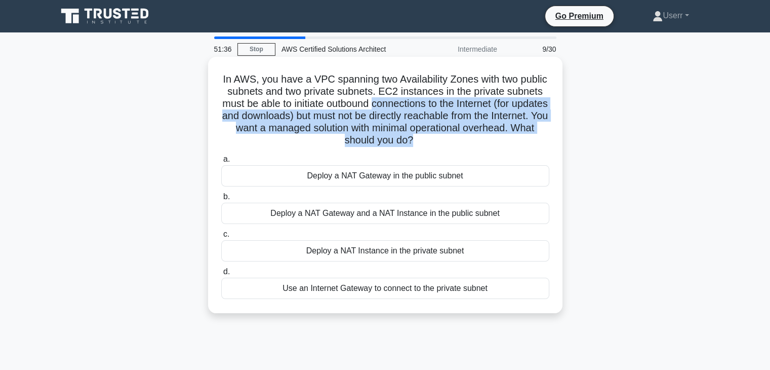
drag, startPoint x: 422, startPoint y: 106, endPoint x: 477, endPoint y: 138, distance: 63.7
click at [477, 138] on h5 "In AWS, you have a VPC spanning two Availability Zones with two public subnets …" at bounding box center [385, 110] width 330 height 74
click at [425, 138] on icon ".spinner_0XTQ{transform-origin:center;animation:spinner_y6GP .75s linear infini…" at bounding box center [419, 141] width 12 height 12
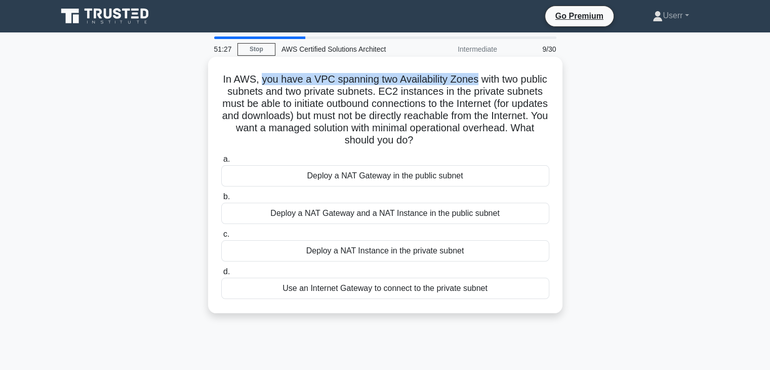
drag, startPoint x: 274, startPoint y: 83, endPoint x: 492, endPoint y: 79, distance: 217.7
click at [492, 79] on h5 "In AWS, you have a VPC spanning two Availability Zones with two public subnets …" at bounding box center [385, 110] width 330 height 74
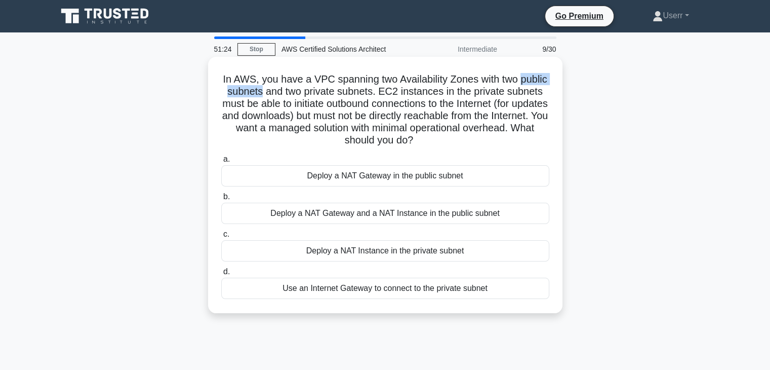
drag, startPoint x: 229, startPoint y: 92, endPoint x: 296, endPoint y: 92, distance: 66.3
click at [296, 92] on h5 "In AWS, you have a VPC spanning two Availability Zones with two public subnets …" at bounding box center [385, 110] width 330 height 74
drag, startPoint x: 339, startPoint y: 91, endPoint x: 412, endPoint y: 93, distance: 72.4
click at [412, 93] on h5 "In AWS, you have a VPC spanning two Availability Zones with two public subnets …" at bounding box center [385, 110] width 330 height 74
click at [437, 98] on h5 "In AWS, you have a VPC spanning two Availability Zones with two public subnets …" at bounding box center [385, 110] width 330 height 74
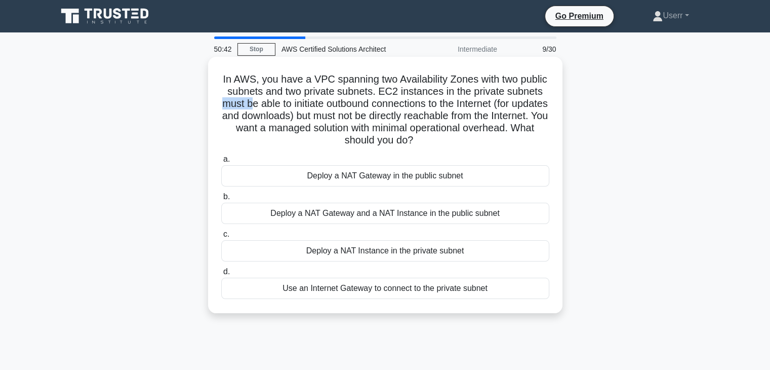
drag, startPoint x: 260, startPoint y: 102, endPoint x: 297, endPoint y: 103, distance: 37.5
click at [297, 103] on h5 "In AWS, you have a VPC spanning two Availability Zones with two public subnets …" at bounding box center [385, 110] width 330 height 74
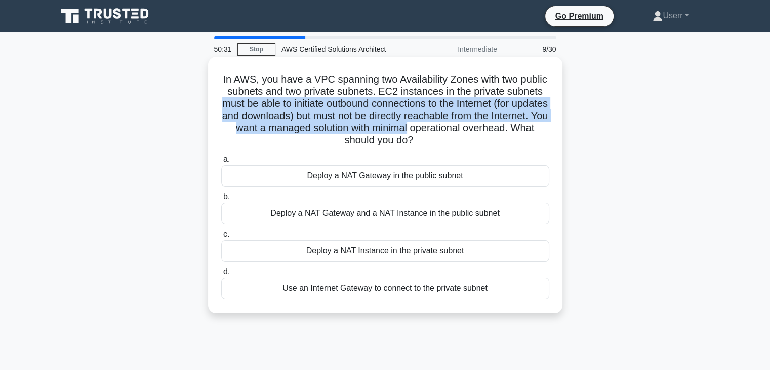
drag, startPoint x: 264, startPoint y: 106, endPoint x: 486, endPoint y: 130, distance: 223.0
click at [486, 130] on h5 "In AWS, you have a VPC spanning two Availability Zones with two public subnets …" at bounding box center [385, 110] width 330 height 74
click at [485, 128] on h5 "In AWS, you have a VPC spanning two Availability Zones with two public subnets …" at bounding box center [385, 110] width 330 height 74
drag, startPoint x: 263, startPoint y: 104, endPoint x: 486, endPoint y: 128, distance: 224.0
click at [486, 128] on h5 "In AWS, you have a VPC spanning two Availability Zones with two public subnets …" at bounding box center [385, 110] width 330 height 74
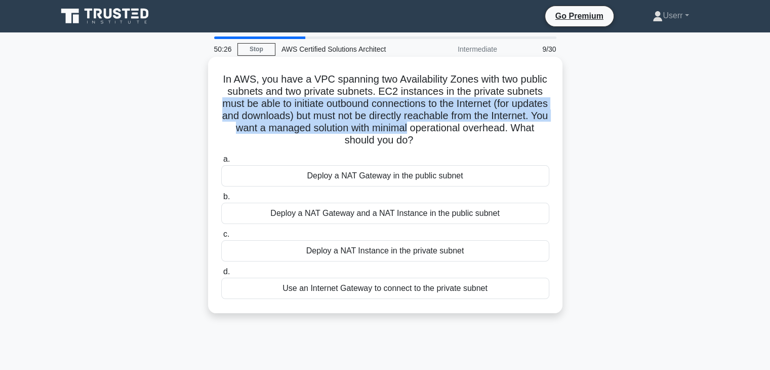
click at [486, 128] on h5 "In AWS, you have a VPC spanning two Availability Zones with two public subnets …" at bounding box center [385, 110] width 330 height 74
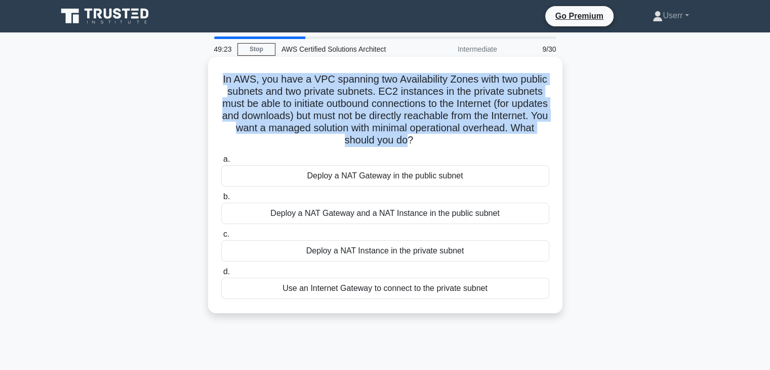
drag, startPoint x: 235, startPoint y: 79, endPoint x: 464, endPoint y: 142, distance: 237.4
click at [446, 143] on h5 "In AWS, you have a VPC spanning two Availability Zones with two public subnets …" at bounding box center [385, 110] width 330 height 74
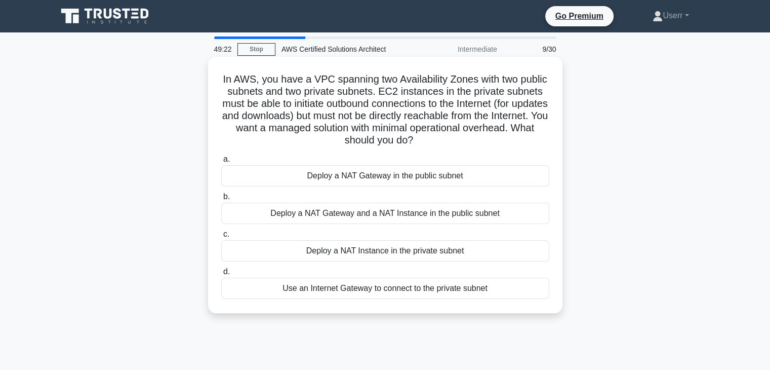
click at [425, 138] on icon ".spinner_0XTQ{transform-origin:center;animation:spinner_y6GP .75s linear infini…" at bounding box center [419, 141] width 12 height 12
drag, startPoint x: 455, startPoint y: 138, endPoint x: 229, endPoint y: 86, distance: 231.8
click at [229, 88] on h5 "In AWS, you have a VPC spanning two Availability Zones with two public subnets …" at bounding box center [385, 110] width 330 height 74
click at [230, 77] on h5 "In AWS, you have a VPC spanning two Availability Zones with two public subnets …" at bounding box center [385, 110] width 330 height 74
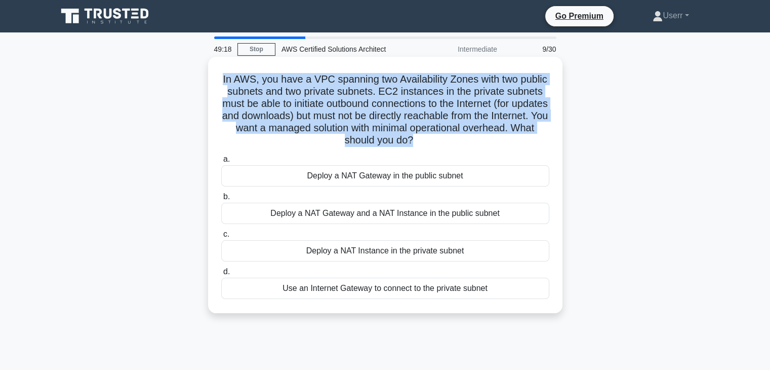
drag, startPoint x: 230, startPoint y: 77, endPoint x: 445, endPoint y: 140, distance: 223.7
click at [445, 140] on h5 "In AWS, you have a VPC spanning two Availability Zones with two public subnets …" at bounding box center [385, 110] width 330 height 74
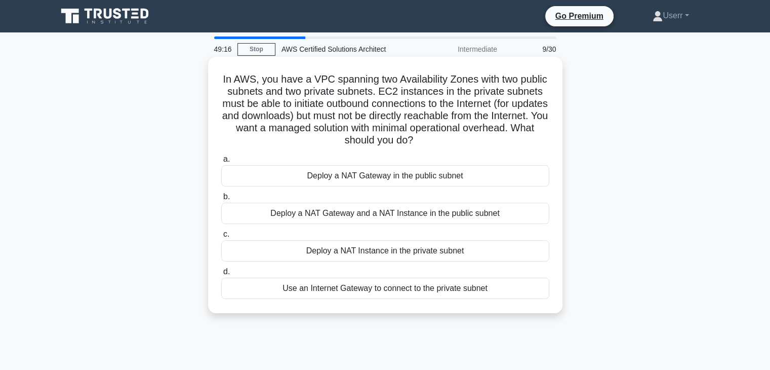
click at [425, 138] on icon ".spinner_0XTQ{transform-origin:center;animation:spinner_y6GP .75s linear infini…" at bounding box center [419, 141] width 12 height 12
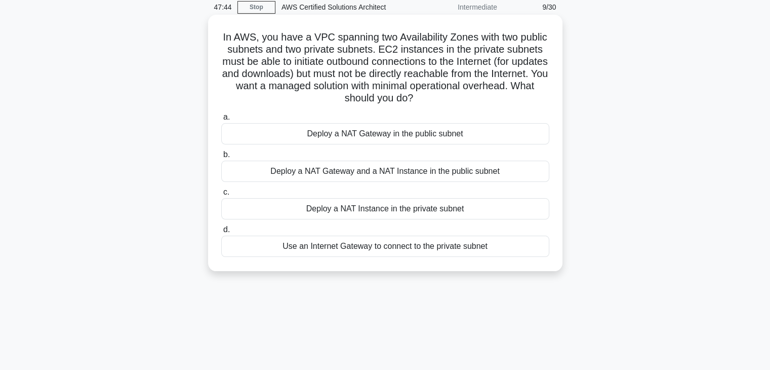
scroll to position [26, 0]
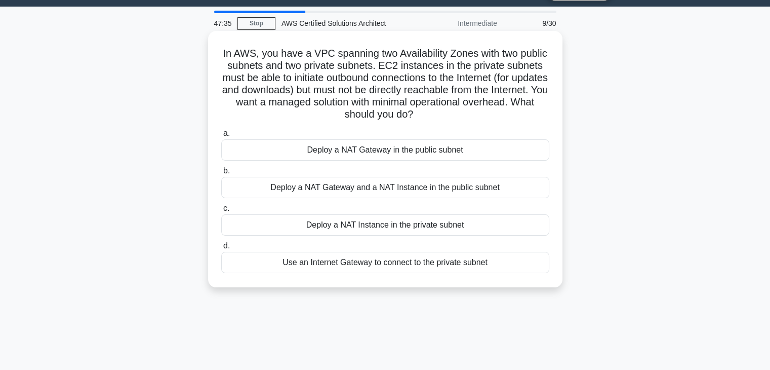
click at [356, 194] on div "Deploy a NAT Gateway and a NAT Instance in the public subnet" at bounding box center [385, 187] width 328 height 21
click at [221, 174] on input "b. Deploy a NAT Gateway and a NAT Instance in the public subnet" at bounding box center [221, 171] width 0 height 7
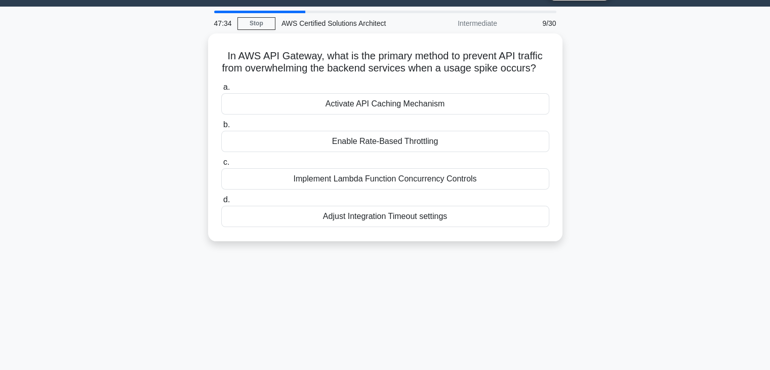
scroll to position [0, 0]
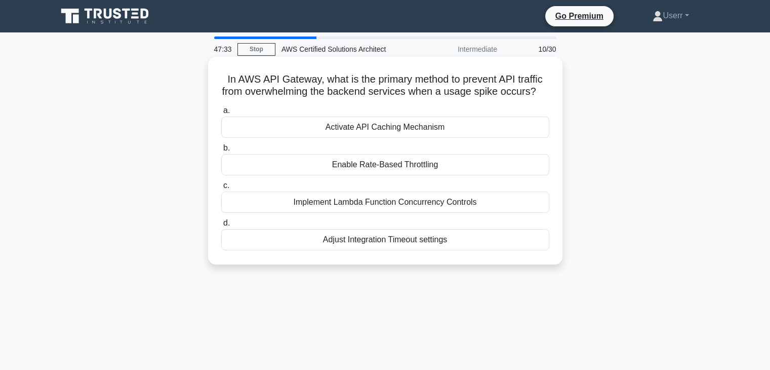
drag, startPoint x: 225, startPoint y: 64, endPoint x: 229, endPoint y: 75, distance: 11.9
click at [226, 70] on div "In AWS API Gateway, what is the primary method to prevent API traffic from over…" at bounding box center [385, 160] width 346 height 199
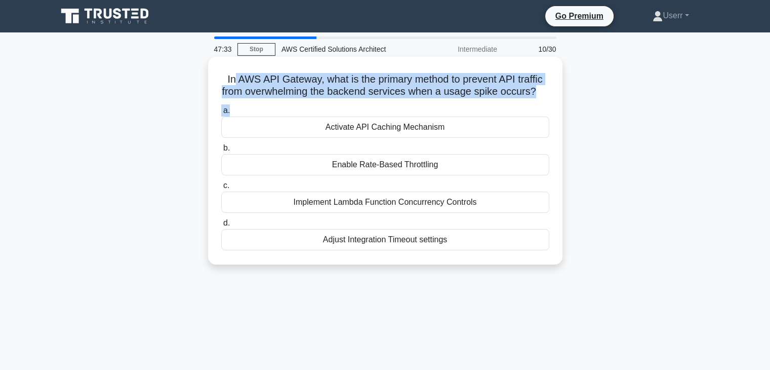
drag, startPoint x: 229, startPoint y: 75, endPoint x: 385, endPoint y: 123, distance: 163.2
click at [385, 123] on div "In AWS API Gateway, what is the primary method to prevent API traffic from over…" at bounding box center [385, 160] width 346 height 199
click at [385, 116] on div "a. Activate API Caching Mechanism b. Enable Rate-Based Throttling c. d." at bounding box center [385, 177] width 340 height 150
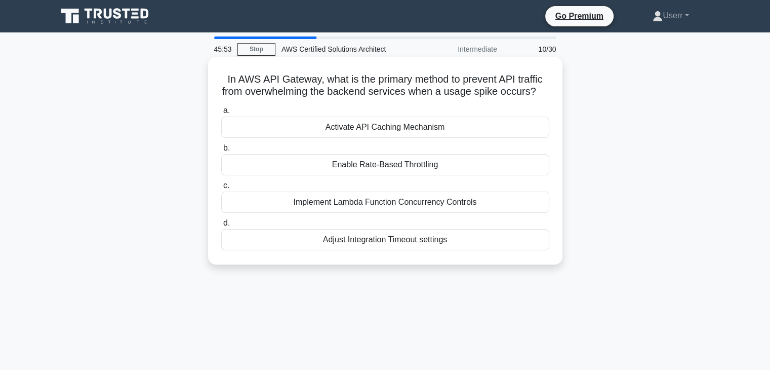
click at [392, 250] on div "Adjust Integration Timeout settings" at bounding box center [385, 239] width 328 height 21
click at [221, 226] on input "d. Adjust Integration Timeout settings" at bounding box center [221, 223] width 0 height 7
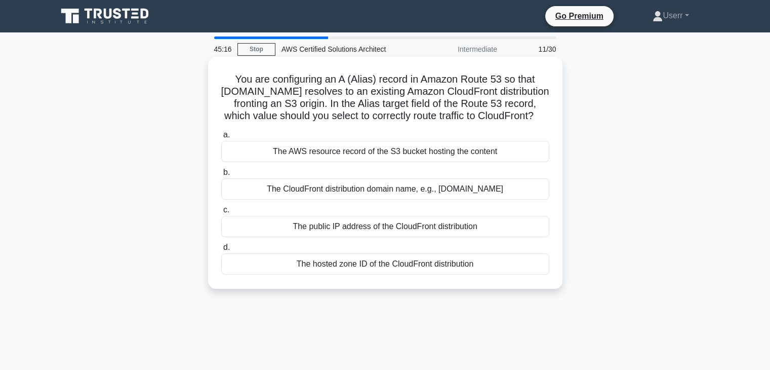
click at [345, 199] on div "The CloudFront distribution domain name, e.g., d1234.cloudfront.net" at bounding box center [385, 188] width 328 height 21
click at [221, 176] on input "b. The CloudFront distribution domain name, e.g., d1234.cloudfront.net" at bounding box center [221, 172] width 0 height 7
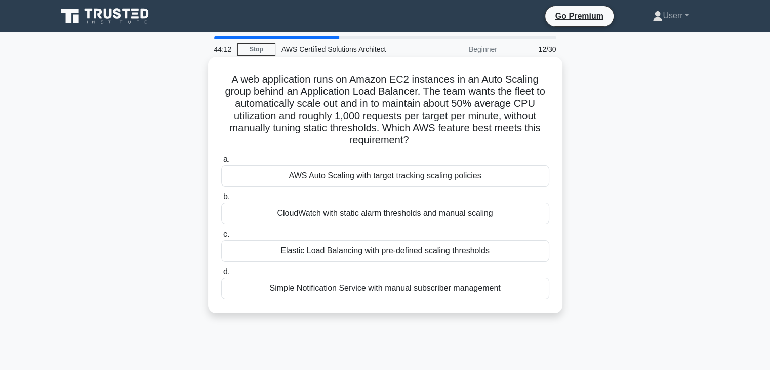
click at [379, 176] on div "AWS Auto Scaling with target tracking scaling policies" at bounding box center [385, 175] width 328 height 21
click at [221, 163] on input "a. AWS Auto Scaling with target tracking scaling policies" at bounding box center [221, 159] width 0 height 7
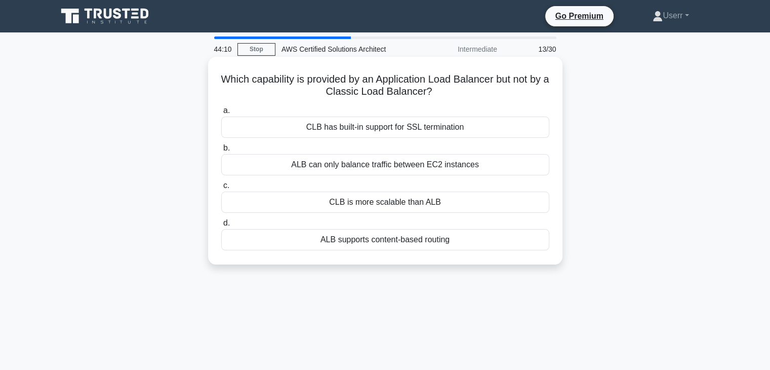
drag, startPoint x: 239, startPoint y: 79, endPoint x: 444, endPoint y: 98, distance: 204.9
click at [444, 98] on h5 "Which capability is provided by an Application Load Balancer but not by a Class…" at bounding box center [385, 85] width 330 height 25
click at [442, 96] on icon ".spinner_0XTQ{transform-origin:center;animation:spinner_y6GP .75s linear infini…" at bounding box center [438, 92] width 12 height 12
drag, startPoint x: 417, startPoint y: 91, endPoint x: 324, endPoint y: 92, distance: 93.7
click at [324, 92] on h5 "Which capability is provided by an Application Load Balancer but not by a Class…" at bounding box center [385, 85] width 330 height 25
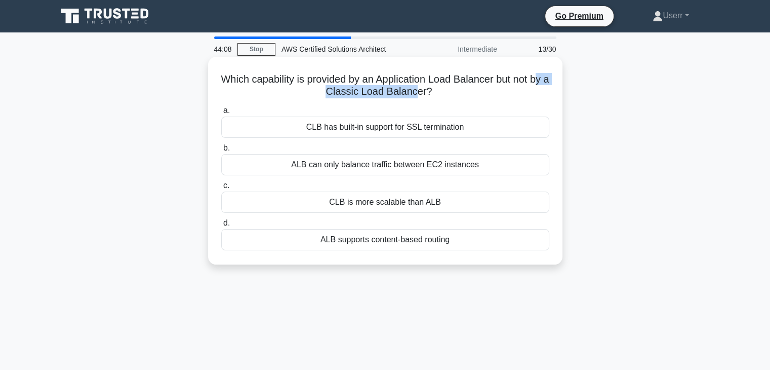
click at [324, 92] on h5 "Which capability is provided by an Application Load Balancer but not by a Class…" at bounding box center [385, 85] width 330 height 25
drag, startPoint x: 235, startPoint y: 82, endPoint x: 302, endPoint y: 82, distance: 67.3
click at [302, 82] on h5 "Which capability is provided by an Application Load Balancer but not by a Class…" at bounding box center [385, 85] width 330 height 25
click at [329, 86] on h5 "Which capability is provided by an Application Load Balancer but not by a Class…" at bounding box center [385, 85] width 330 height 25
click at [383, 205] on div "CLB is more scalable than ALB" at bounding box center [385, 201] width 328 height 21
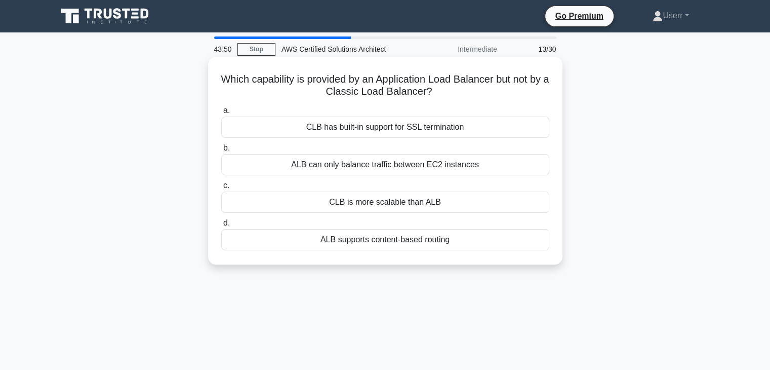
click at [221, 189] on input "c. CLB is more scalable than ALB" at bounding box center [221, 185] width 0 height 7
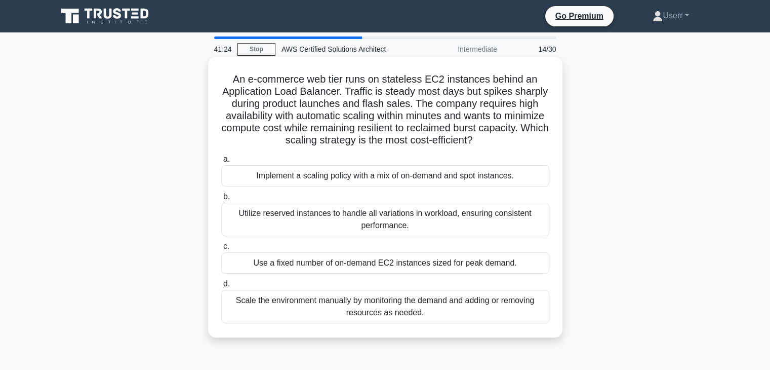
click at [444, 179] on div "Implement a scaling policy with a mix of on-demand and spot instances." at bounding box center [385, 175] width 328 height 21
click at [221, 163] on input "a. Implement a scaling policy with a mix of on-demand and spot instances." at bounding box center [221, 159] width 0 height 7
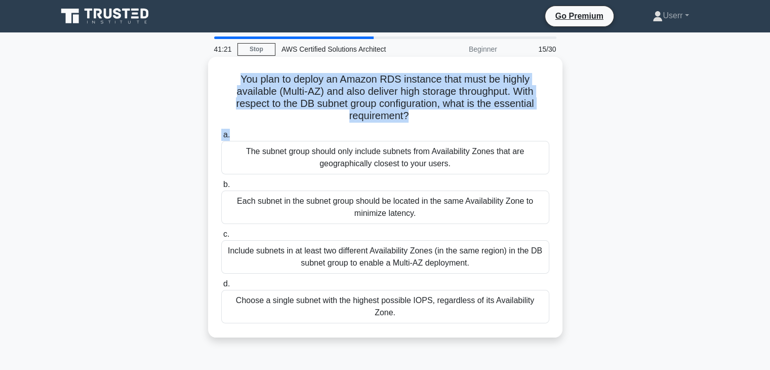
drag, startPoint x: 238, startPoint y: 76, endPoint x: 424, endPoint y: 132, distance: 194.6
click at [424, 132] on div "You plan to deploy an Amazon RDS instance that must be highly available (Multi-…" at bounding box center [385, 197] width 346 height 272
click at [419, 115] on icon ".spinner_0XTQ{transform-origin:center;animation:spinner_y6GP .75s linear infini…" at bounding box center [415, 116] width 12 height 12
drag, startPoint x: 236, startPoint y: 78, endPoint x: 408, endPoint y: 114, distance: 175.4
click at [408, 114] on h5 "You plan to deploy an Amazon RDS instance that must be highly available (Multi-…" at bounding box center [385, 98] width 330 height 50
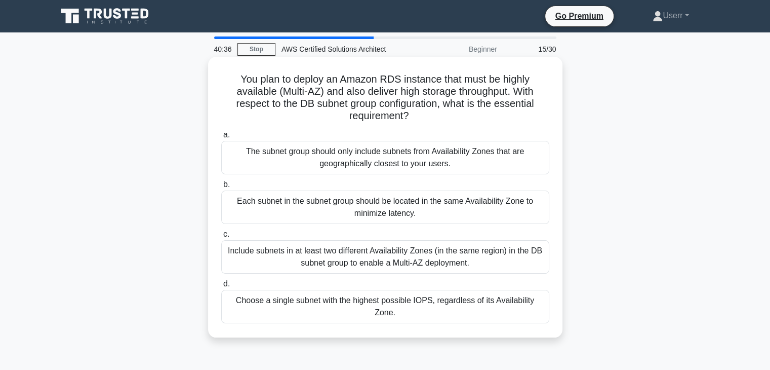
click at [410, 114] on h5 "You plan to deploy an Amazon RDS instance that must be highly available (Multi-…" at bounding box center [385, 98] width 330 height 50
drag, startPoint x: 296, startPoint y: 107, endPoint x: 366, endPoint y: 116, distance: 70.5
click at [366, 116] on h5 "You plan to deploy an Amazon RDS instance that must be highly available (Multi-…" at bounding box center [385, 98] width 330 height 50
drag, startPoint x: 300, startPoint y: 105, endPoint x: 442, endPoint y: 106, distance: 141.8
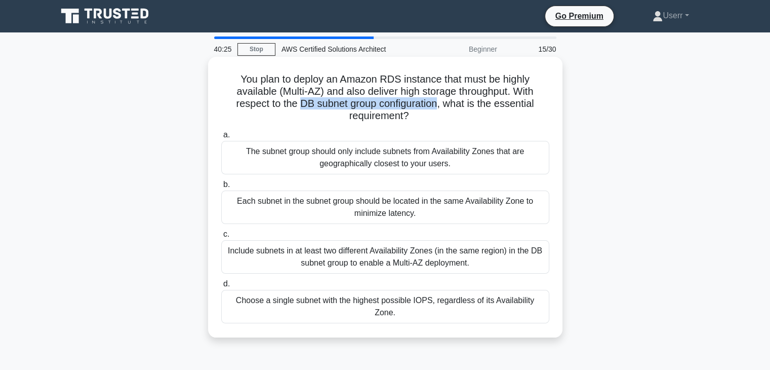
click at [442, 106] on h5 "You plan to deploy an Amazon RDS instance that must be highly available (Multi-…" at bounding box center [385, 98] width 330 height 50
click at [441, 125] on div "You plan to deploy an Amazon RDS instance that must be highly available (Multi-…" at bounding box center [385, 197] width 346 height 272
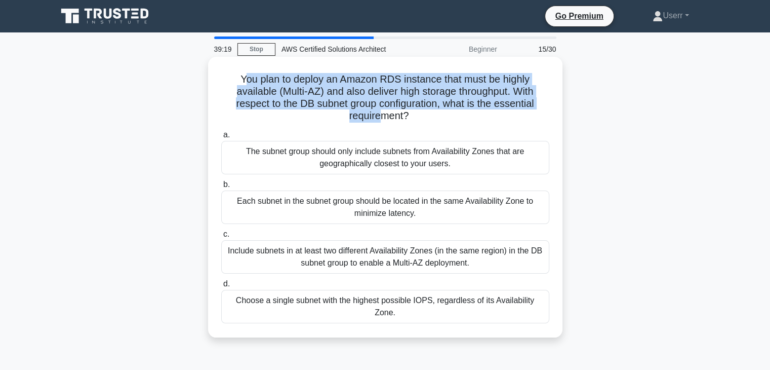
drag, startPoint x: 239, startPoint y: 77, endPoint x: 384, endPoint y: 116, distance: 149.3
click at [384, 116] on h5 "You plan to deploy an Amazon RDS instance that must be highly available (Multi-…" at bounding box center [385, 98] width 330 height 50
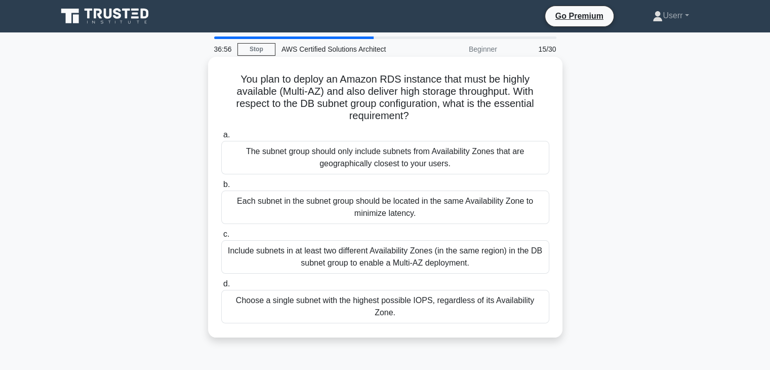
click at [386, 162] on div "The subnet group should only include subnets from Availability Zones that are g…" at bounding box center [385, 157] width 328 height 33
click at [221, 138] on input "a. The subnet group should only include subnets from Availability Zones that ar…" at bounding box center [221, 135] width 0 height 7
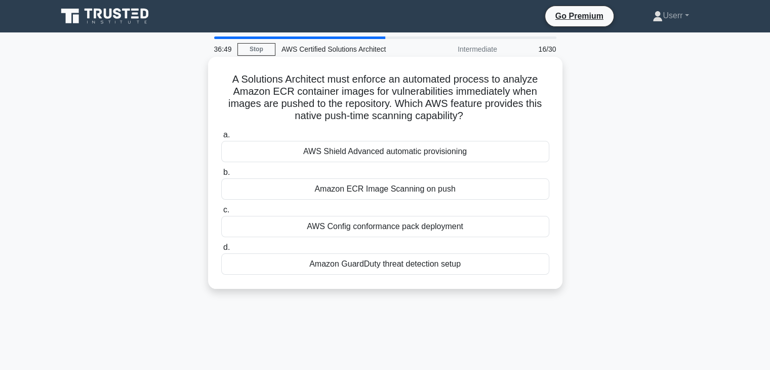
drag, startPoint x: 223, startPoint y: 72, endPoint x: 473, endPoint y: 121, distance: 255.3
click at [473, 121] on div "A Solutions Architect must enforce an automated process to analyze Amazon ECR c…" at bounding box center [385, 173] width 346 height 224
click at [470, 118] on icon ".spinner_0XTQ{transform-origin:center;animation:spinner_y6GP .75s linear infini…" at bounding box center [469, 116] width 12 height 12
click at [397, 97] on h5 "A Solutions Architect must enforce an automated process to analyze Amazon ECR c…" at bounding box center [385, 98] width 330 height 50
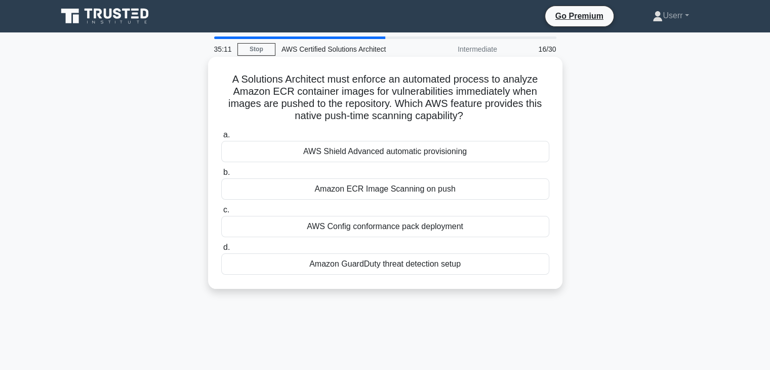
click at [373, 107] on h5 "A Solutions Architect must enforce an automated process to analyze Amazon ECR c…" at bounding box center [385, 98] width 330 height 50
click at [398, 190] on div "Amazon ECR Image Scanning on push" at bounding box center [385, 188] width 328 height 21
click at [221, 176] on input "b. Amazon ECR Image Scanning on push" at bounding box center [221, 172] width 0 height 7
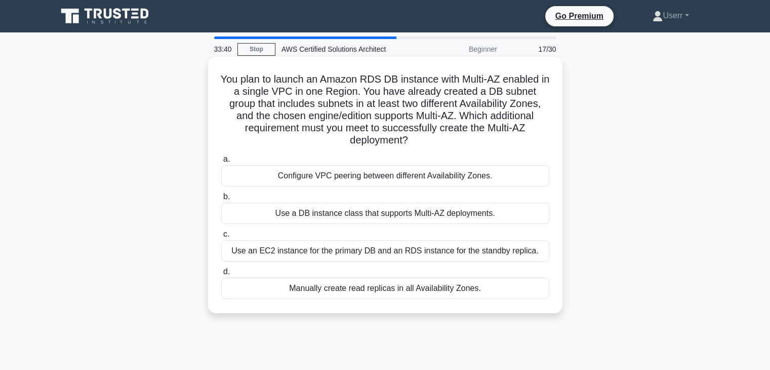
drag, startPoint x: 367, startPoint y: 108, endPoint x: 409, endPoint y: 140, distance: 53.1
click at [409, 140] on h5 "You plan to launch an Amazon RDS DB instance with Multi-AZ enabled in a single …" at bounding box center [385, 110] width 330 height 74
click at [407, 138] on h5 "You plan to launch an Amazon RDS DB instance with Multi-AZ enabled in a single …" at bounding box center [385, 110] width 330 height 74
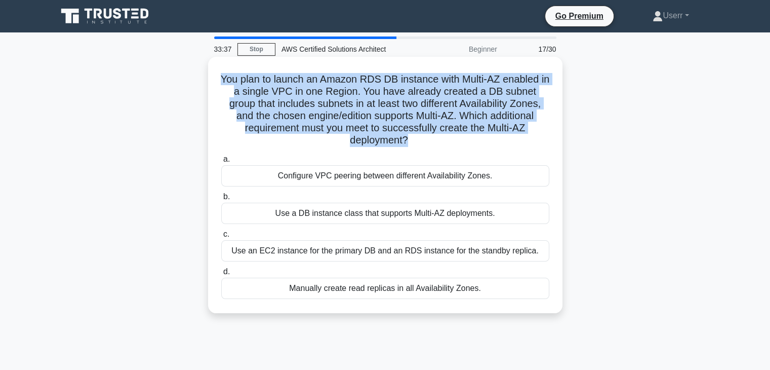
drag, startPoint x: 407, startPoint y: 138, endPoint x: 223, endPoint y: 81, distance: 192.6
click at [223, 81] on h5 "You plan to launch an Amazon RDS DB instance with Multi-AZ enabled in a single …" at bounding box center [385, 110] width 330 height 74
click at [314, 106] on h5 "You plan to launch an Amazon RDS DB instance with Multi-AZ enabled in a single …" at bounding box center [385, 110] width 330 height 74
drag, startPoint x: 233, startPoint y: 79, endPoint x: 405, endPoint y: 142, distance: 183.1
click at [405, 142] on h5 "You plan to launch an Amazon RDS DB instance with Multi-AZ enabled in a single …" at bounding box center [385, 110] width 330 height 74
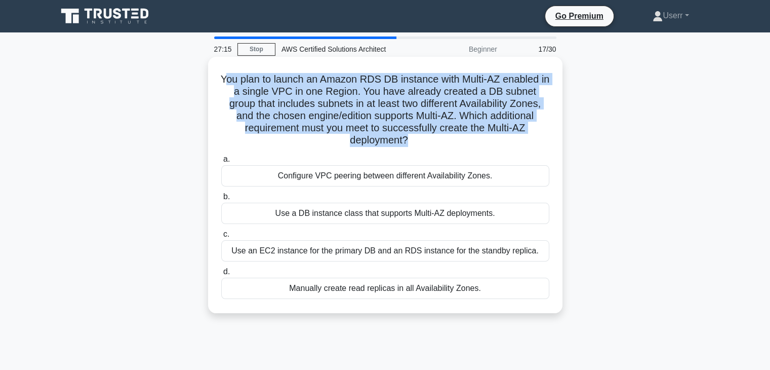
click at [407, 135] on h5 "You plan to launch an Amazon RDS DB instance with Multi-AZ enabled in a single …" at bounding box center [385, 110] width 330 height 74
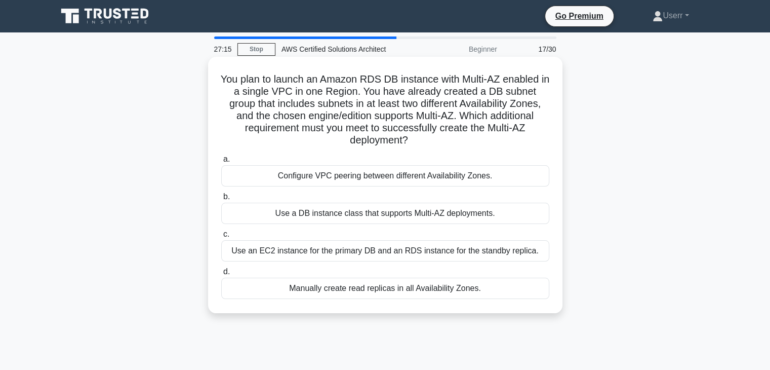
click at [406, 135] on h5 "You plan to launch an Amazon RDS DB instance with Multi-AZ enabled in a single …" at bounding box center [385, 110] width 330 height 74
click at [397, 144] on h5 "You plan to launch an Amazon RDS DB instance with Multi-AZ enabled in a single …" at bounding box center [385, 110] width 330 height 74
